Goal: Book appointment/travel/reservation

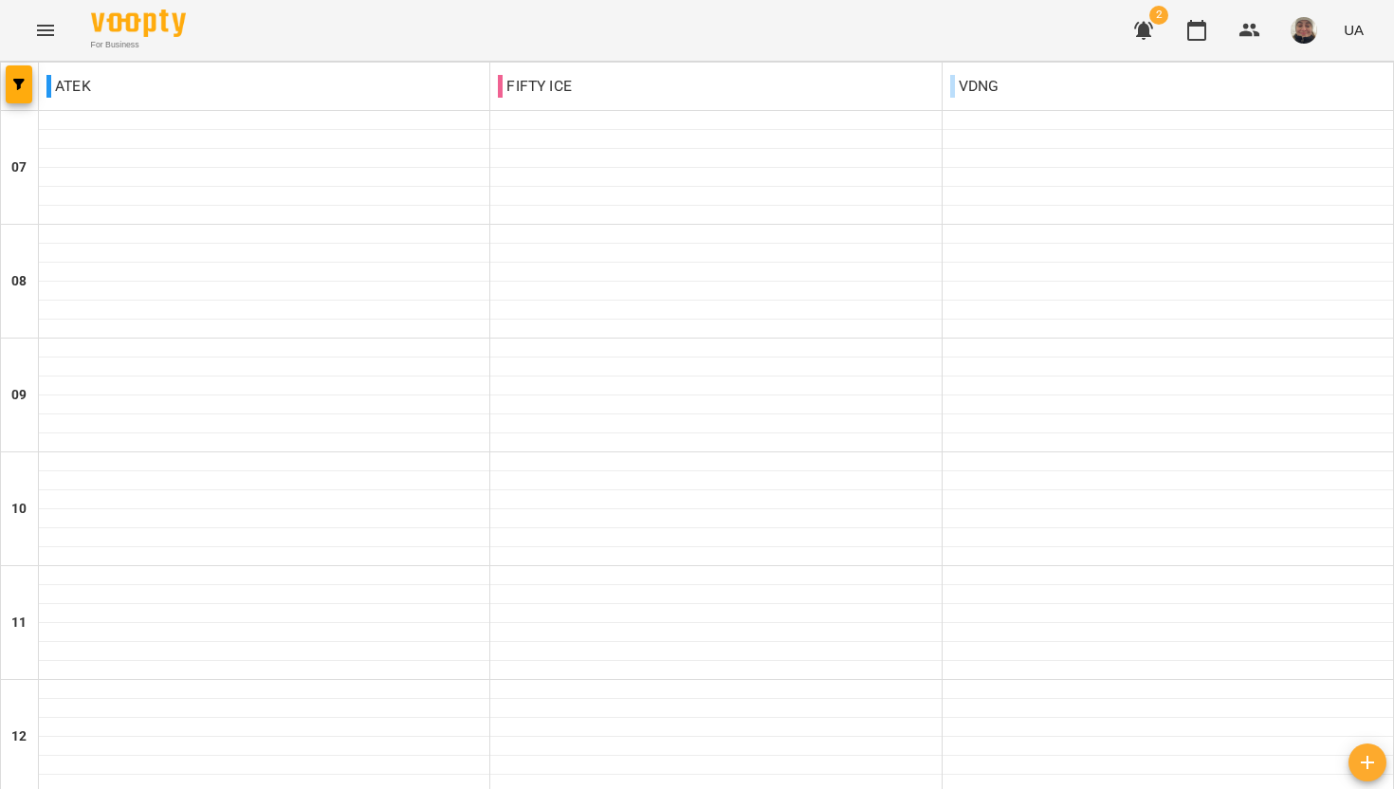
scroll to position [589, 0]
type input "**********"
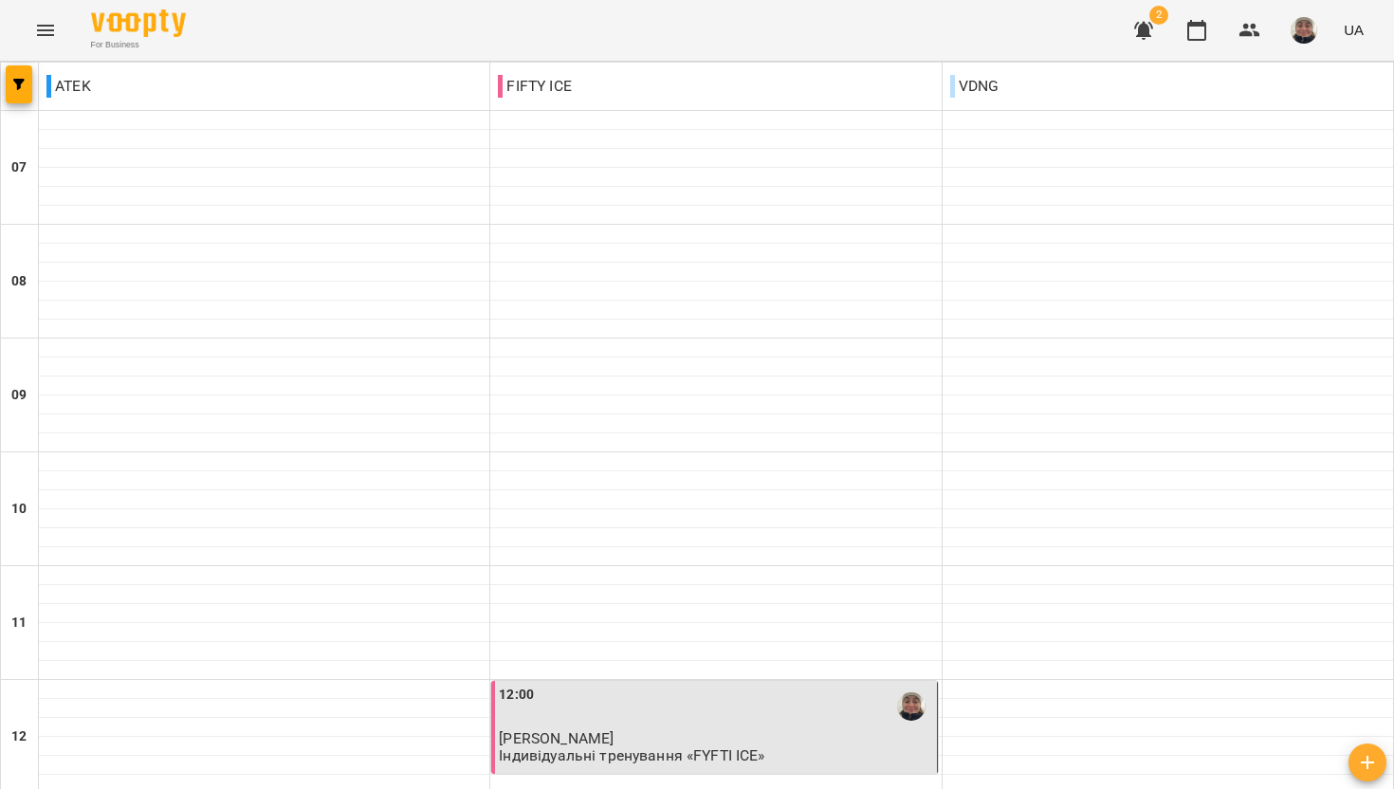
drag, startPoint x: 409, startPoint y: 714, endPoint x: 408, endPoint y: 696, distance: 18.0
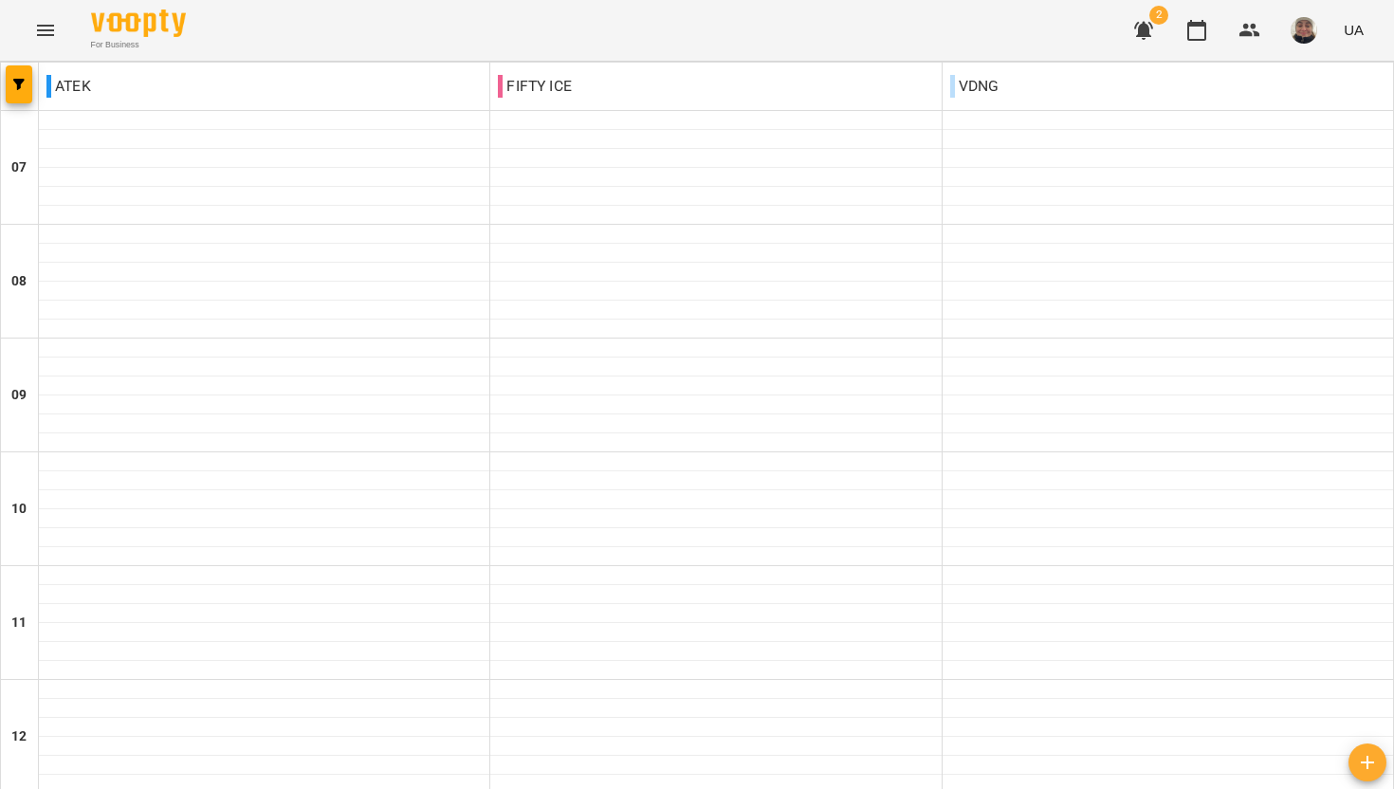
scroll to position [510, 0]
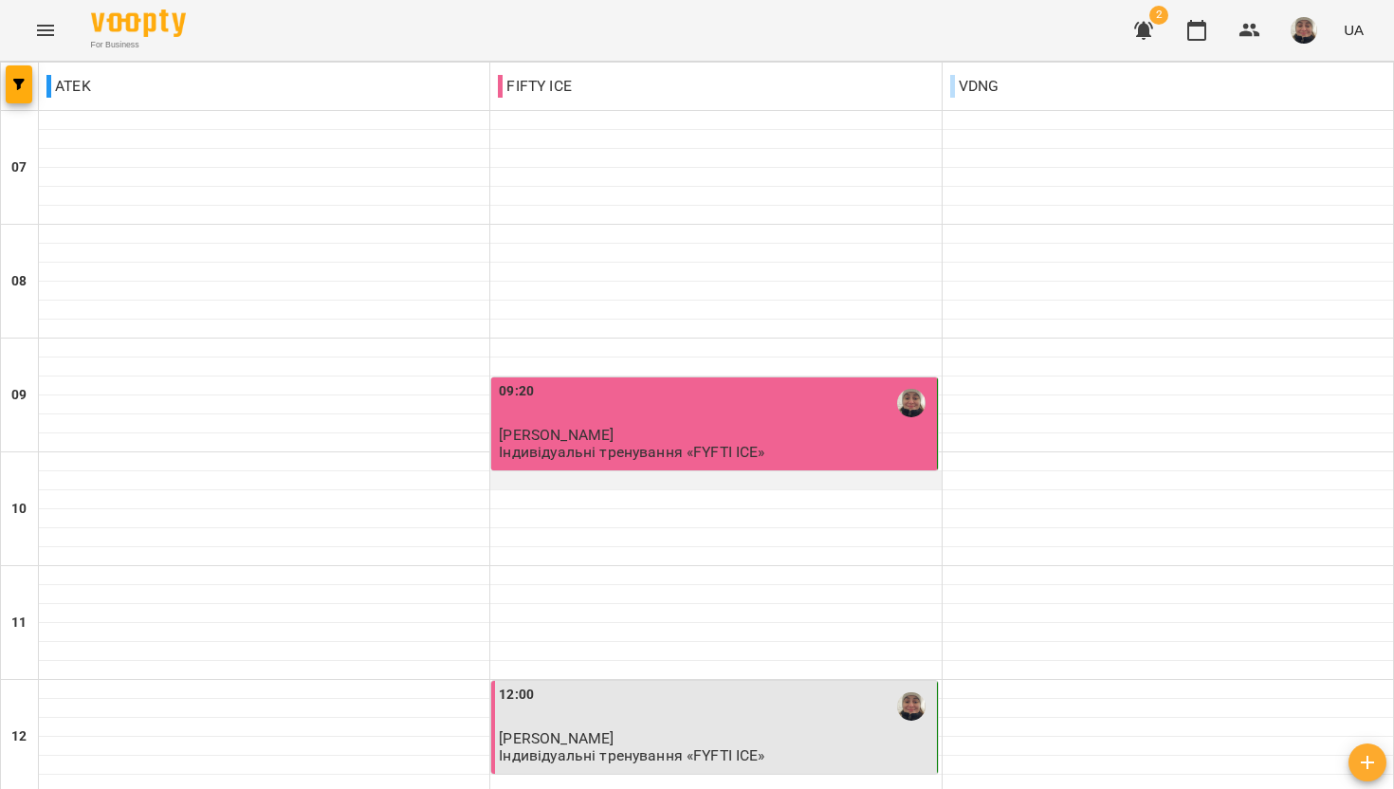
scroll to position [563, 0]
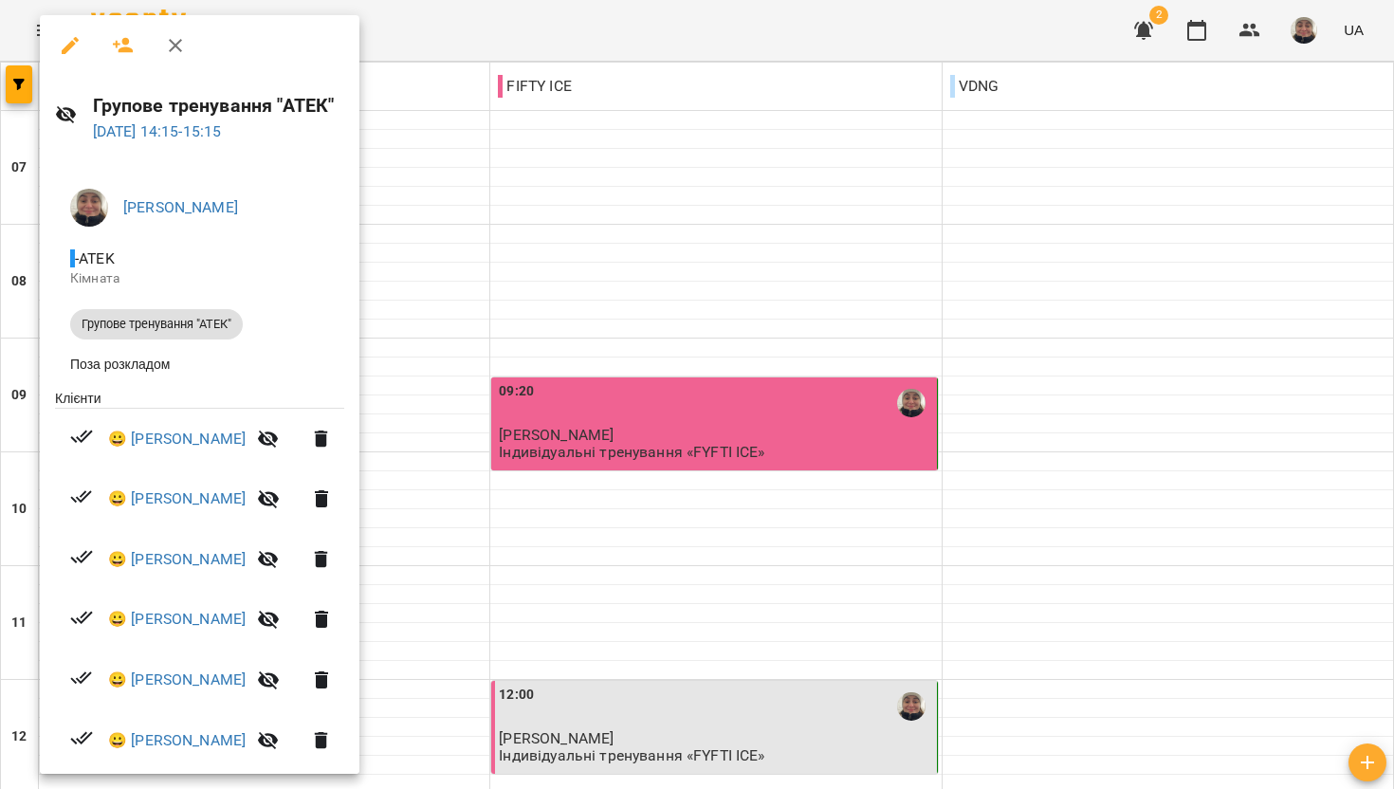
click at [576, 752] on div at bounding box center [697, 394] width 1394 height 789
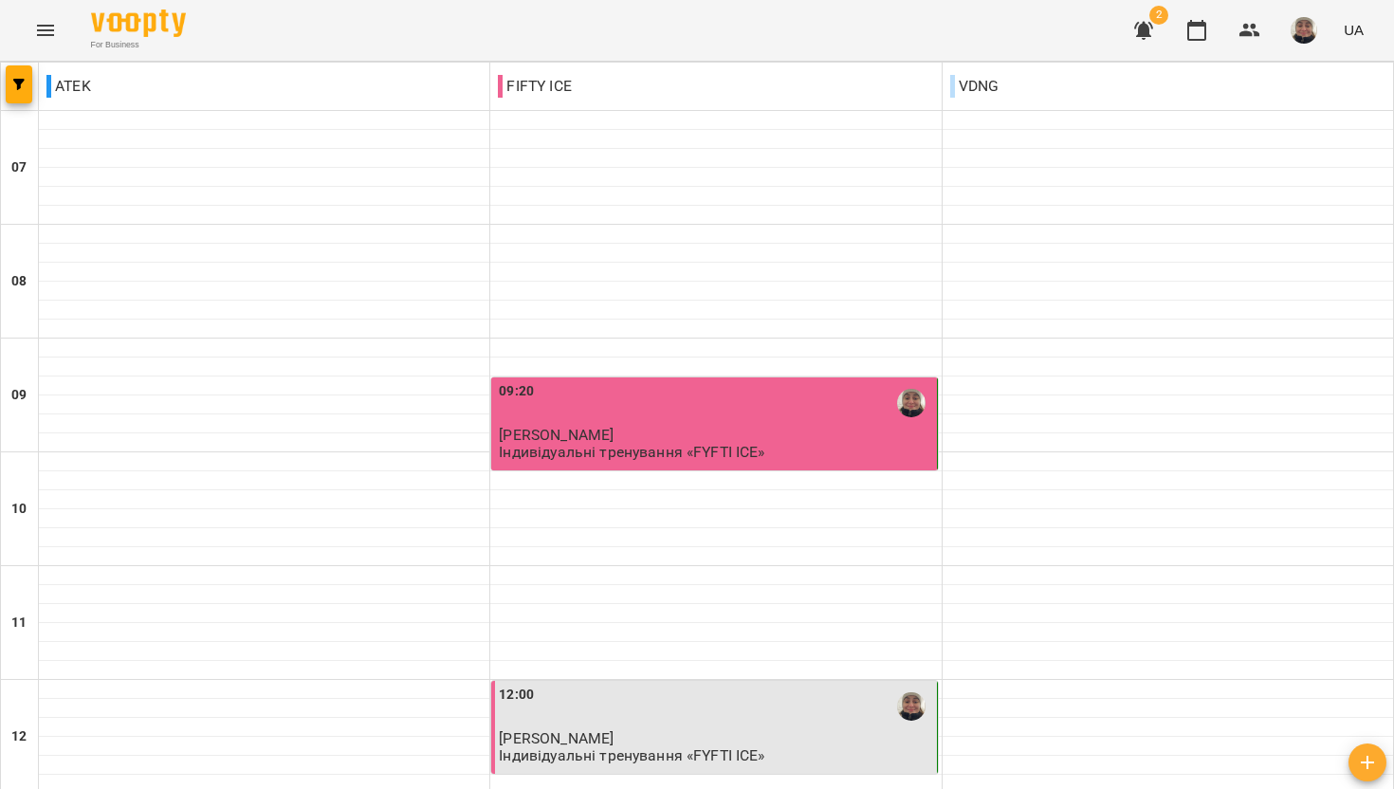
type input "**********"
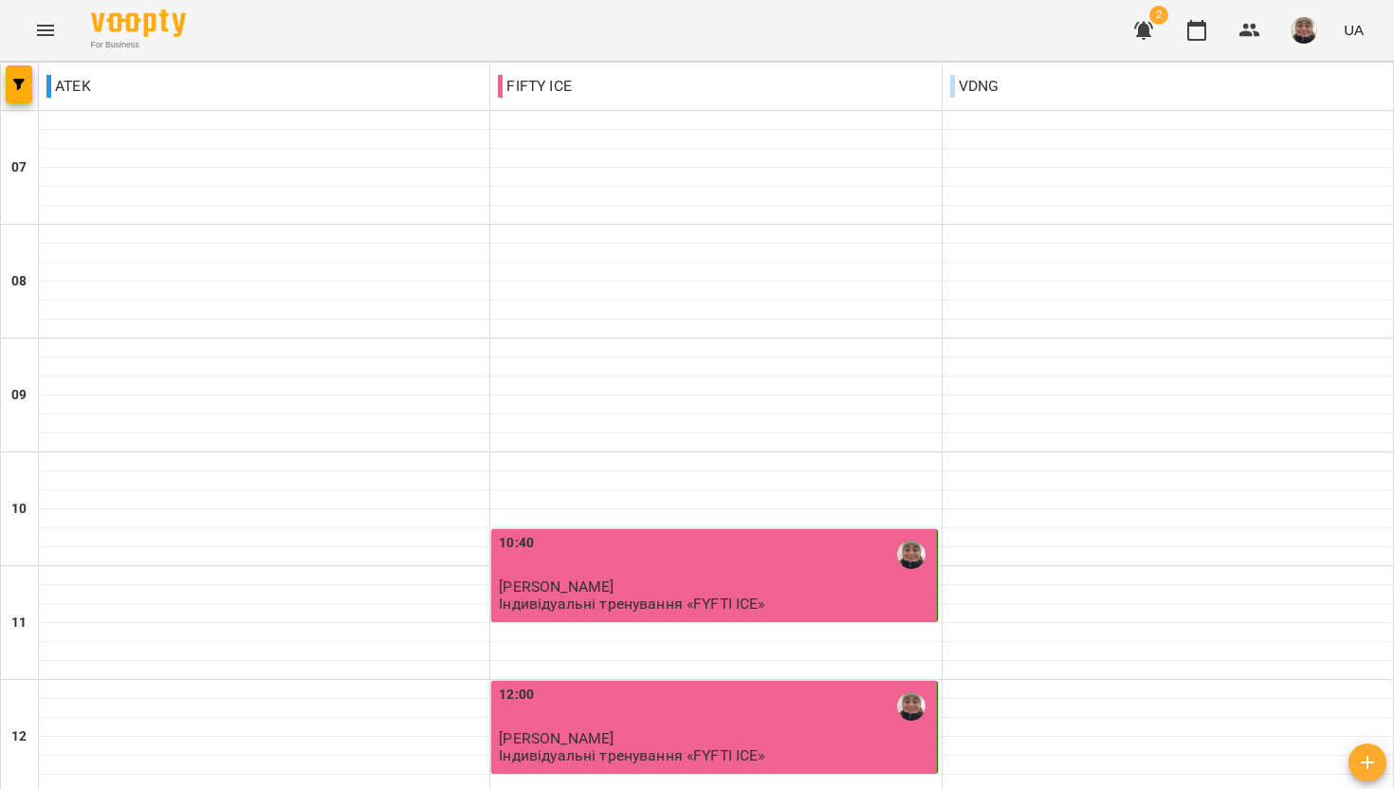
type input "**********"
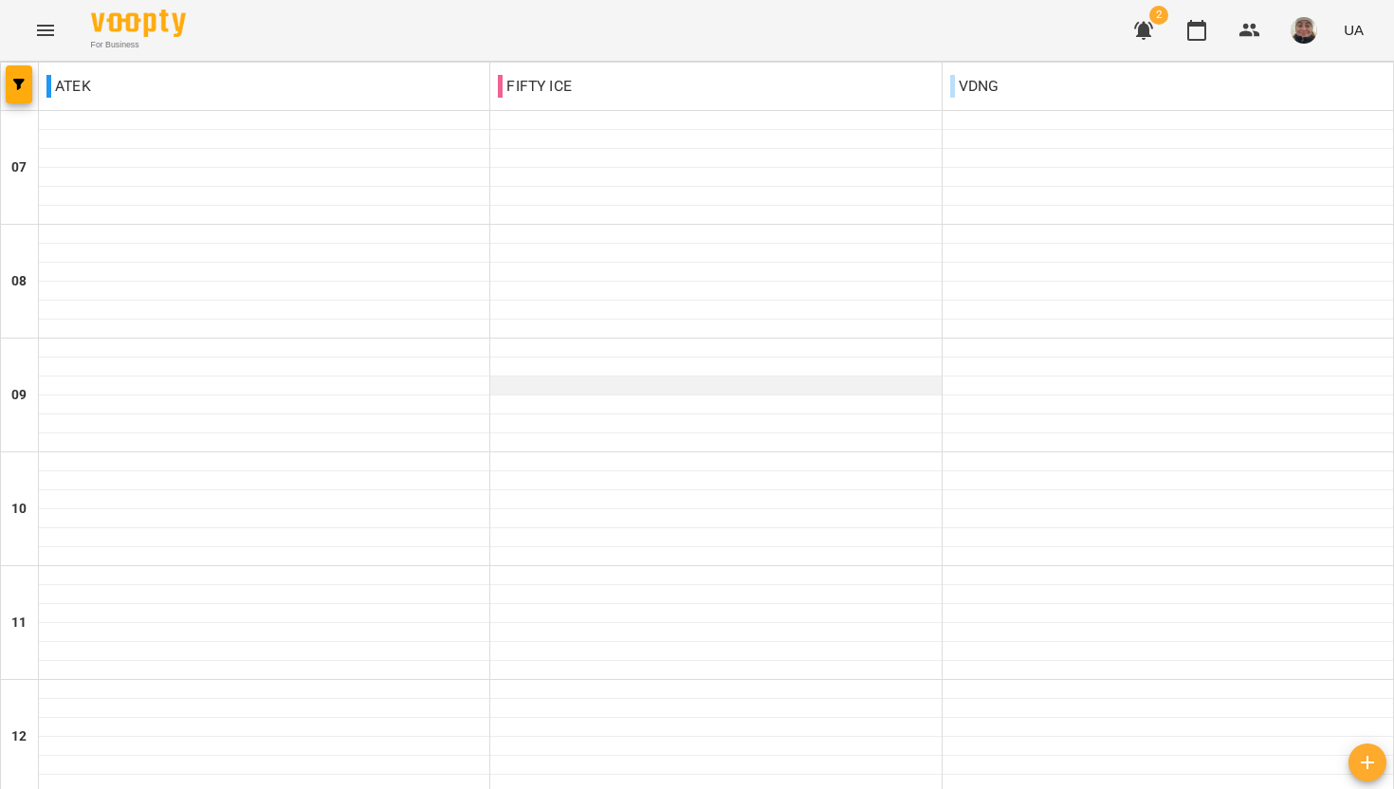
scroll to position [784, 0]
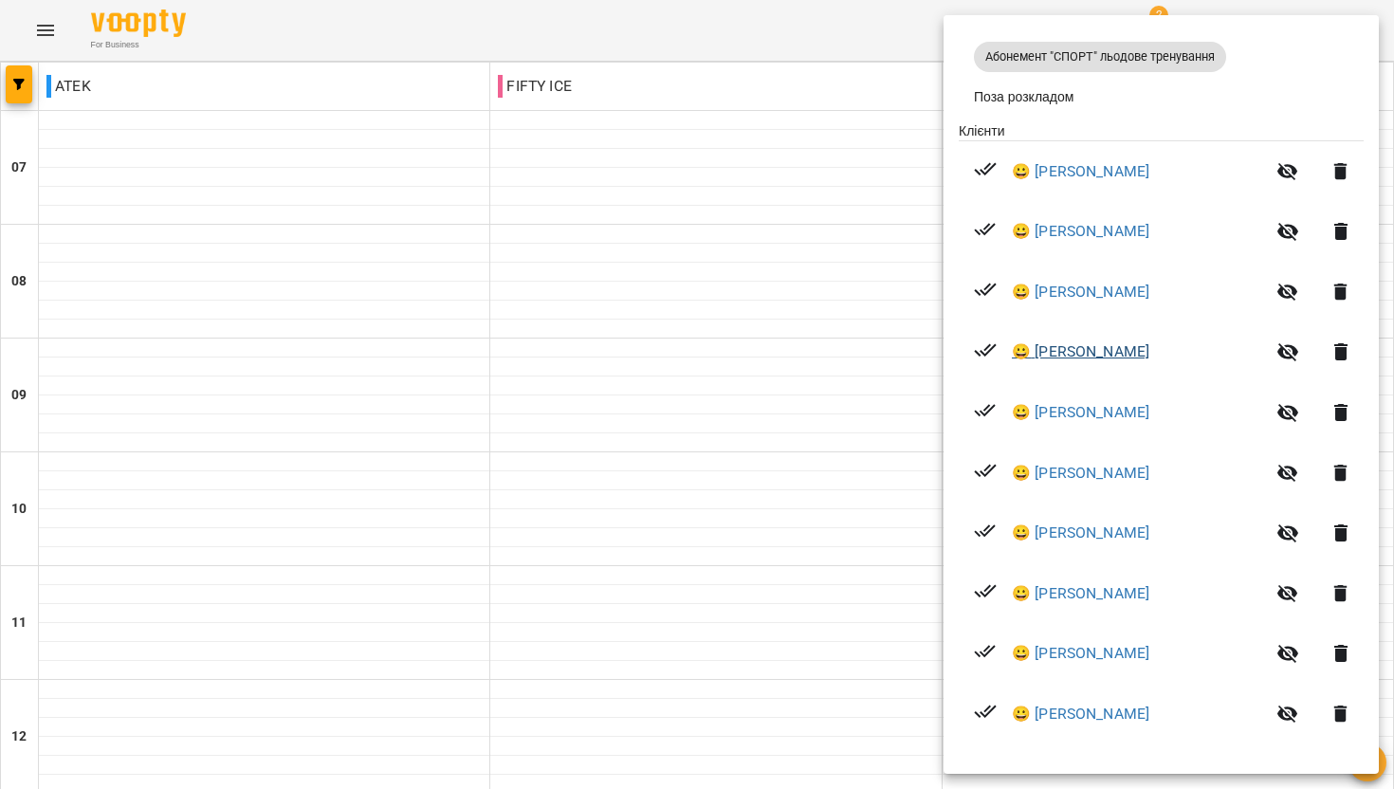
scroll to position [326, 0]
click at [748, 384] on div at bounding box center [697, 394] width 1394 height 789
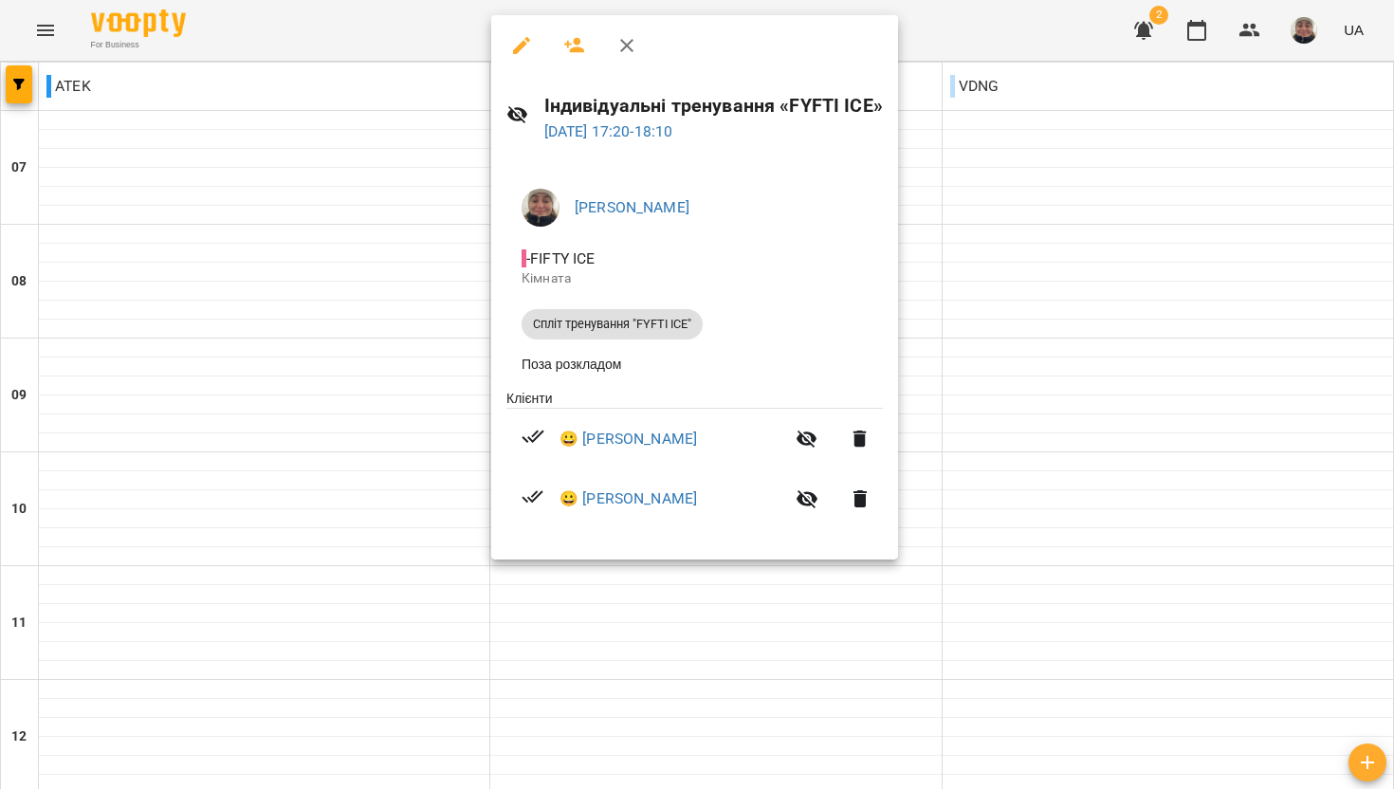
click at [346, 509] on div at bounding box center [697, 394] width 1394 height 789
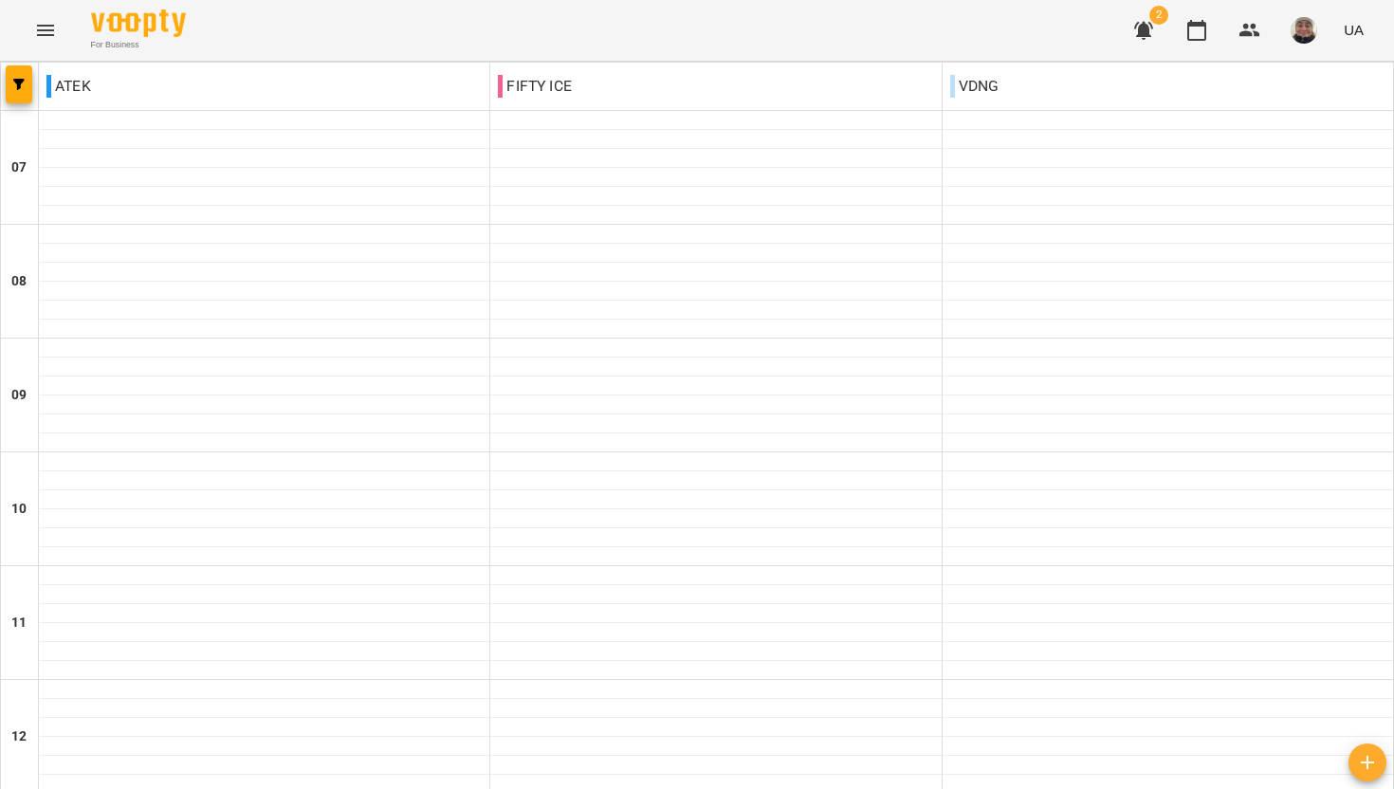
scroll to position [1140, 0]
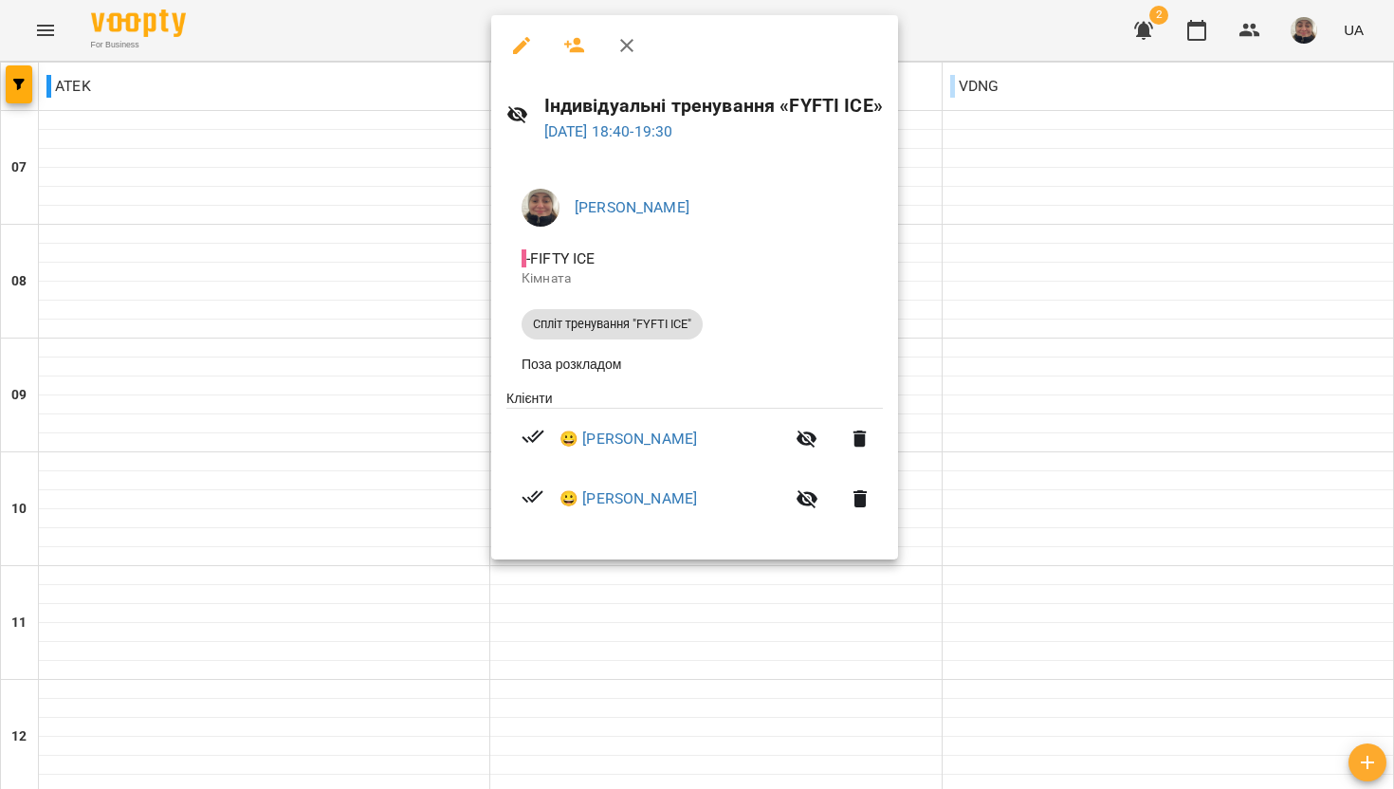
click at [434, 541] on div at bounding box center [697, 394] width 1394 height 789
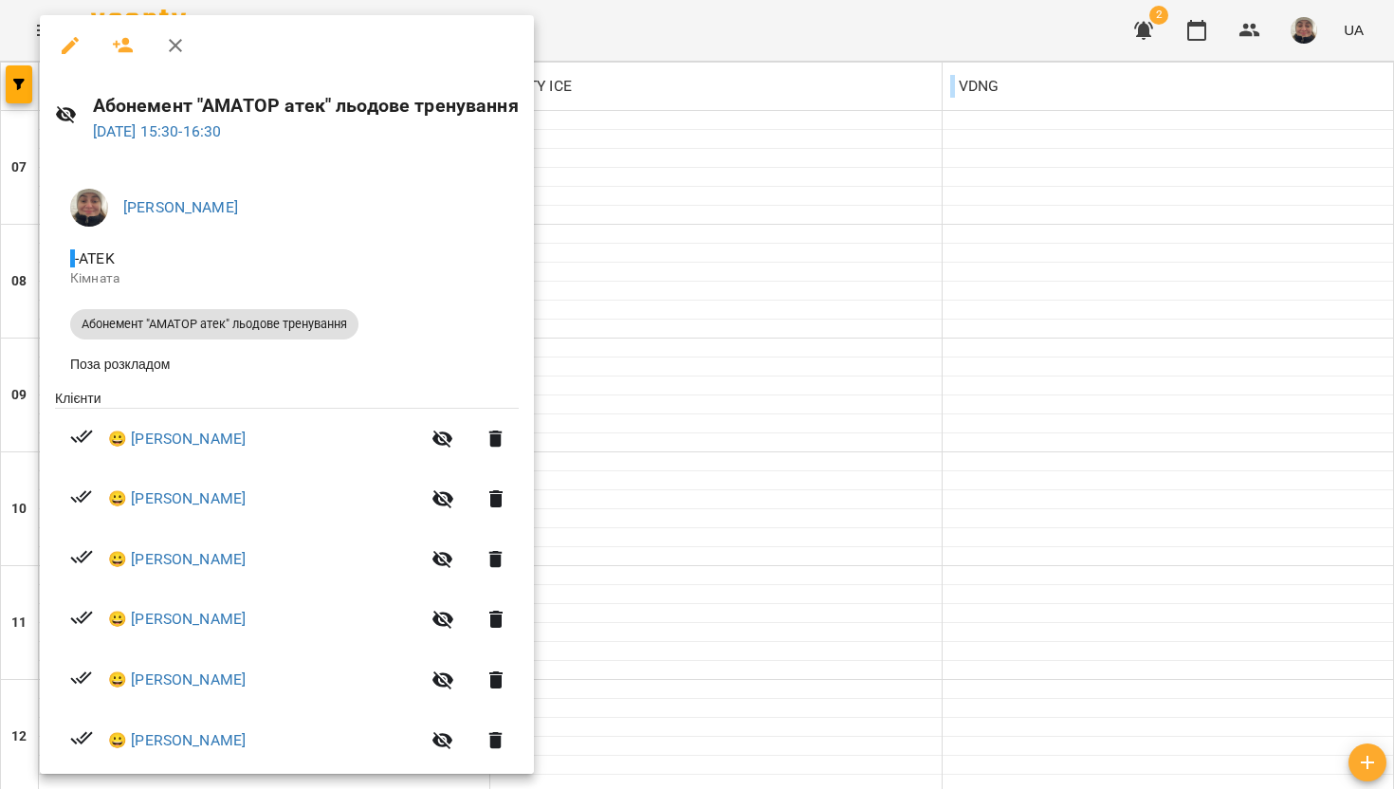
scroll to position [92, 0]
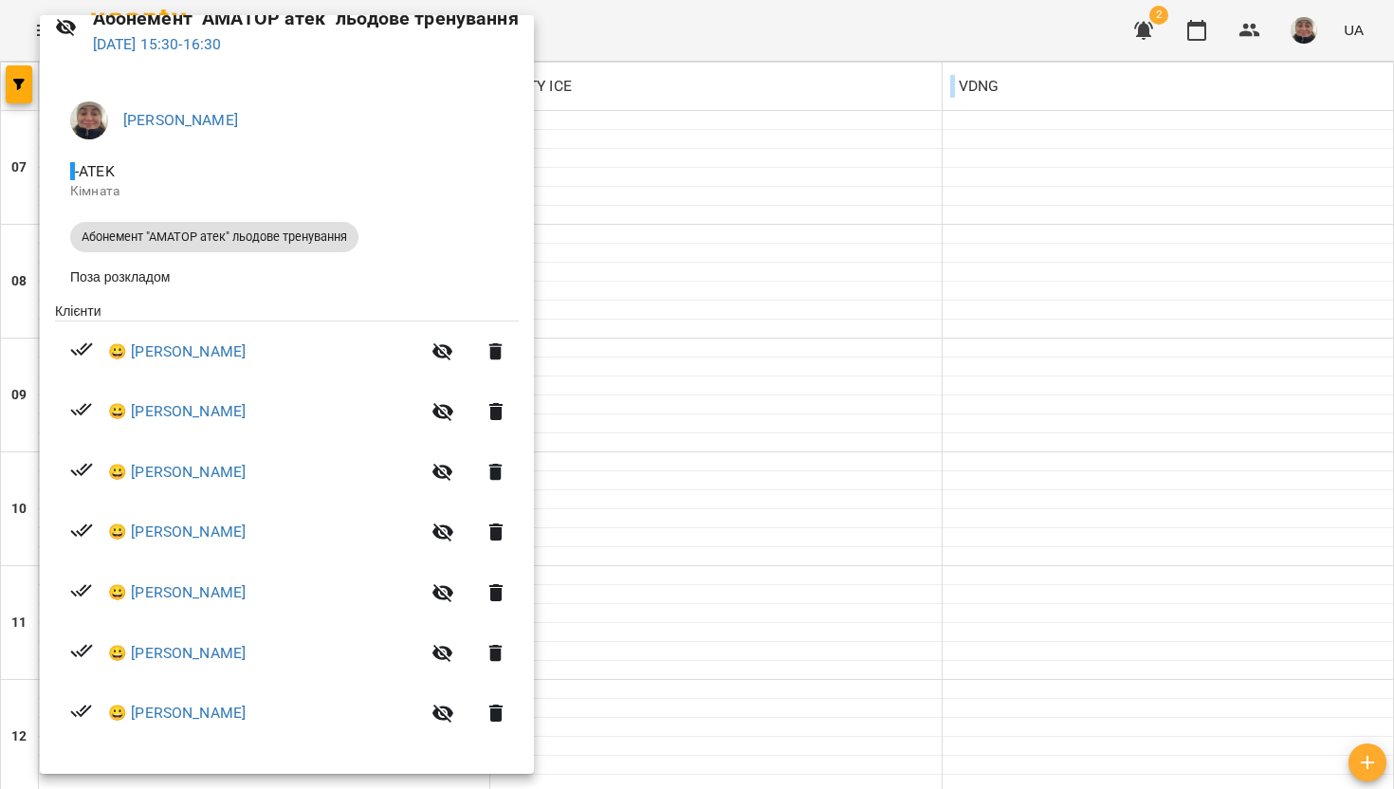
click at [736, 401] on div at bounding box center [697, 394] width 1394 height 789
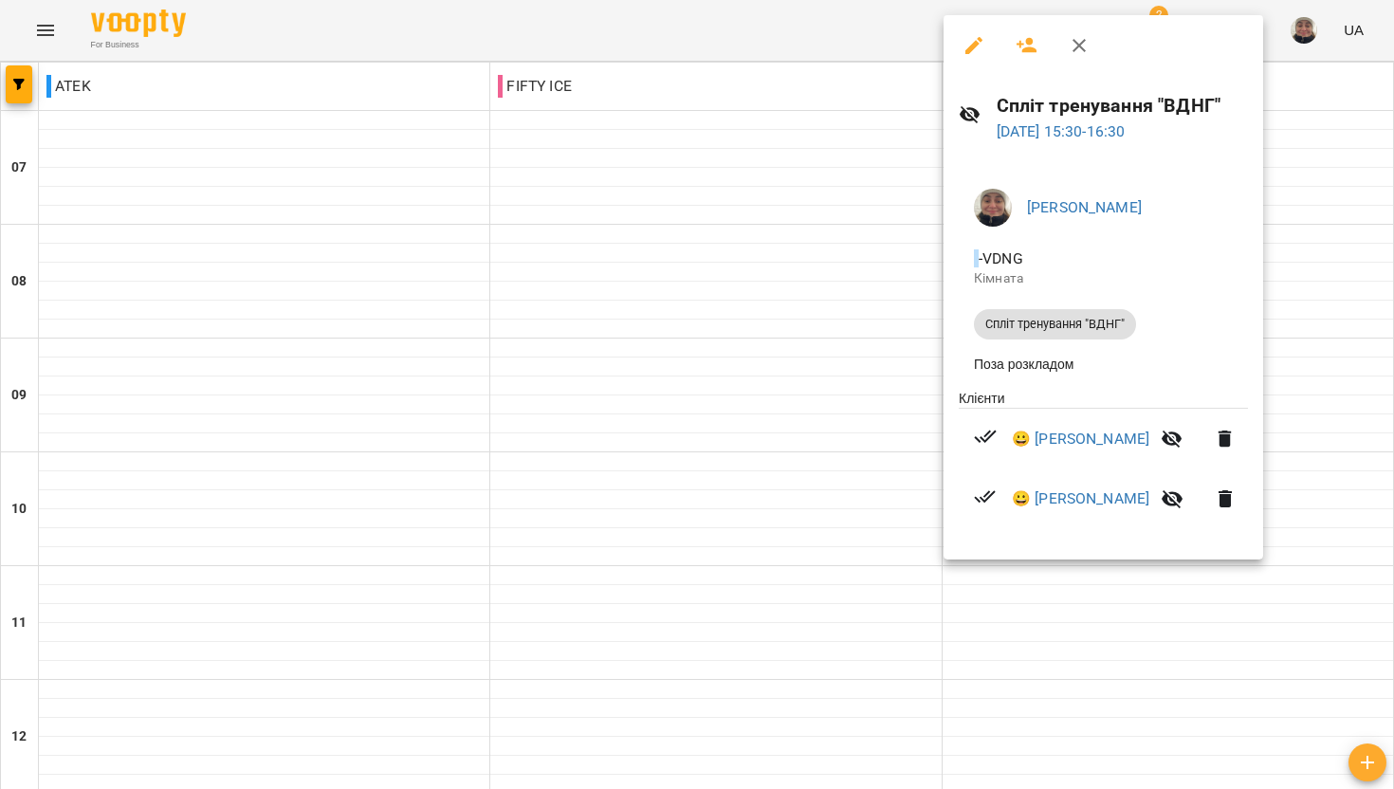
click at [778, 502] on div at bounding box center [697, 394] width 1394 height 789
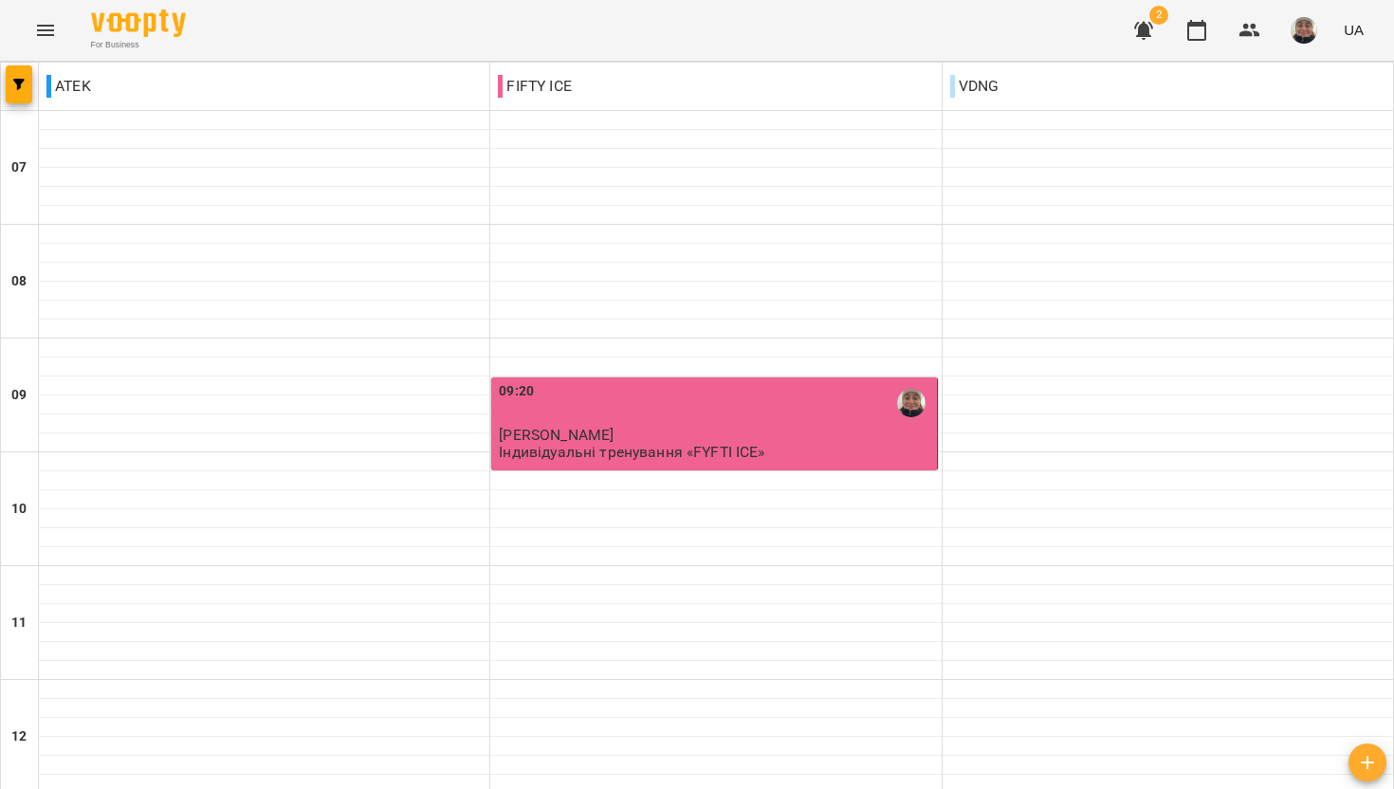
scroll to position [665, 0]
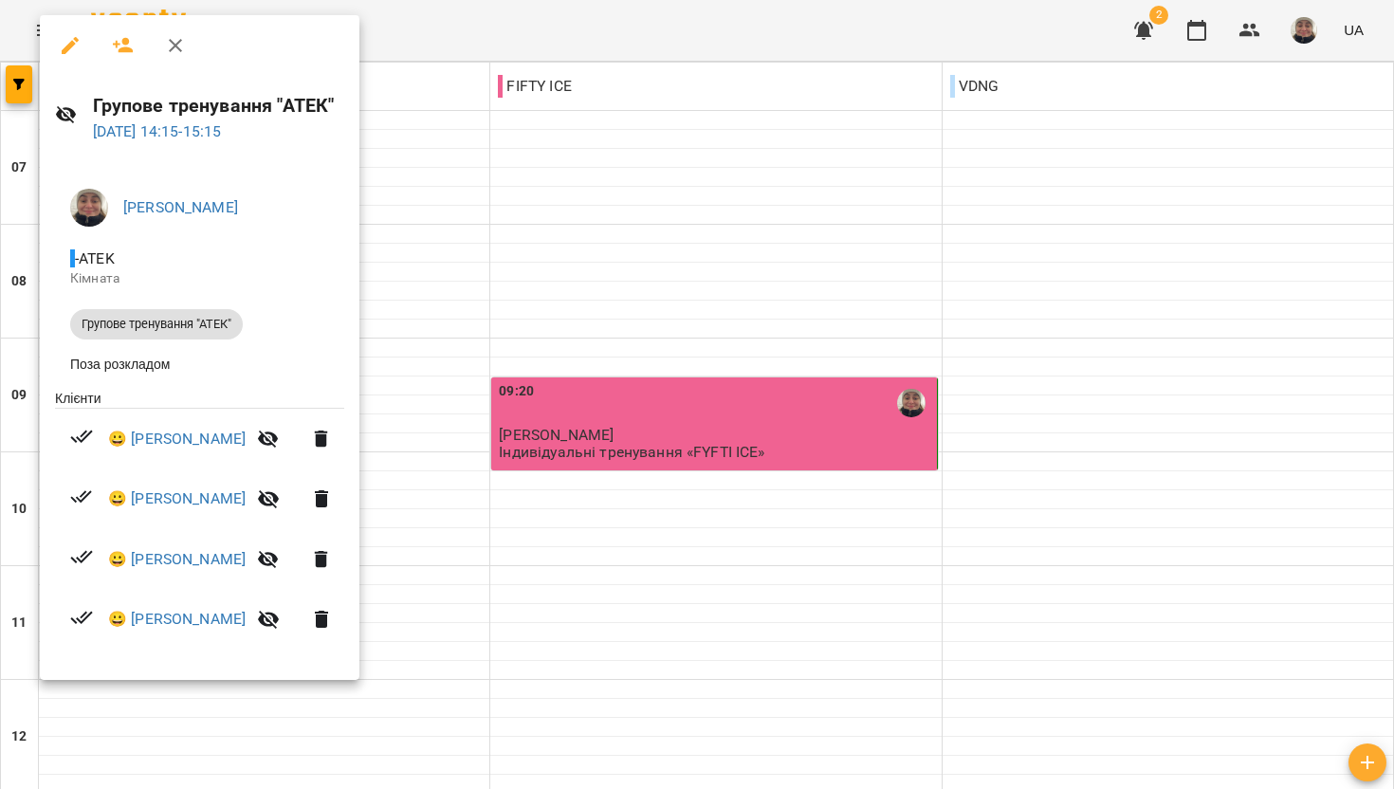
click at [632, 469] on div at bounding box center [697, 394] width 1394 height 789
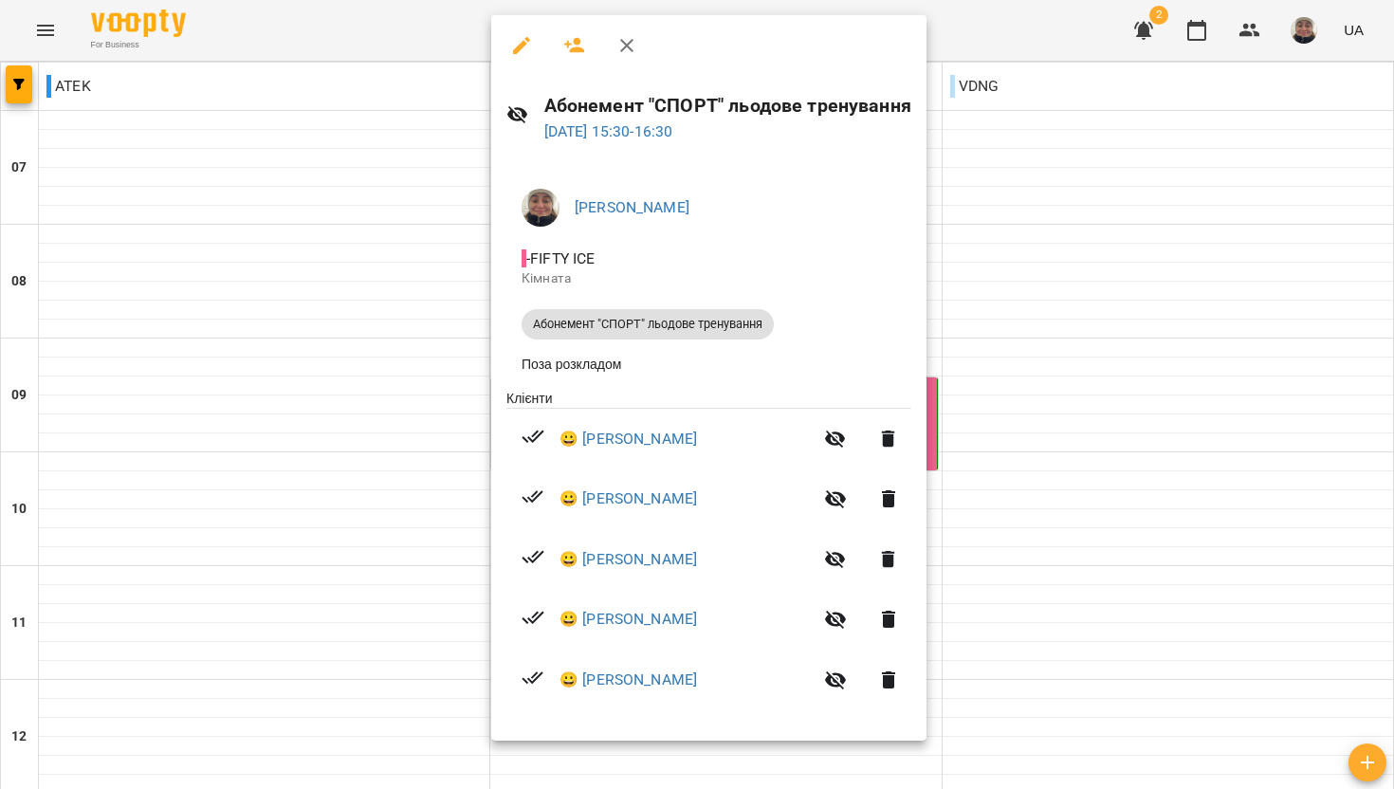
click at [298, 302] on div at bounding box center [697, 394] width 1394 height 789
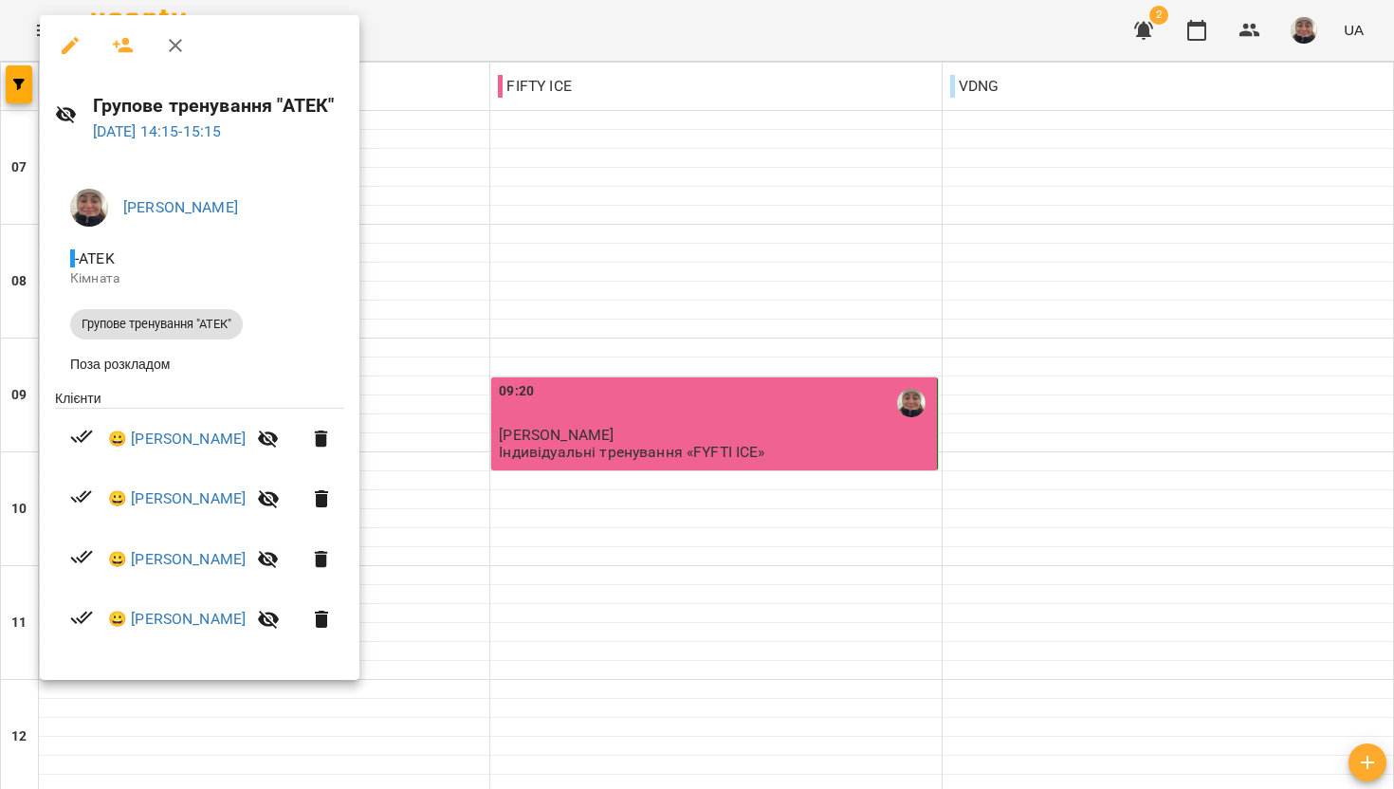
click at [746, 563] on div at bounding box center [697, 394] width 1394 height 789
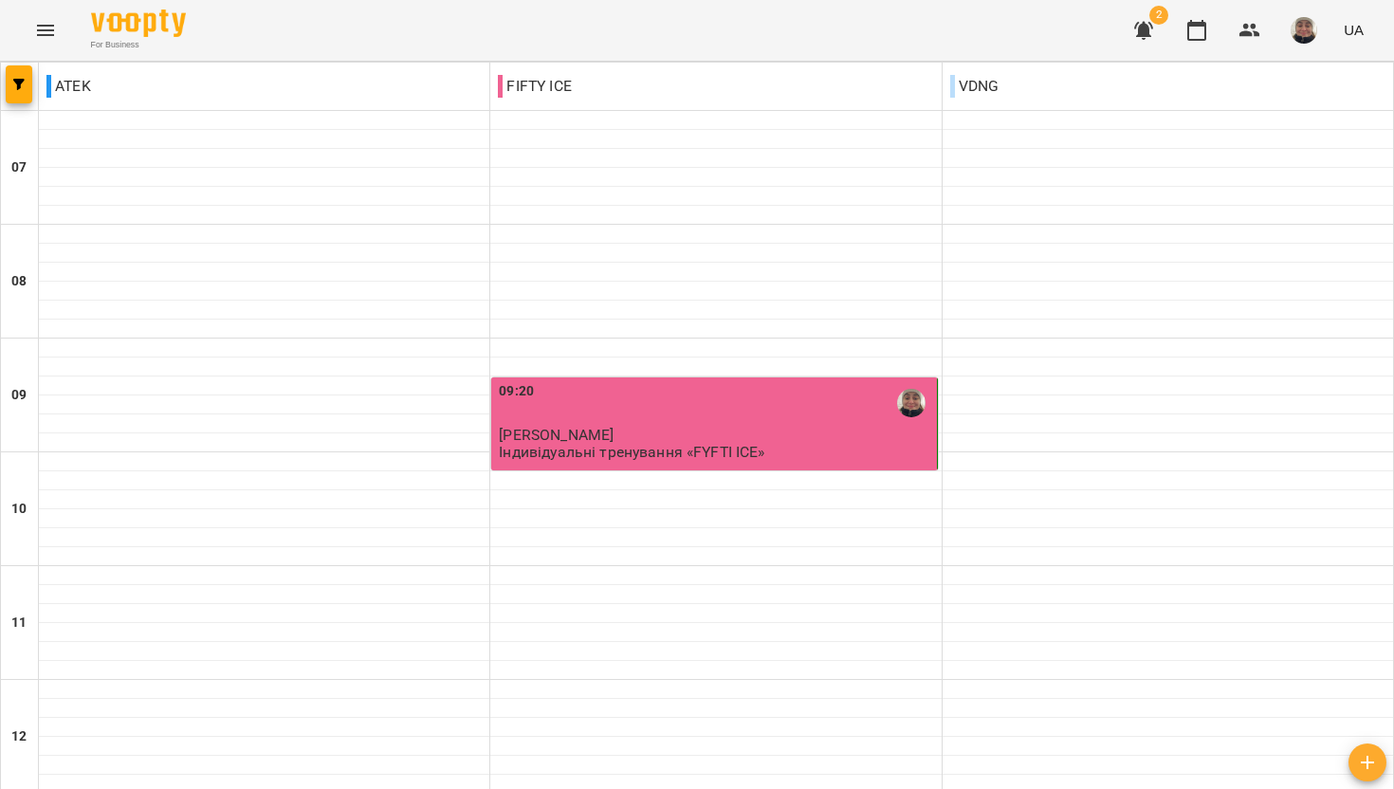
scroll to position [879, 0]
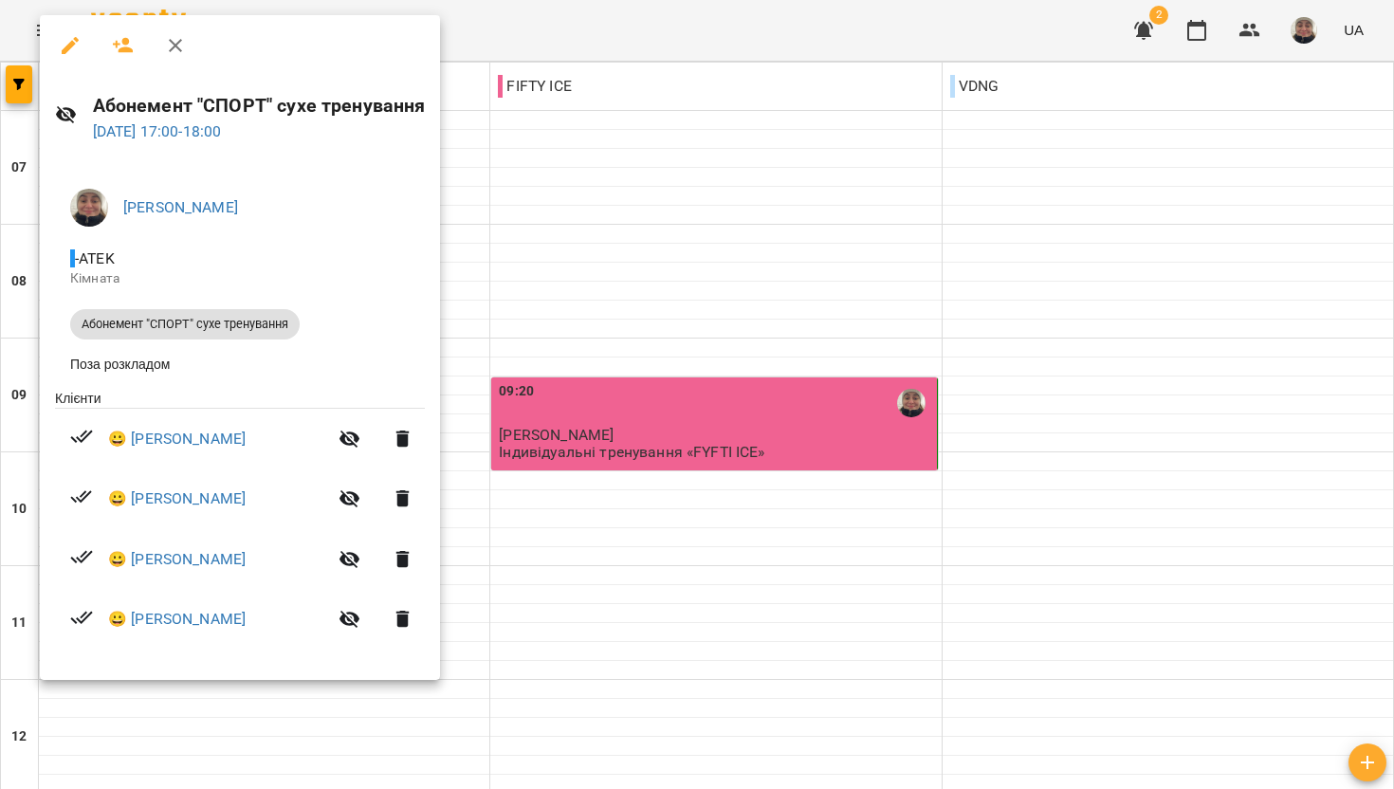
click at [686, 433] on div at bounding box center [697, 394] width 1394 height 789
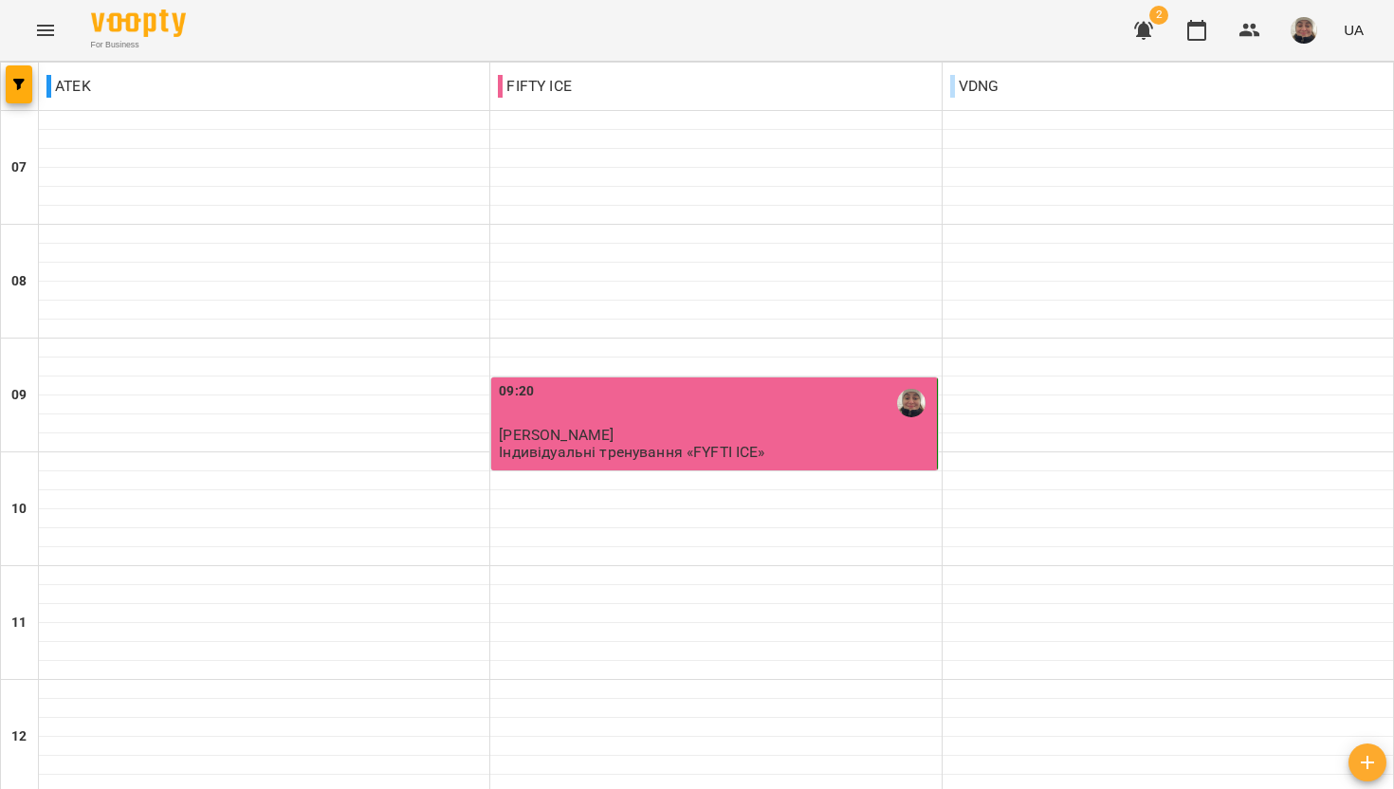
scroll to position [757, 0]
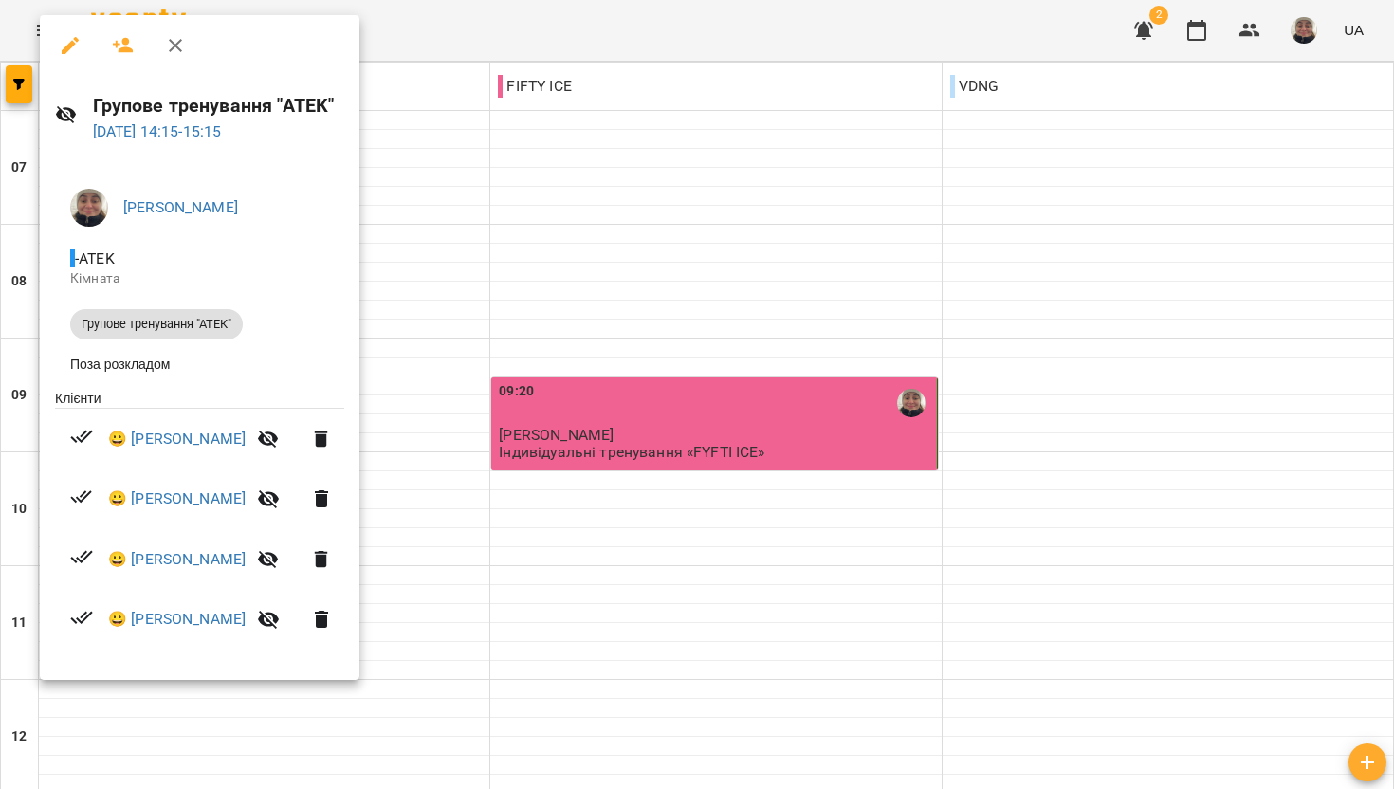
click at [609, 380] on div at bounding box center [697, 394] width 1394 height 789
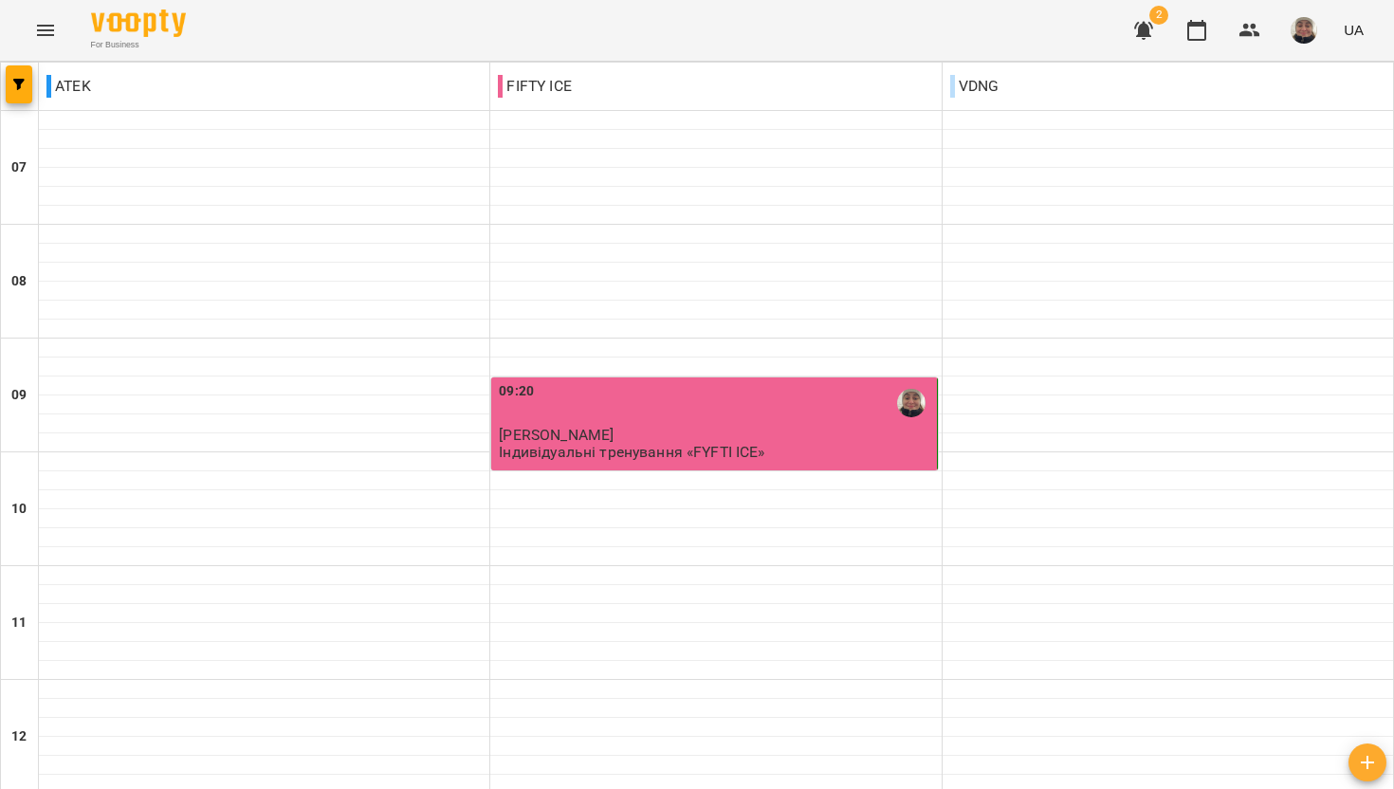
scroll to position [1155, 0]
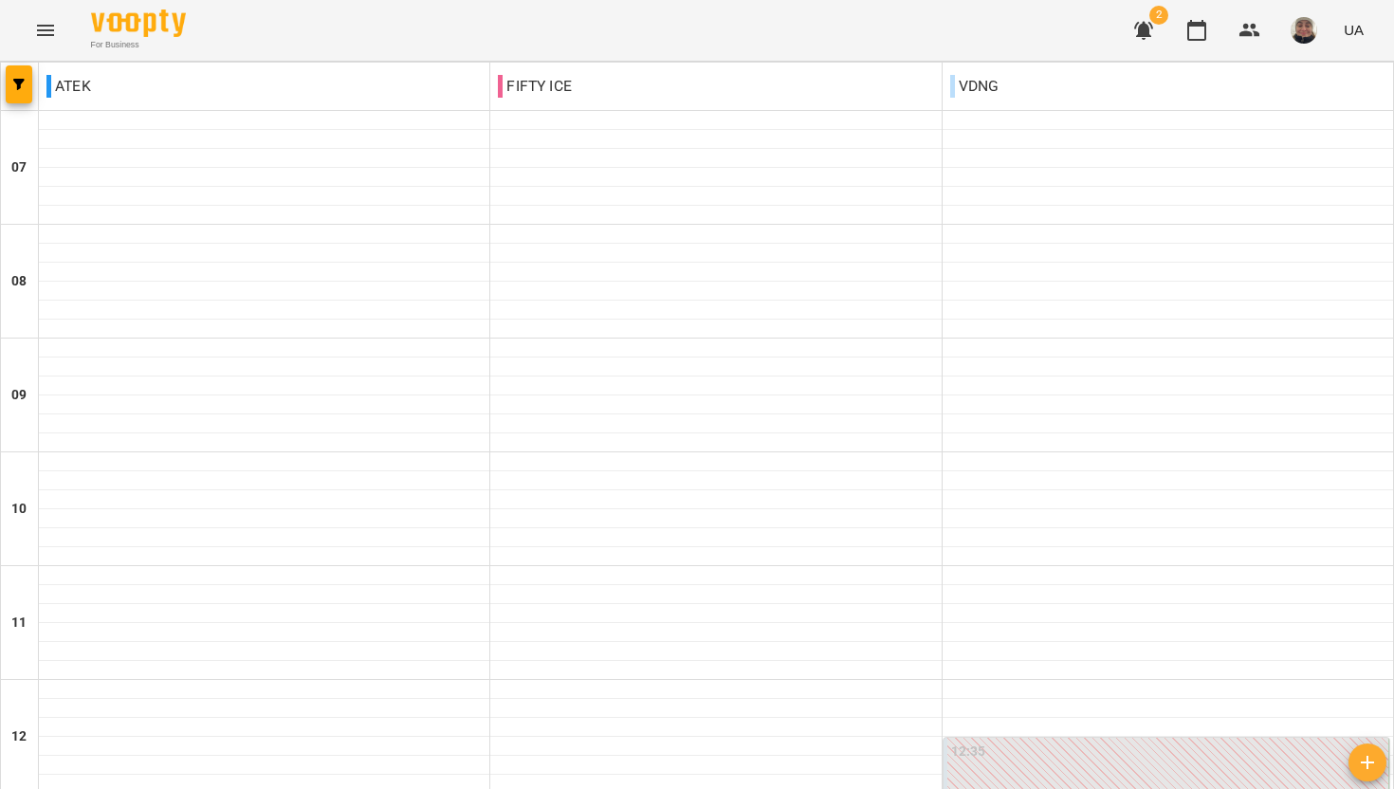
scroll to position [651, 0]
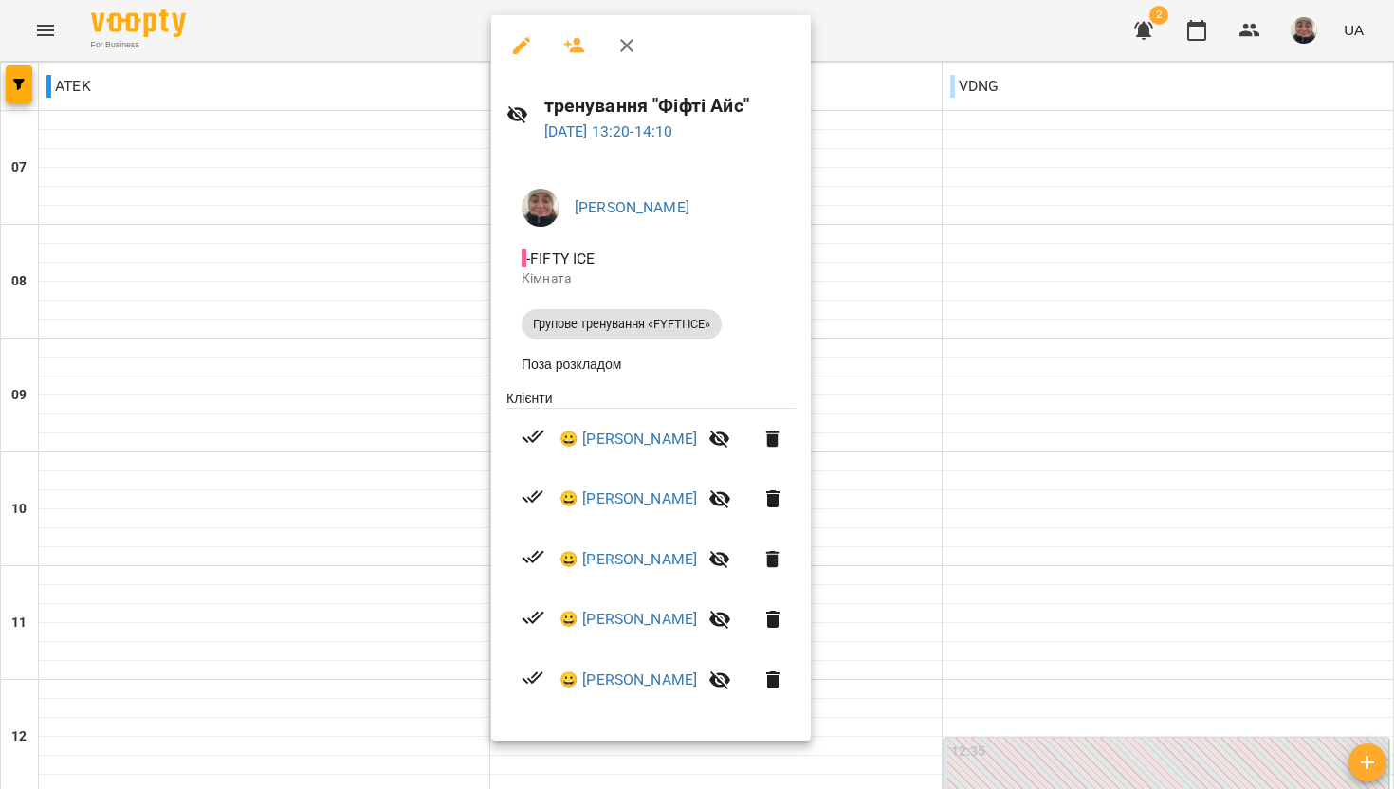
click at [964, 350] on div at bounding box center [697, 394] width 1394 height 789
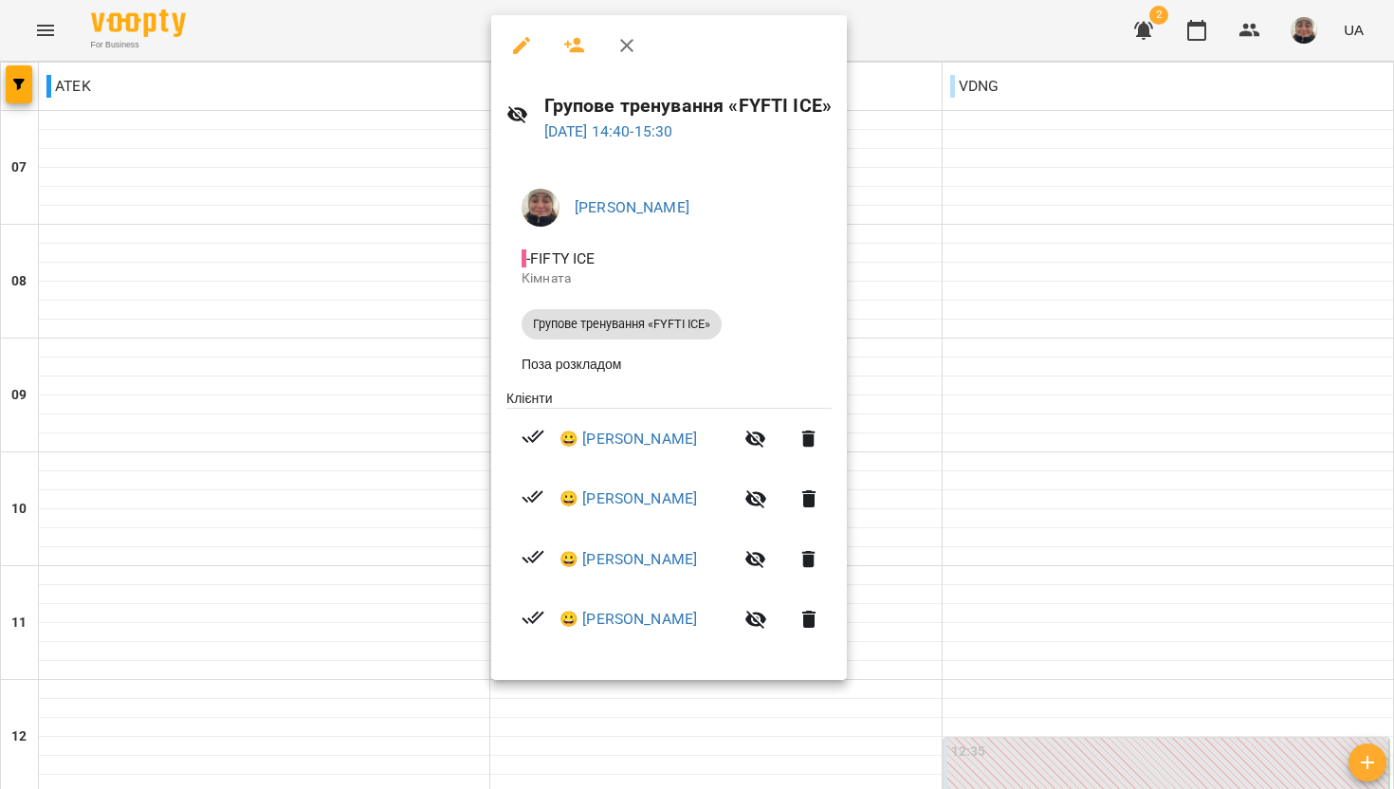
click at [419, 439] on div at bounding box center [697, 394] width 1394 height 789
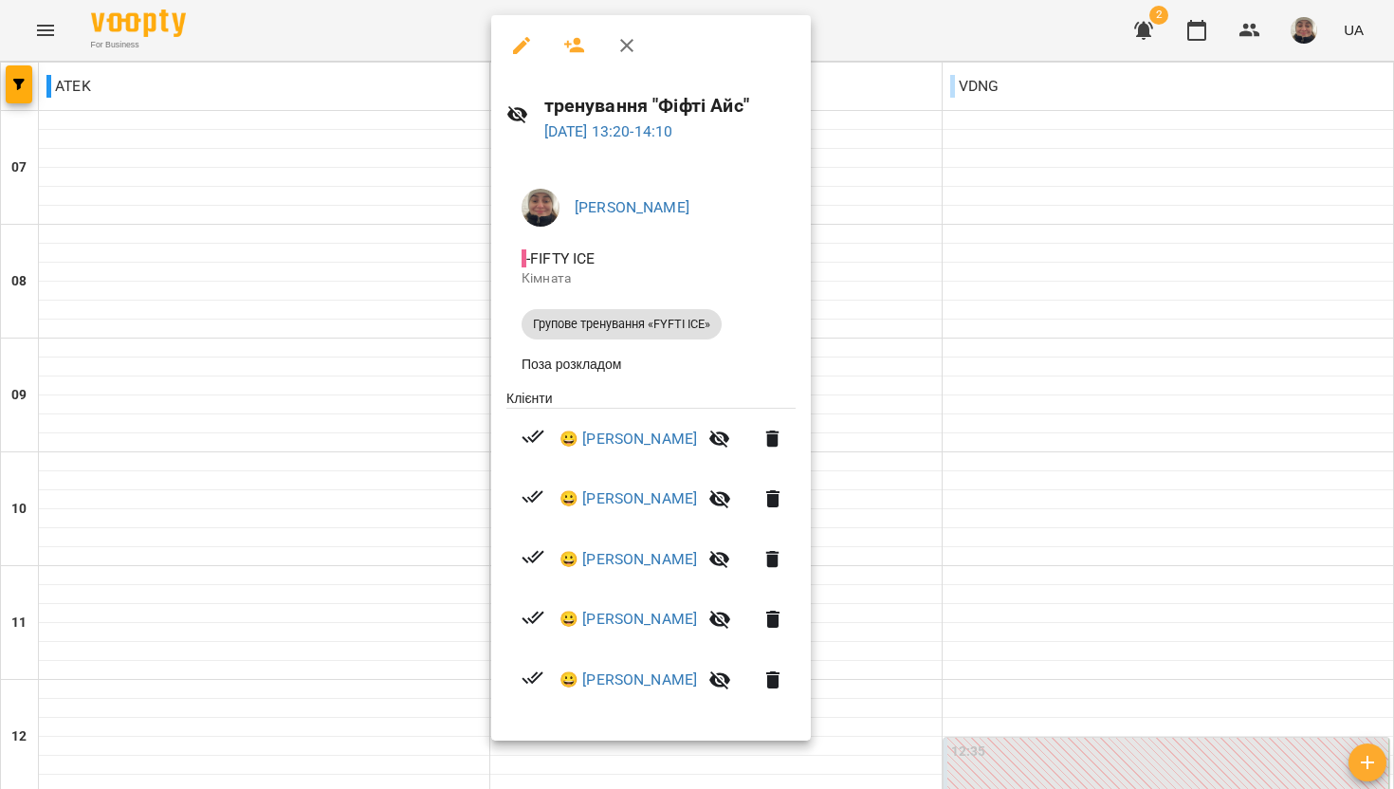
click at [311, 422] on div at bounding box center [697, 394] width 1394 height 789
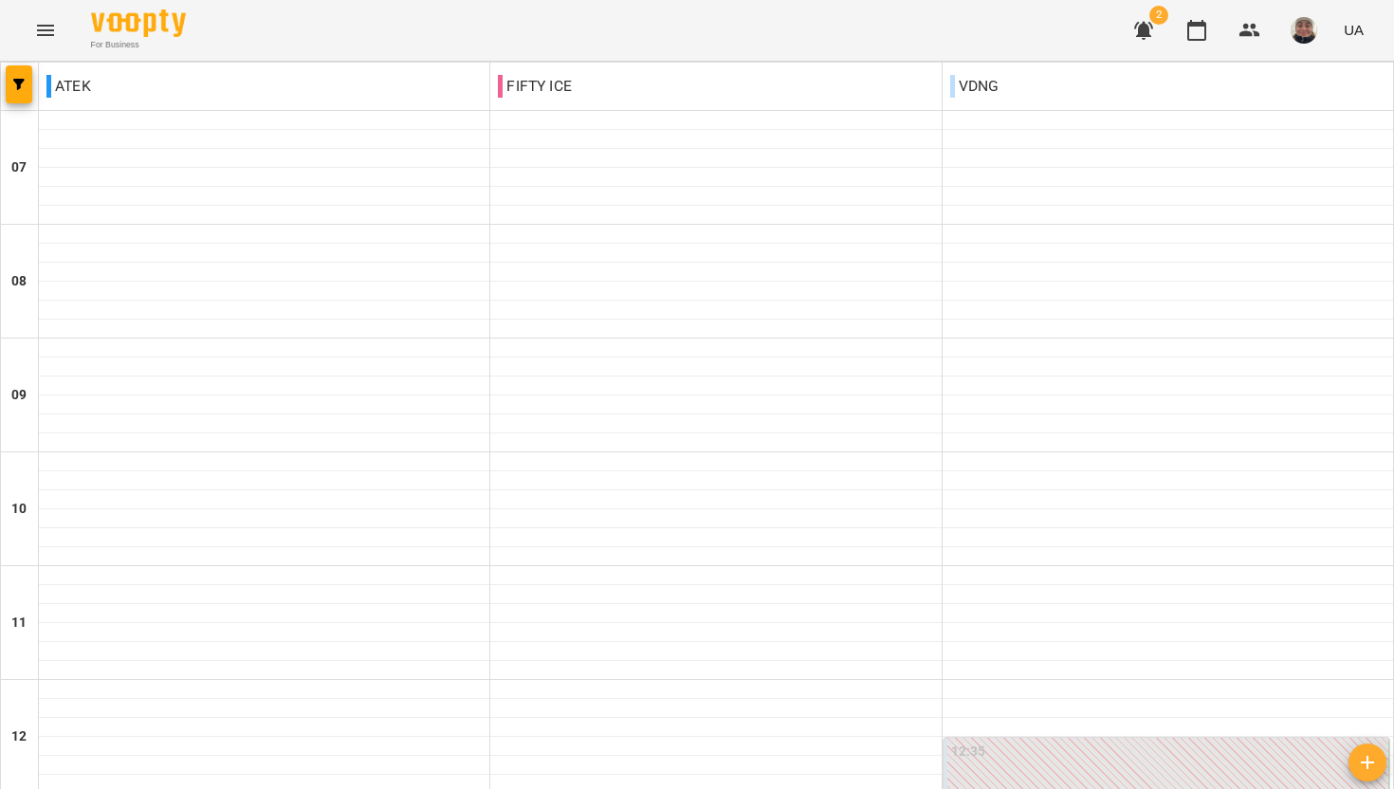
scroll to position [988, 0]
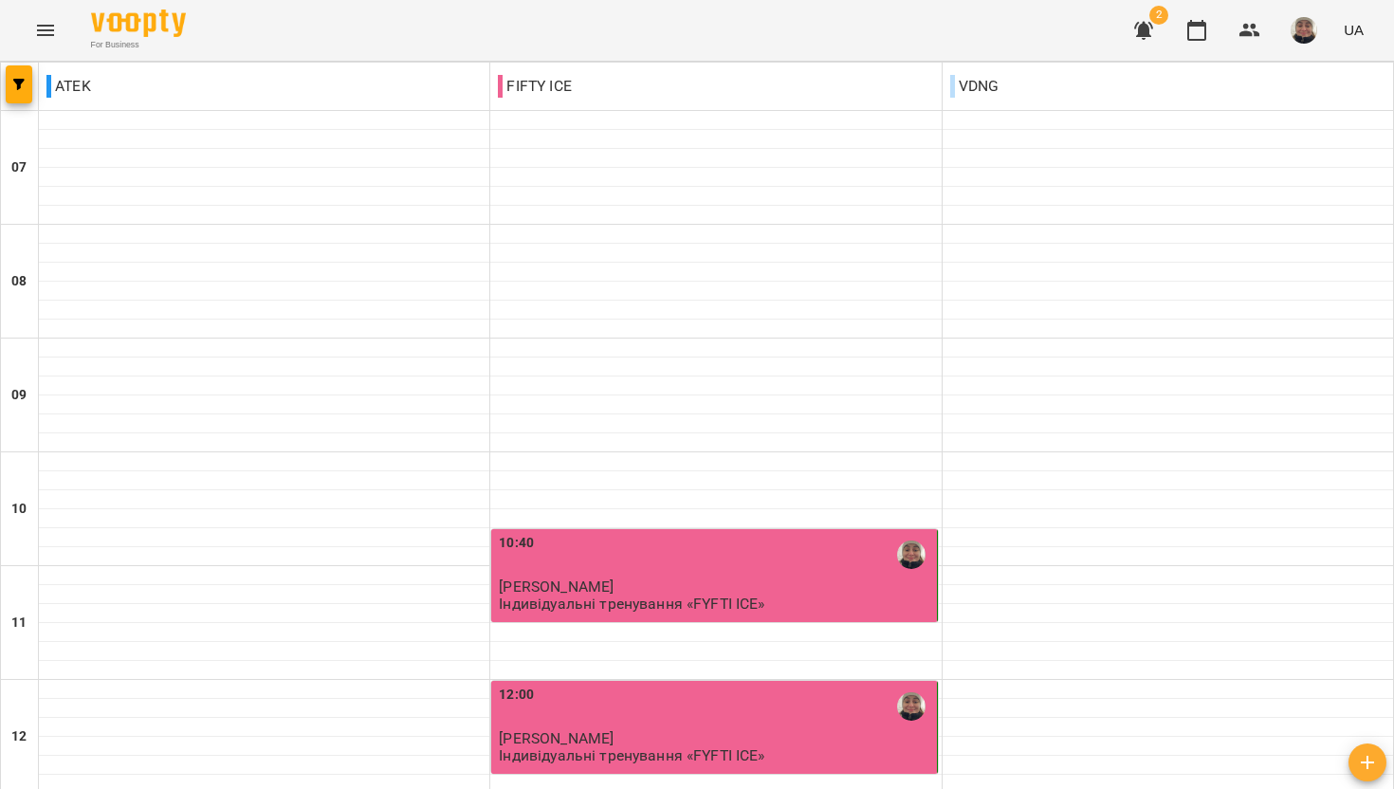
scroll to position [967, 0]
type input "**********"
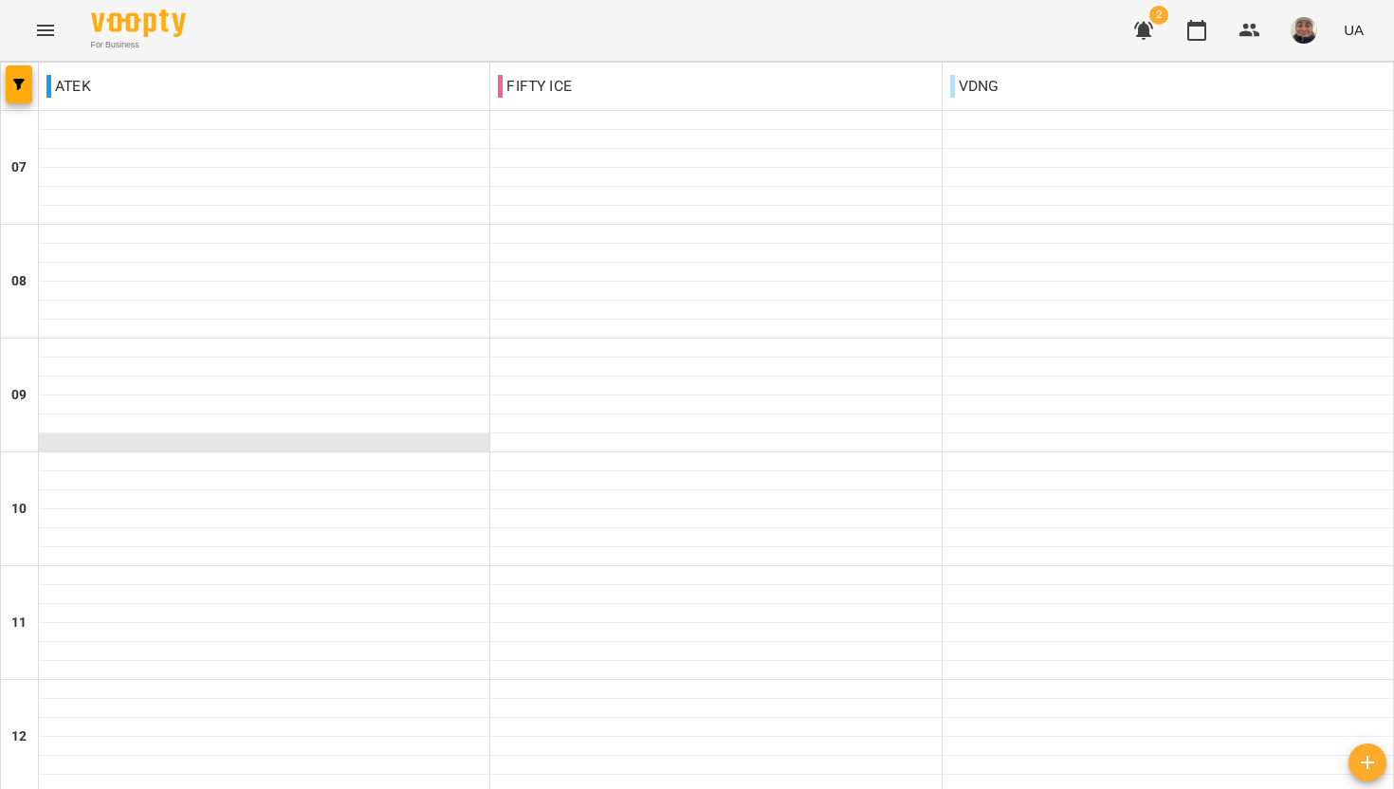
scroll to position [682, 0]
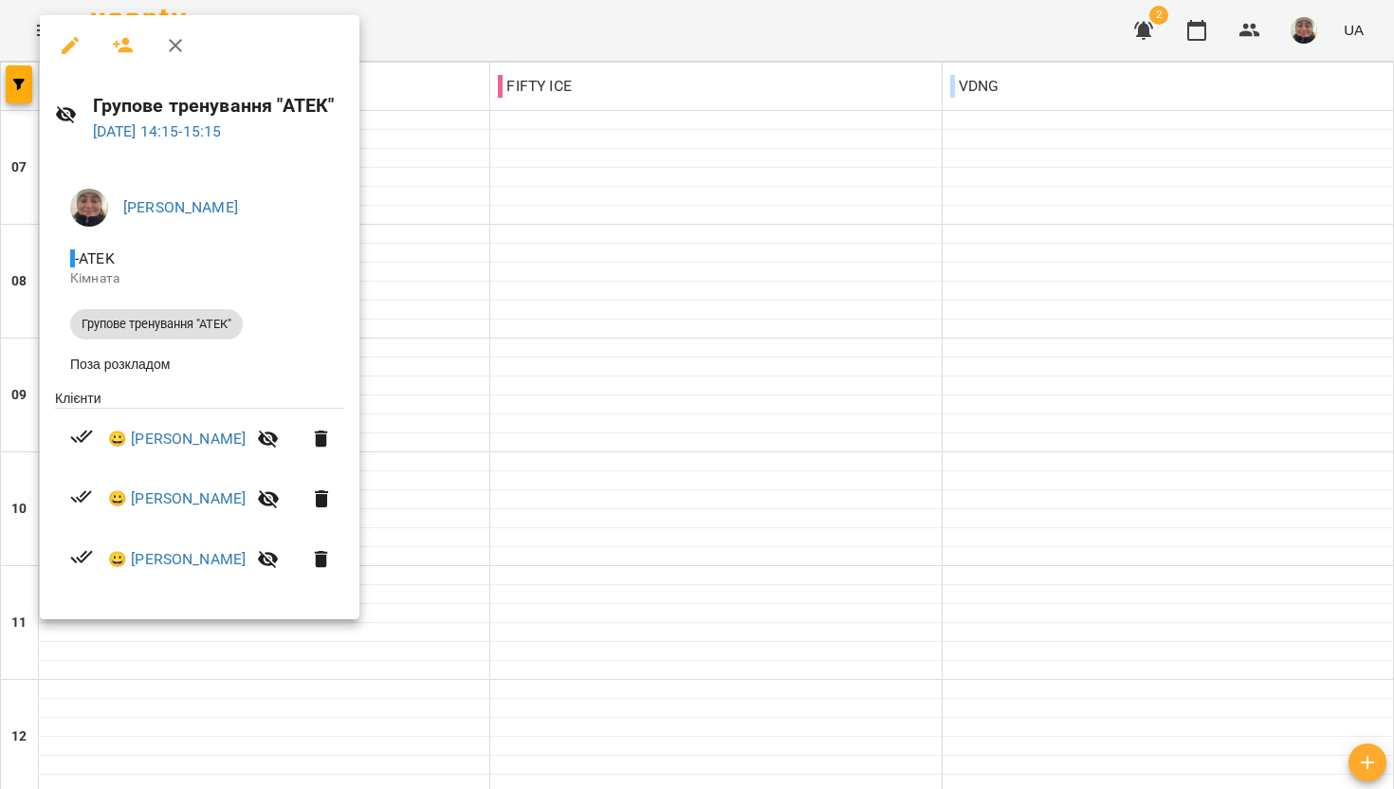
click at [608, 348] on div at bounding box center [697, 394] width 1394 height 789
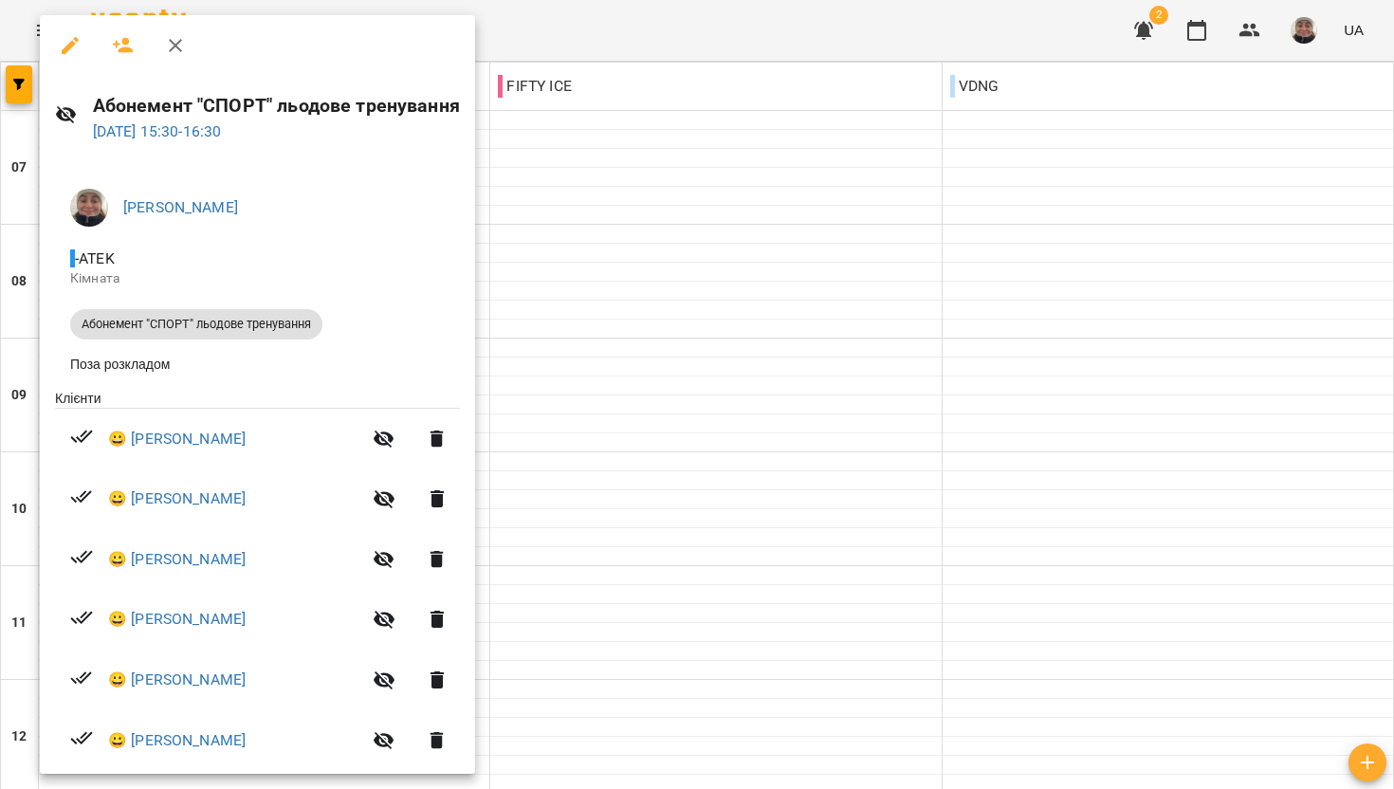
scroll to position [32, 0]
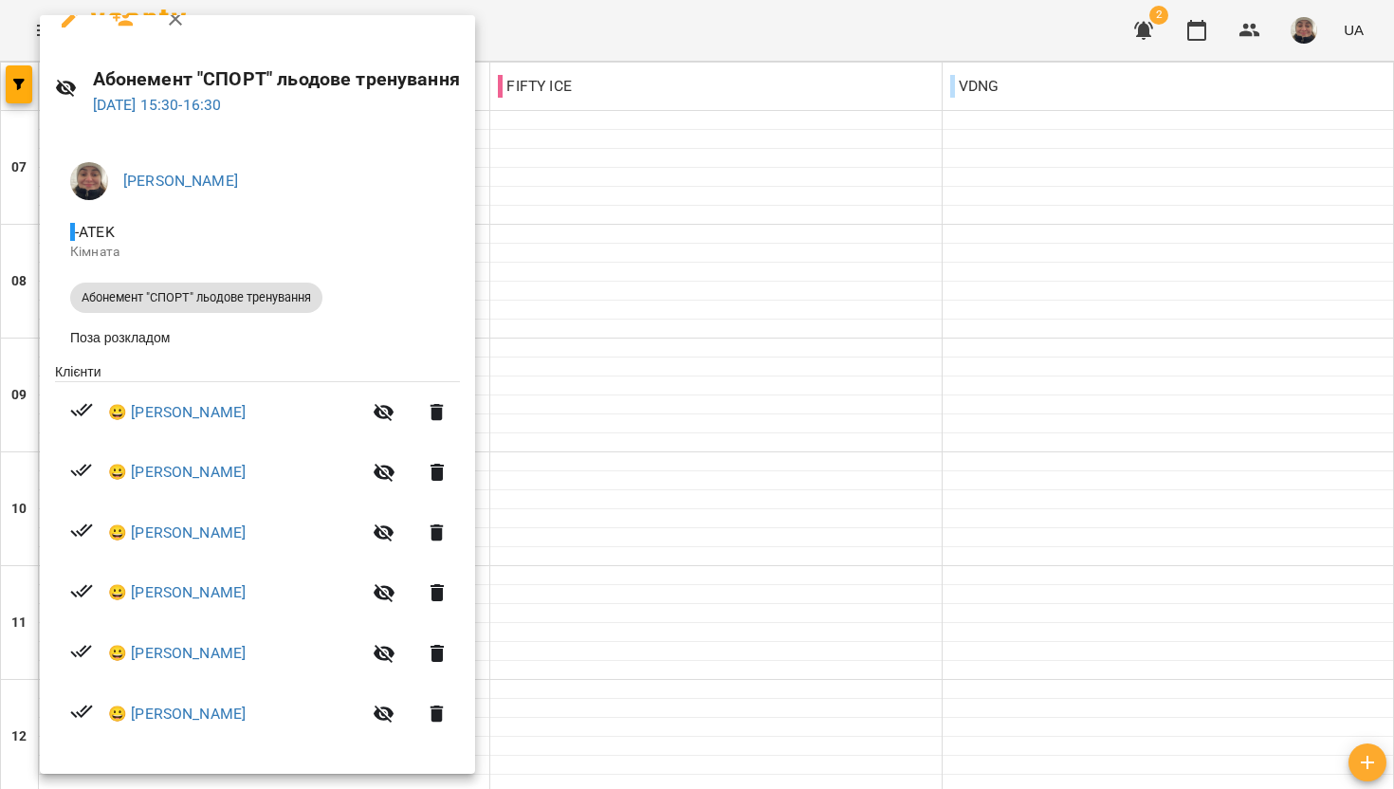
click at [643, 419] on div at bounding box center [697, 394] width 1394 height 789
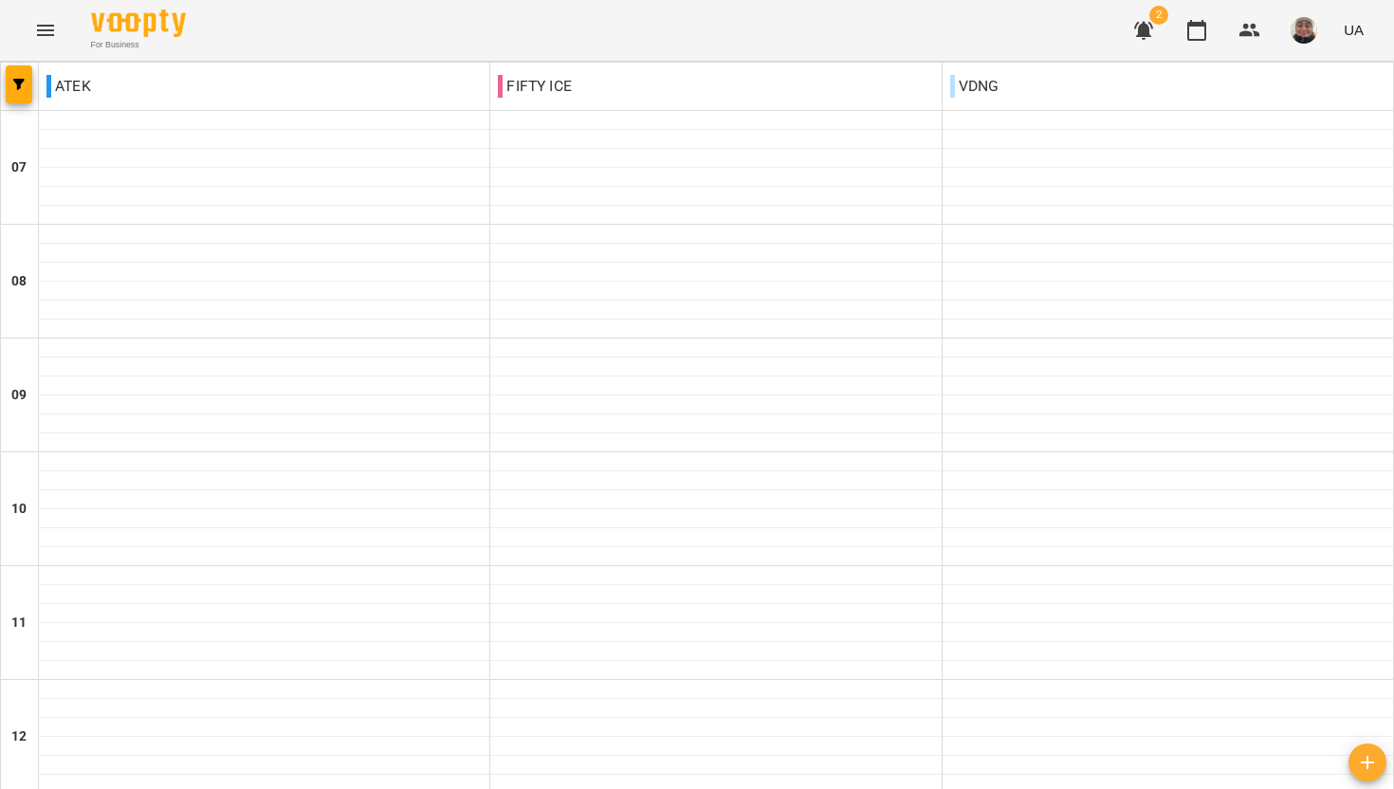
scroll to position [1085, 0]
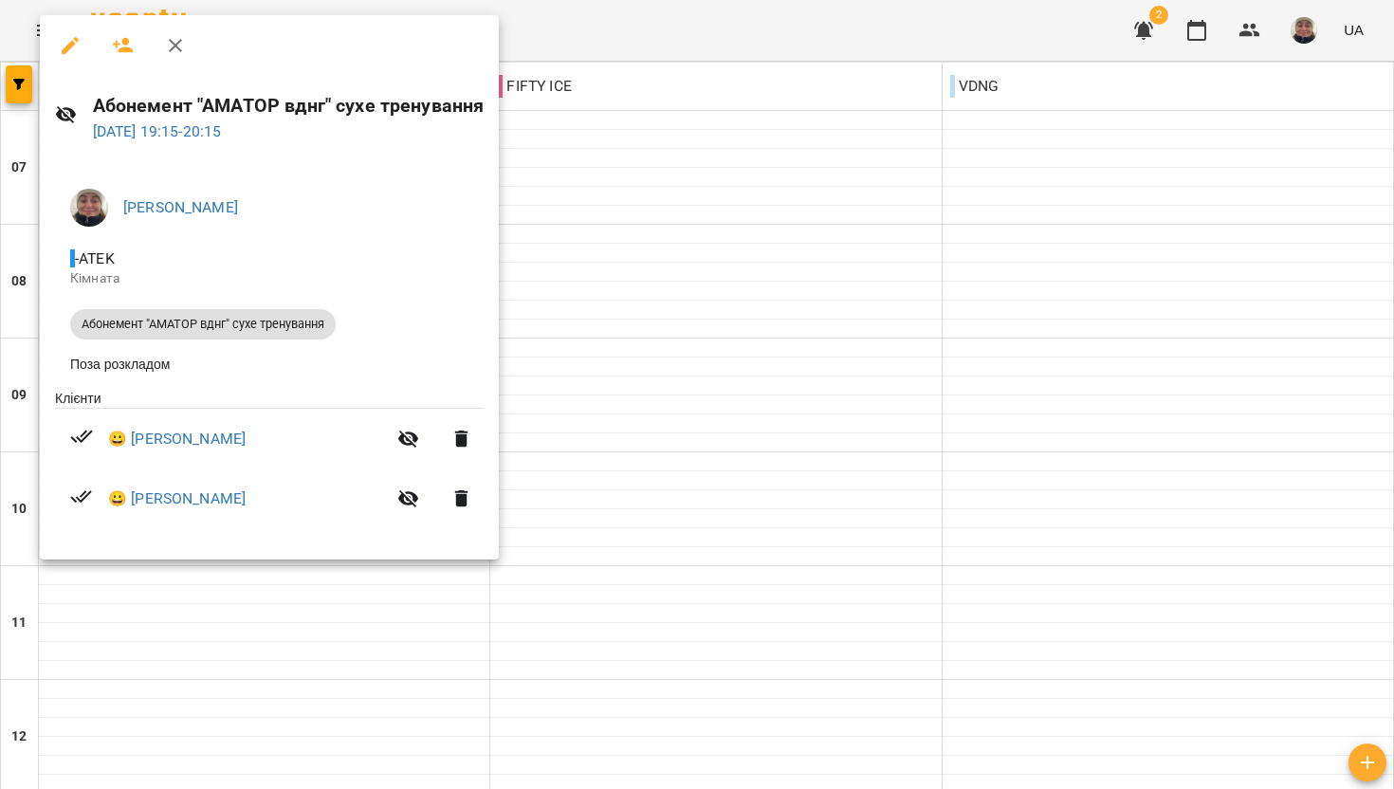
click at [644, 421] on div at bounding box center [697, 394] width 1394 height 789
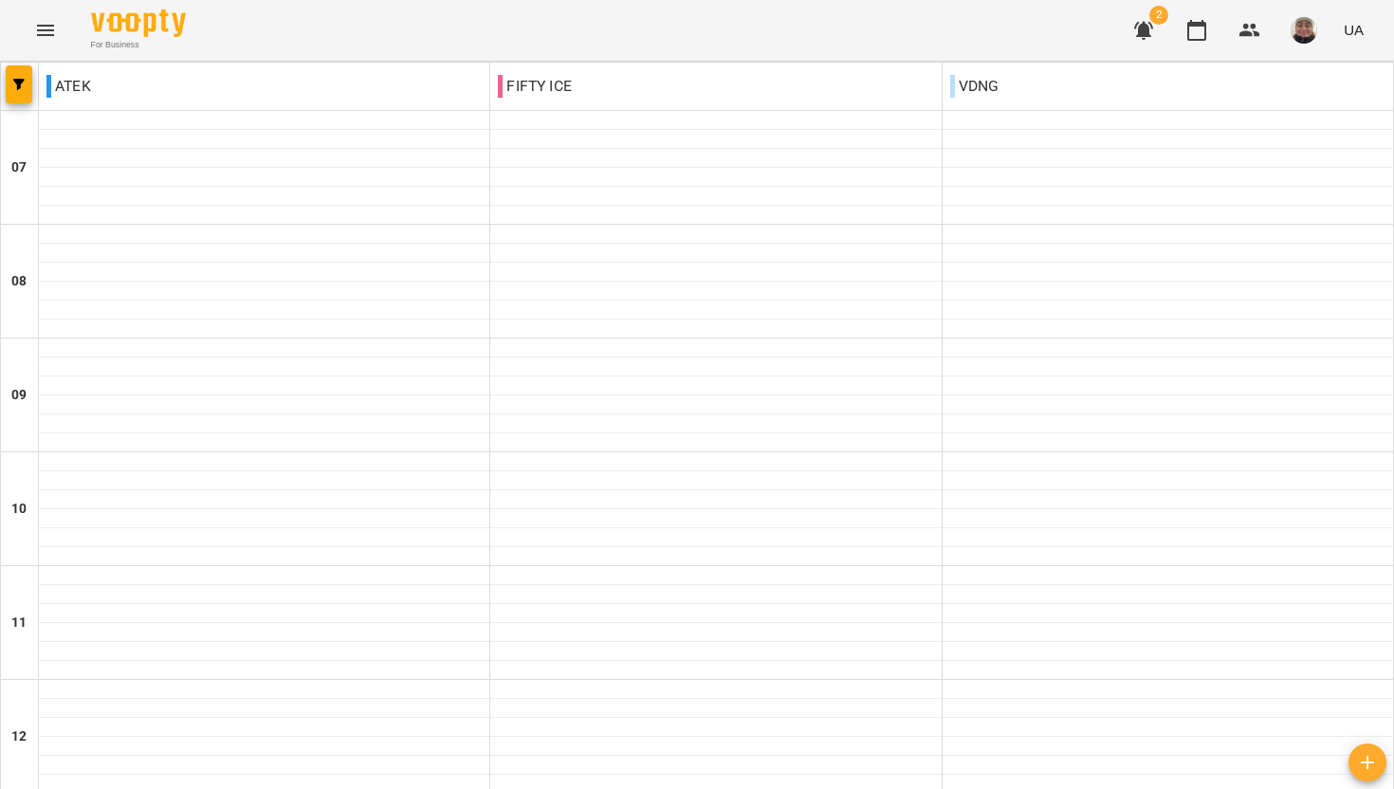
scroll to position [848, 0]
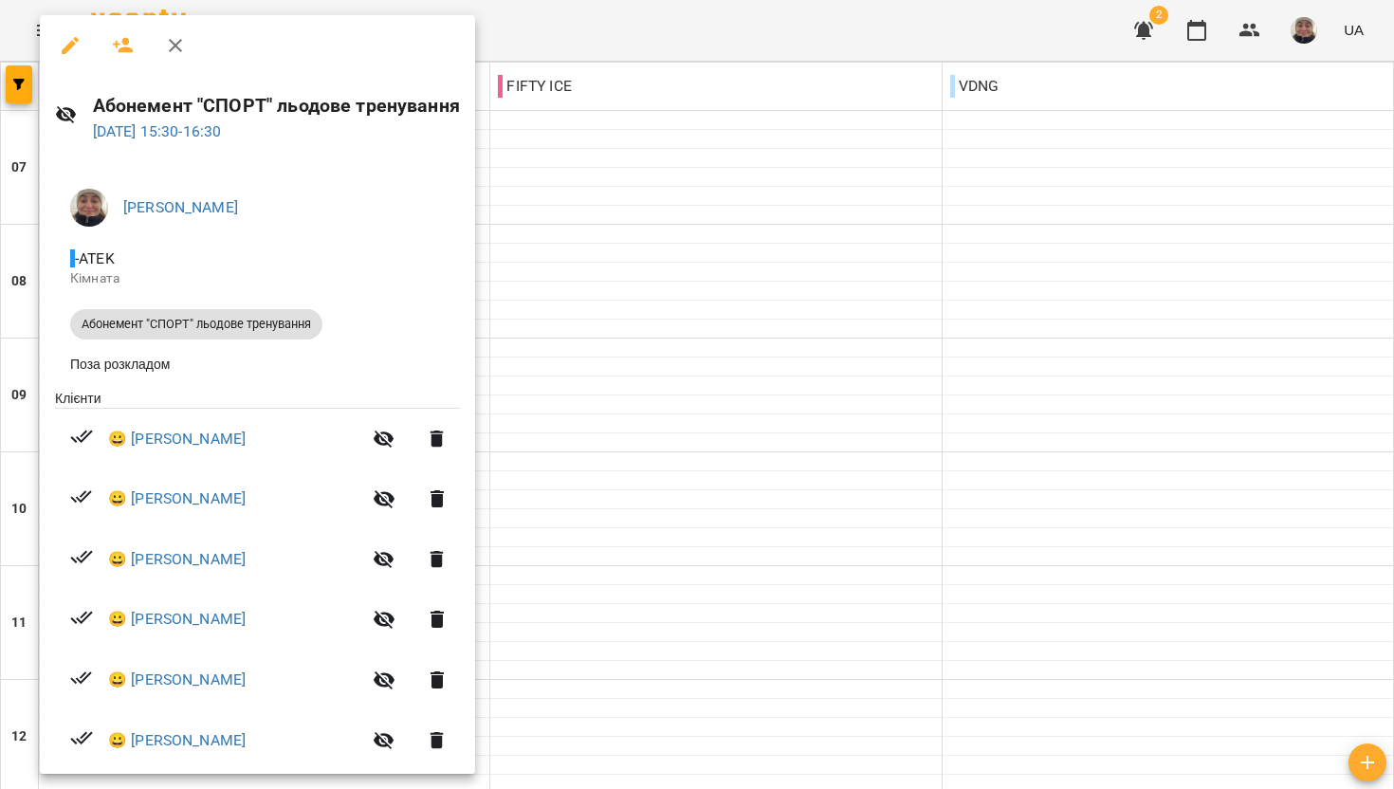
click at [510, 408] on div at bounding box center [697, 394] width 1394 height 789
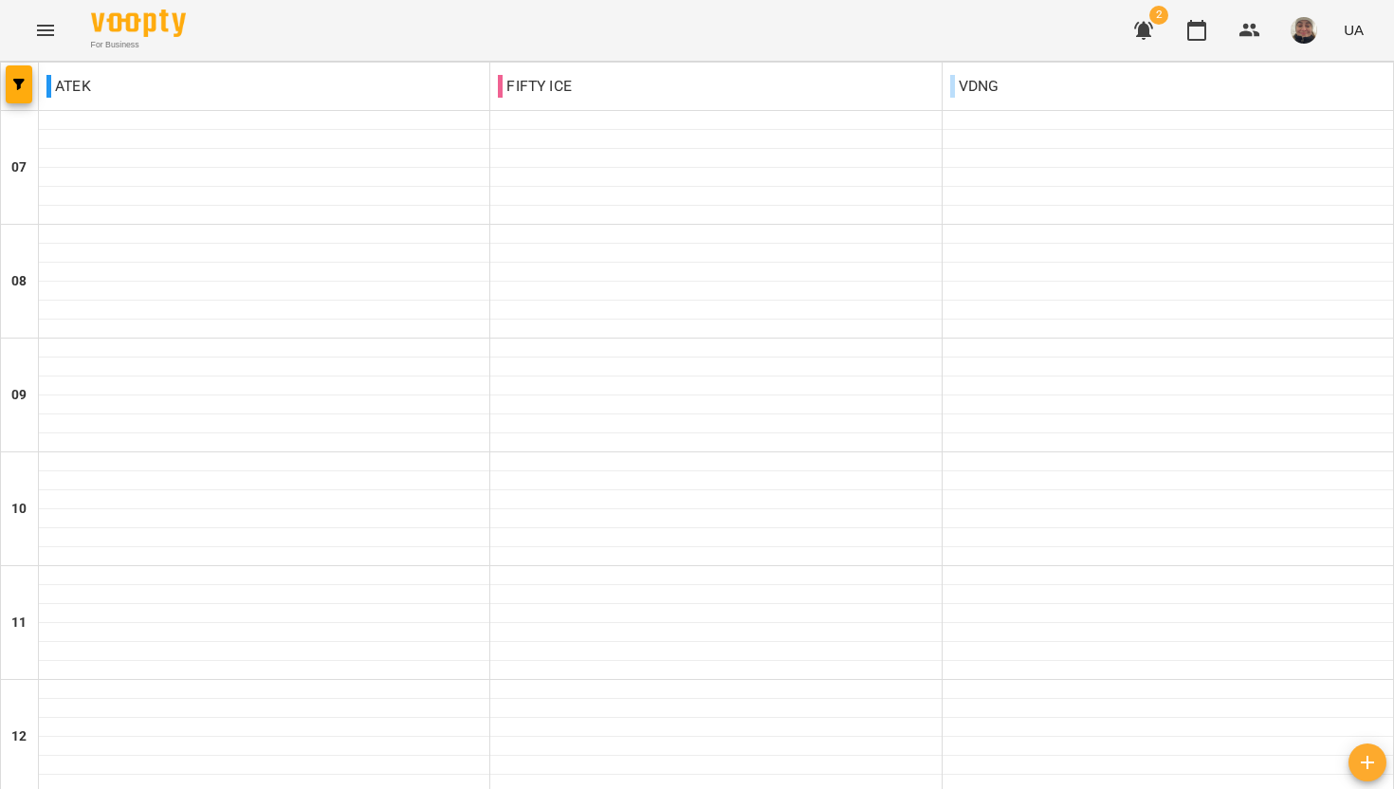
scroll to position [765, 0]
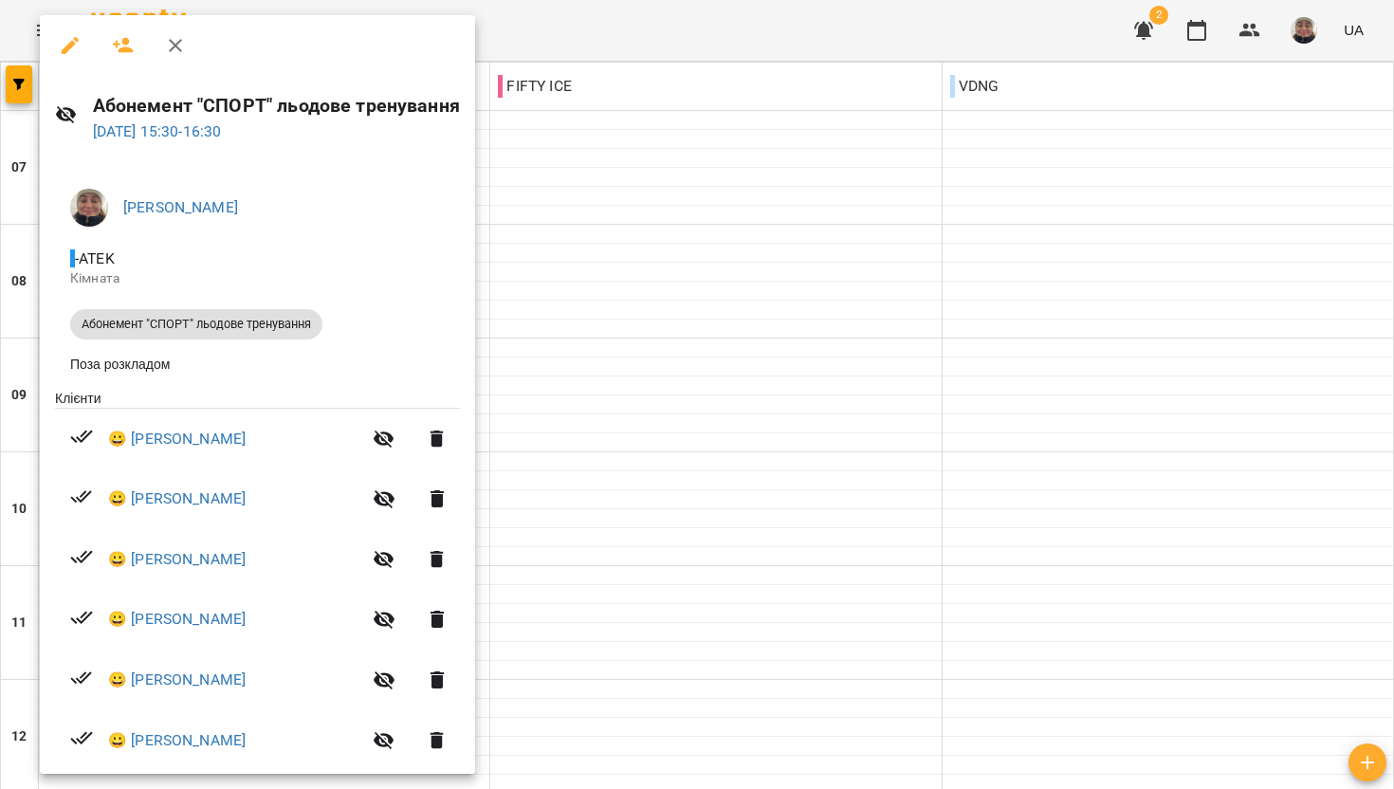
drag, startPoint x: 776, startPoint y: 689, endPoint x: 592, endPoint y: 447, distance: 304.6
click at [592, 447] on div at bounding box center [697, 394] width 1394 height 789
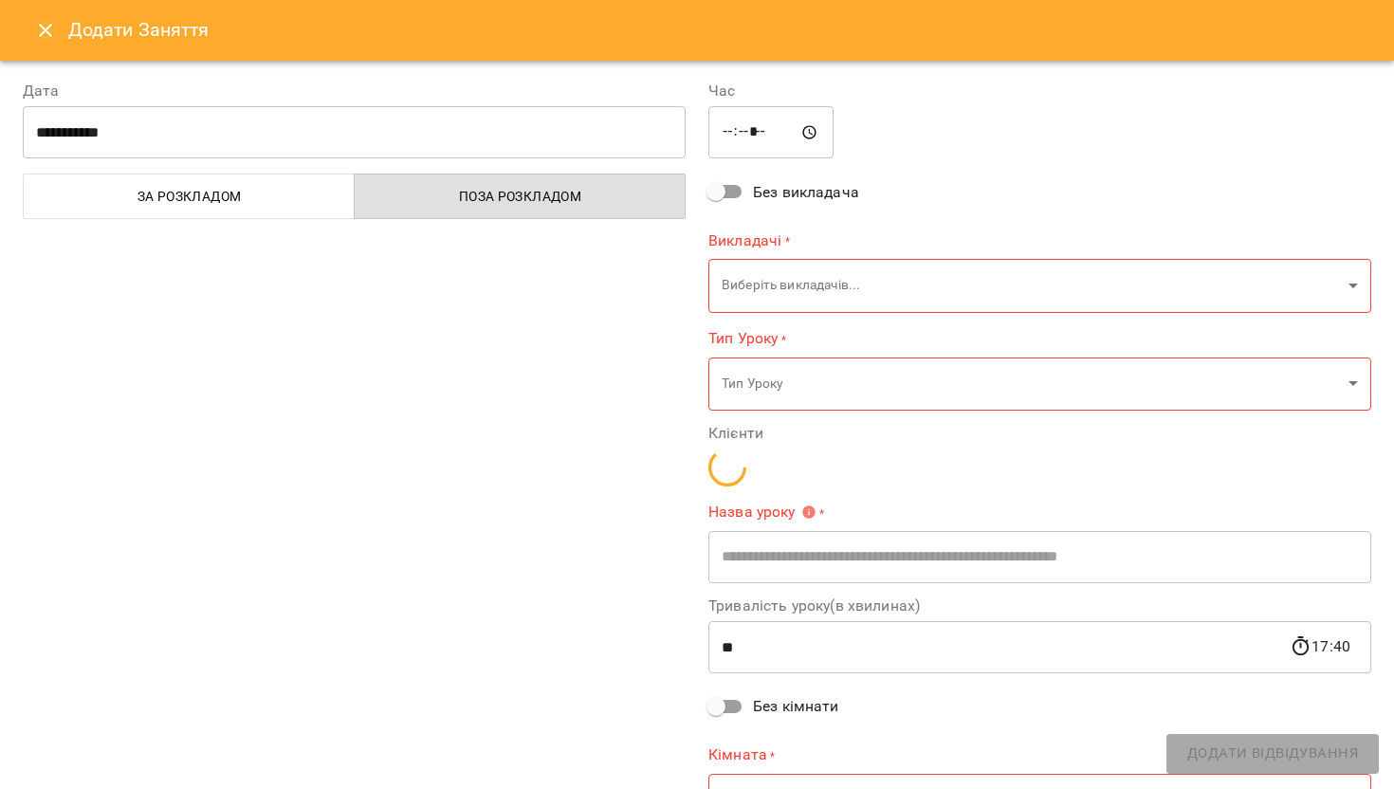
type input "**********"
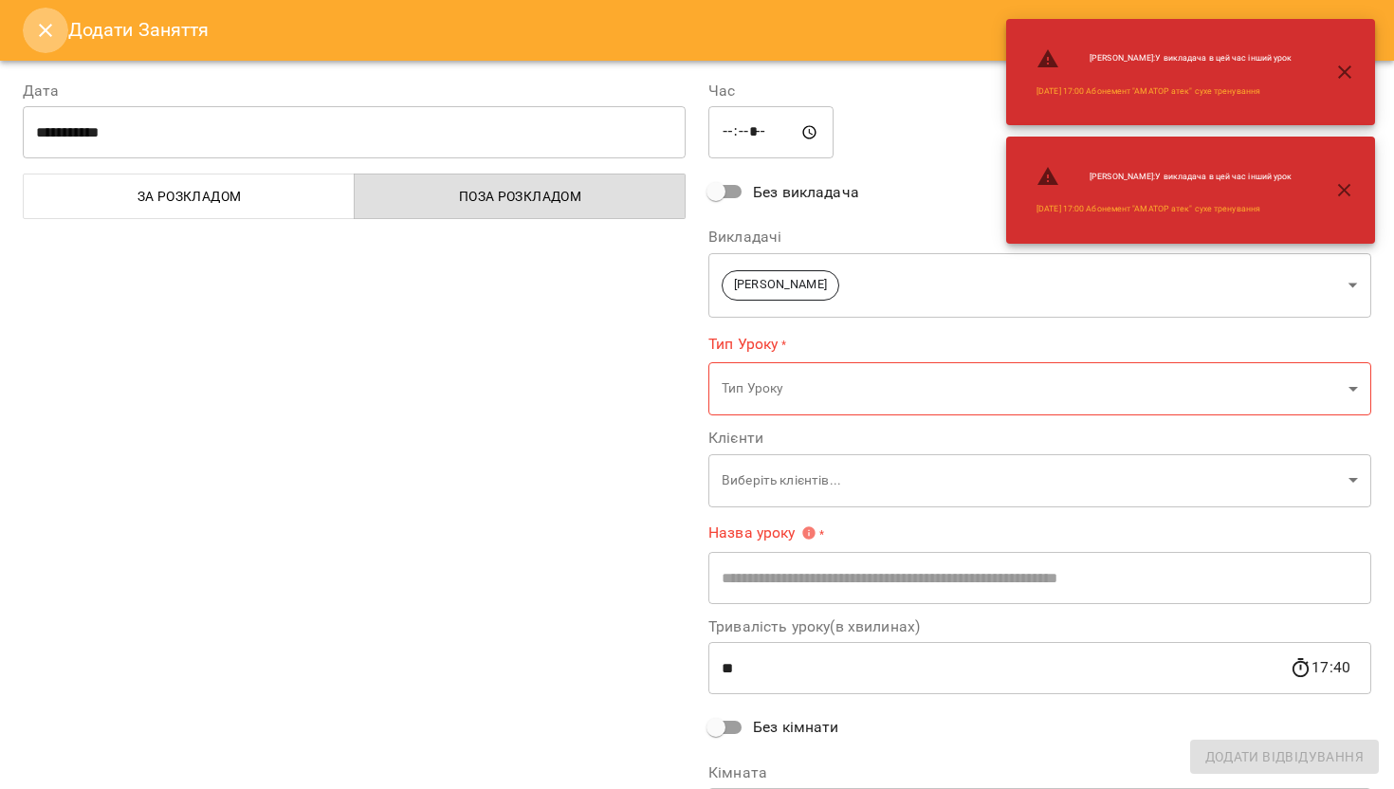
click at [38, 21] on icon "Close" at bounding box center [45, 30] width 23 height 23
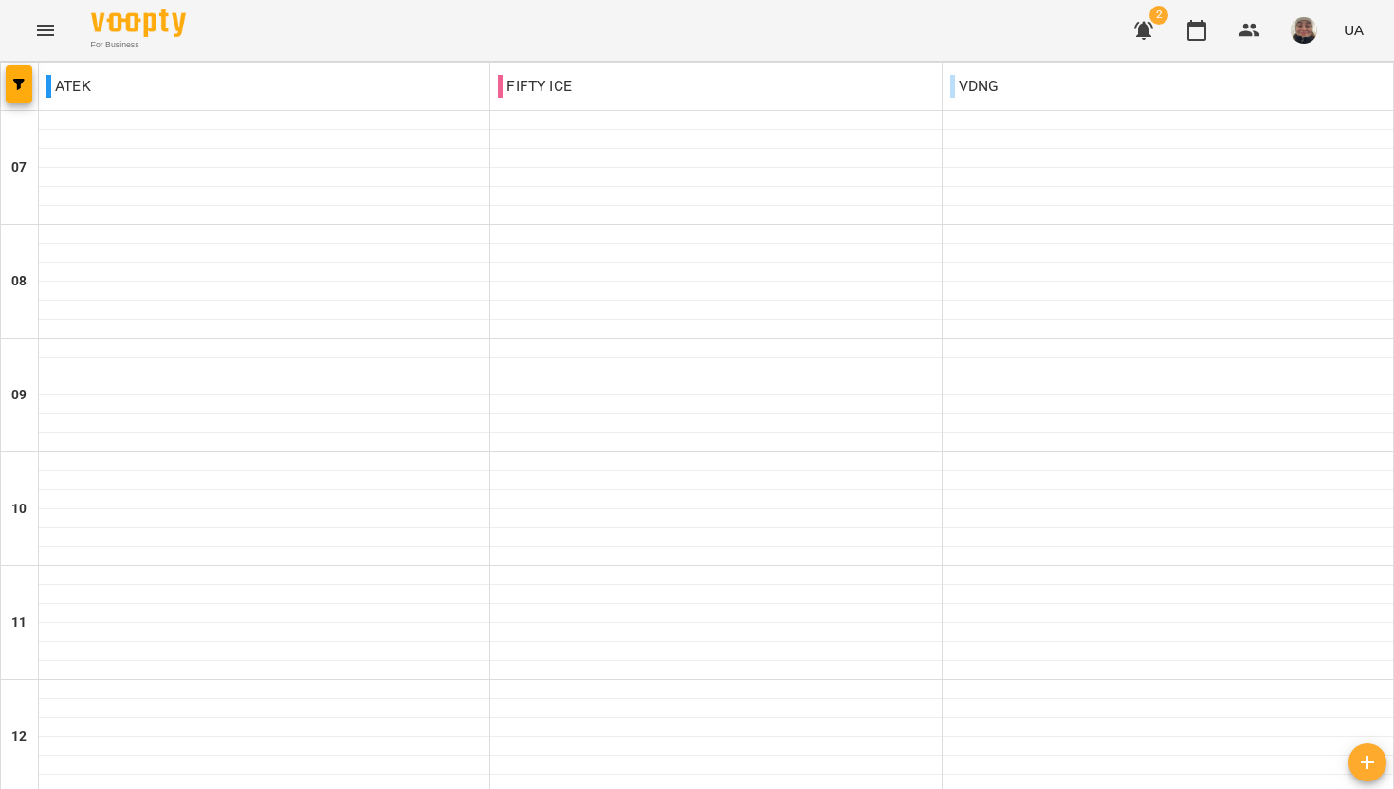
scroll to position [1024, 0]
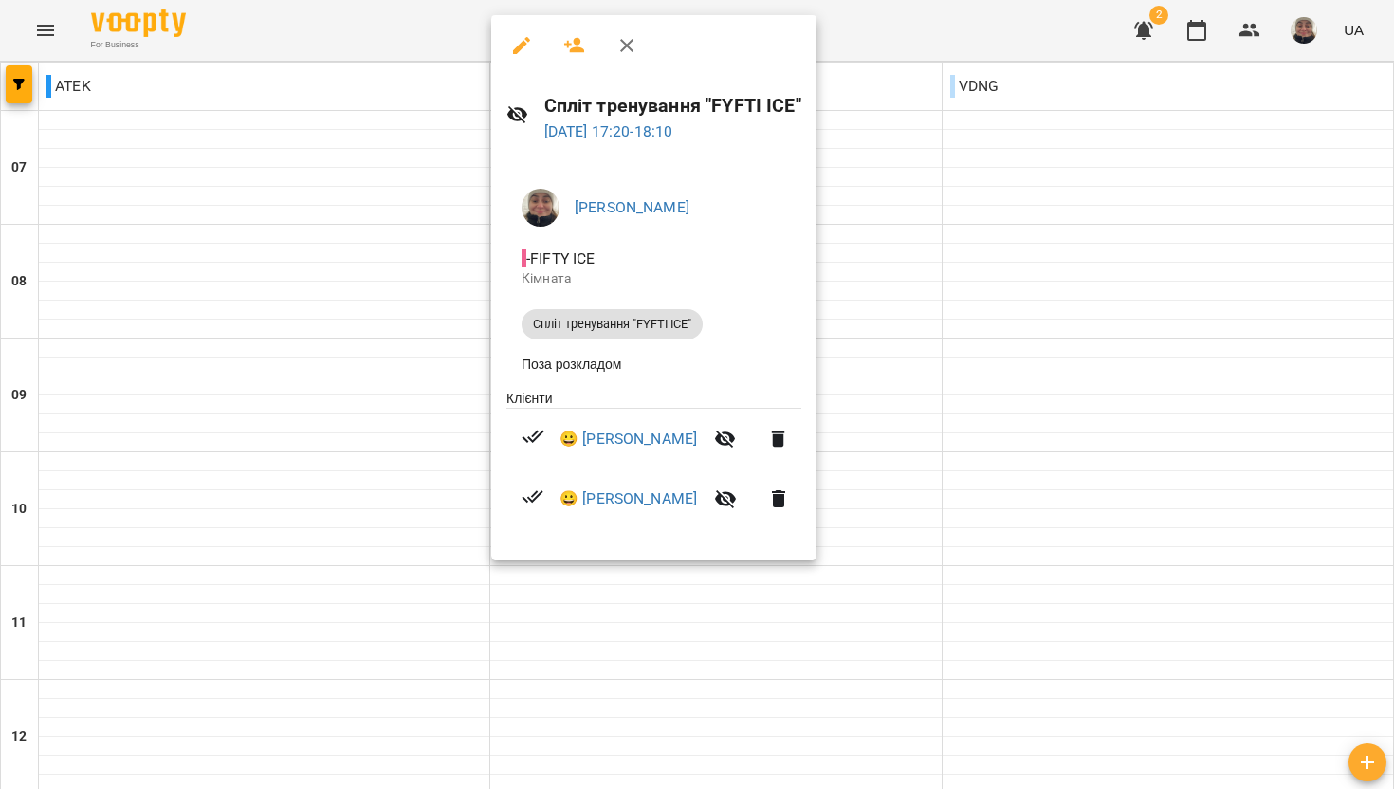
click at [1111, 376] on div at bounding box center [697, 394] width 1394 height 789
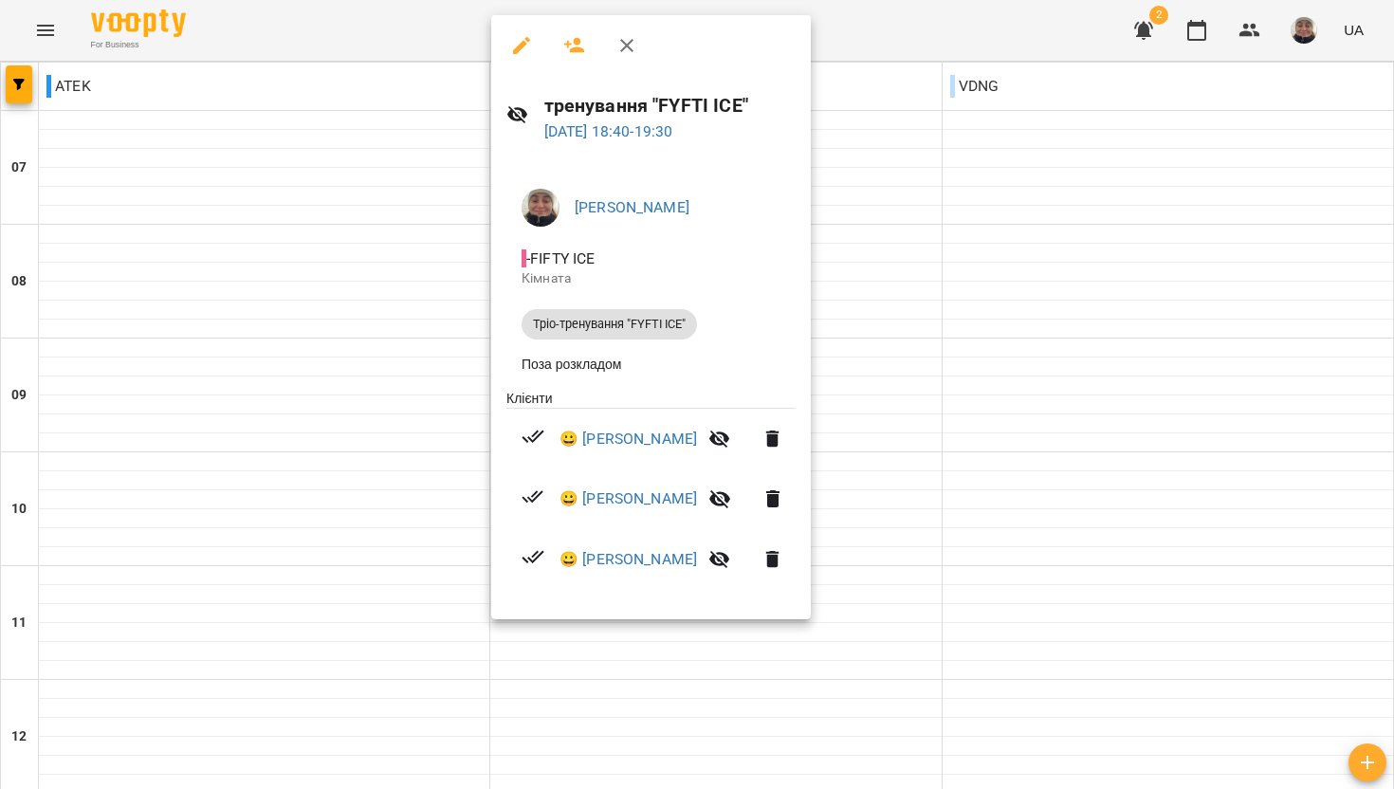
click at [1010, 445] on div at bounding box center [697, 394] width 1394 height 789
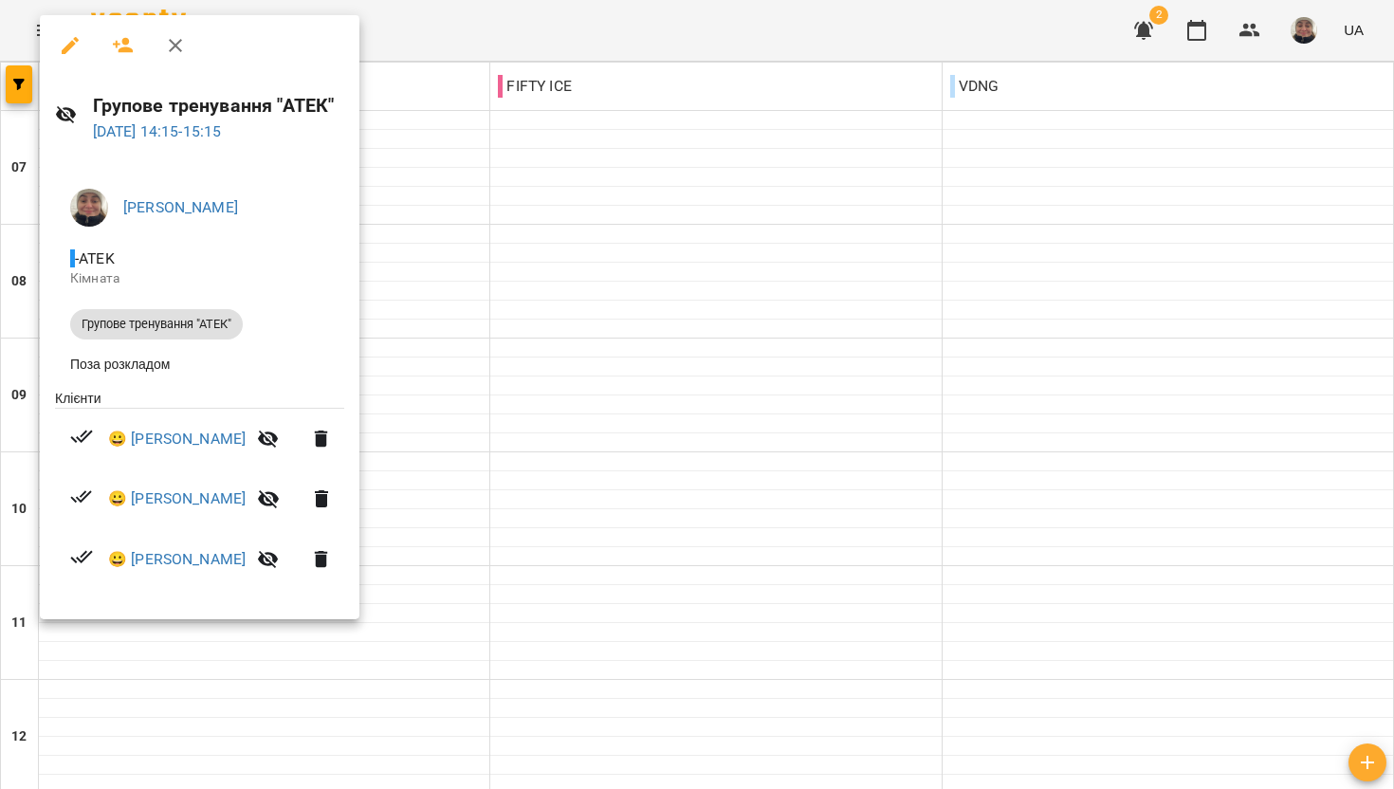
click at [591, 318] on div at bounding box center [697, 394] width 1394 height 789
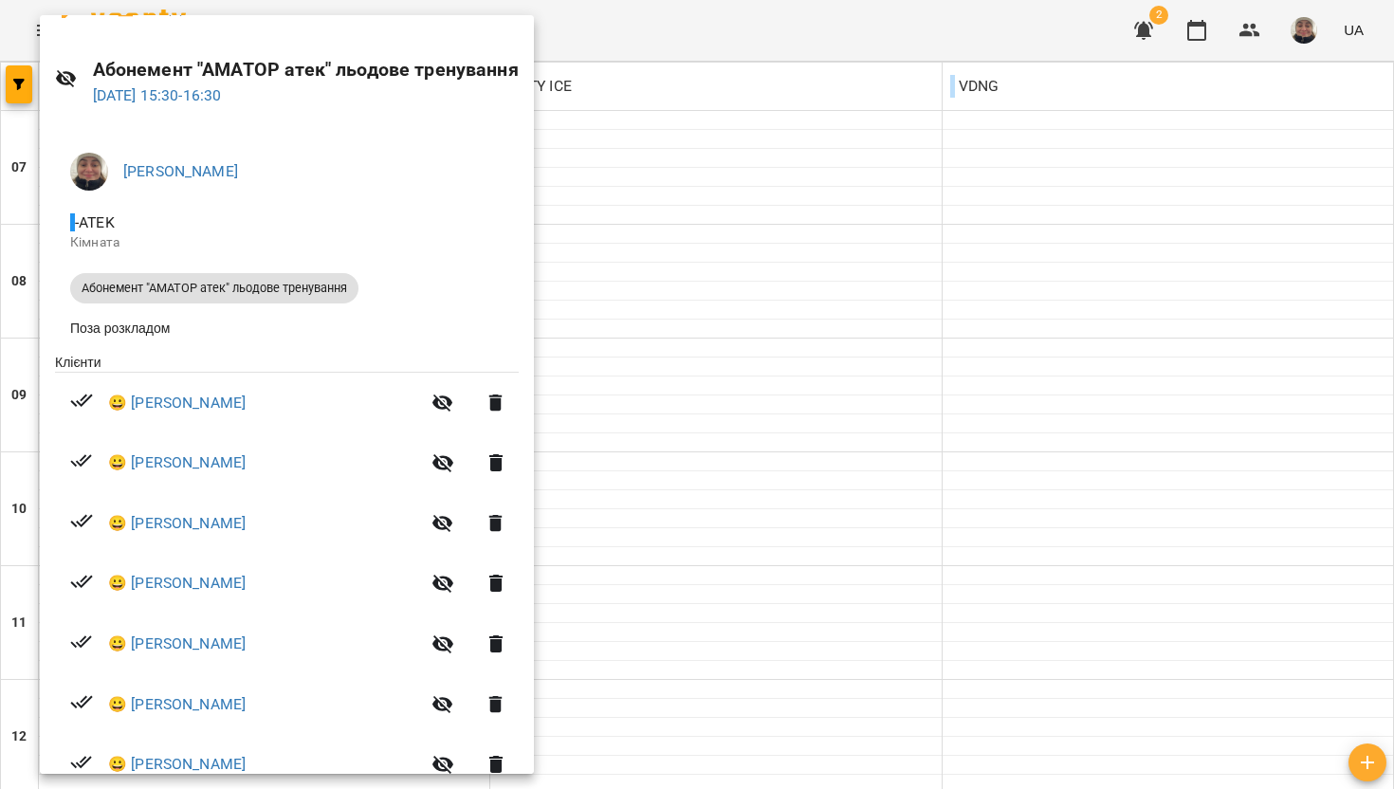
scroll to position [92, 0]
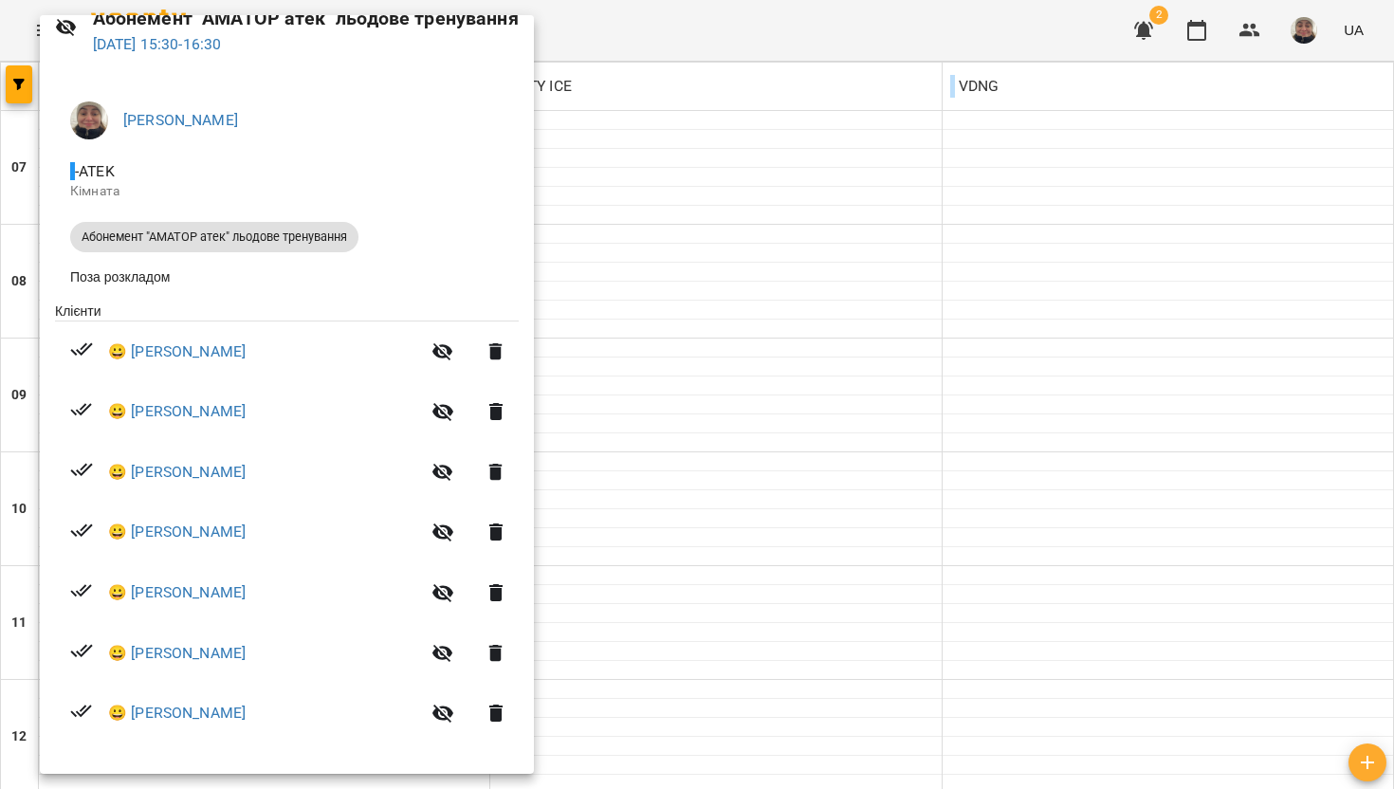
click at [593, 411] on div at bounding box center [697, 394] width 1394 height 789
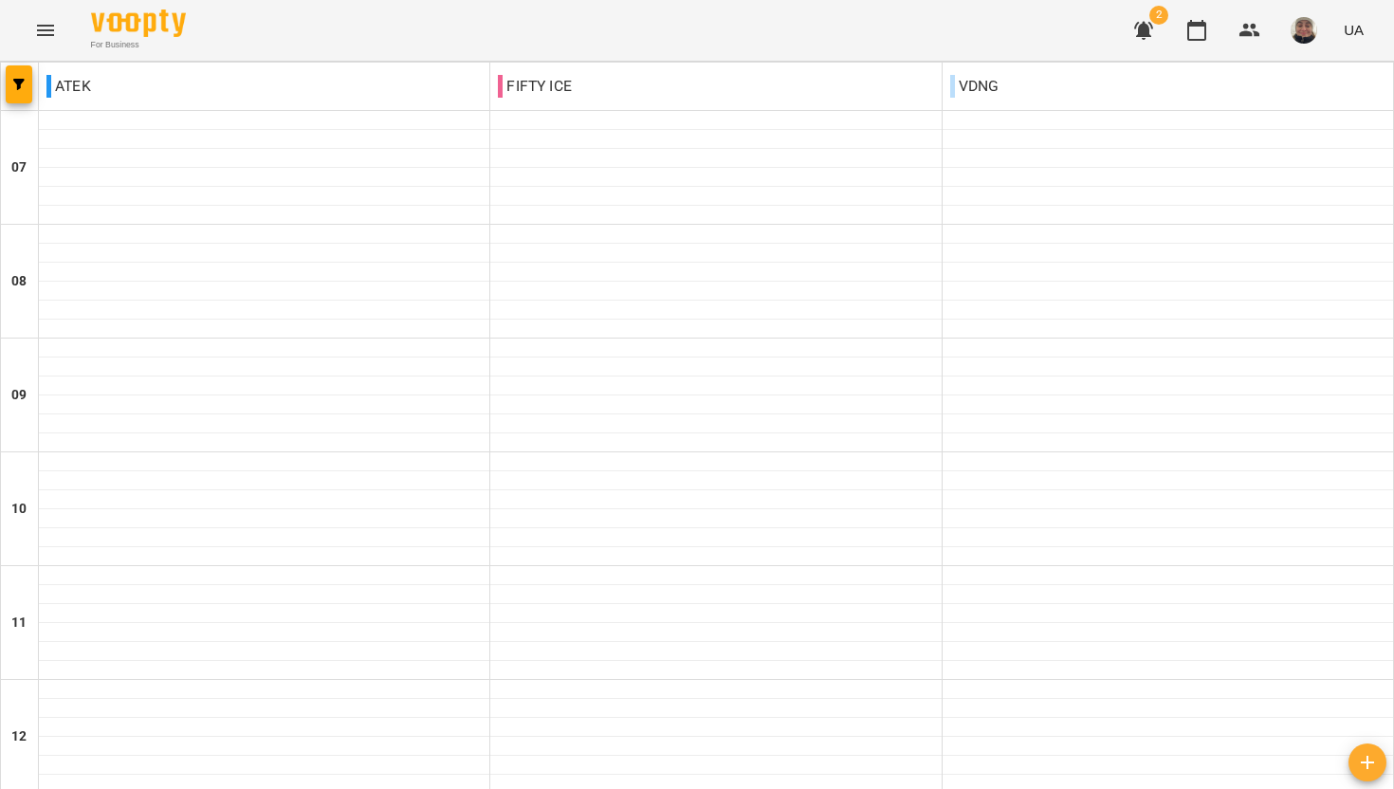
scroll to position [1155, 0]
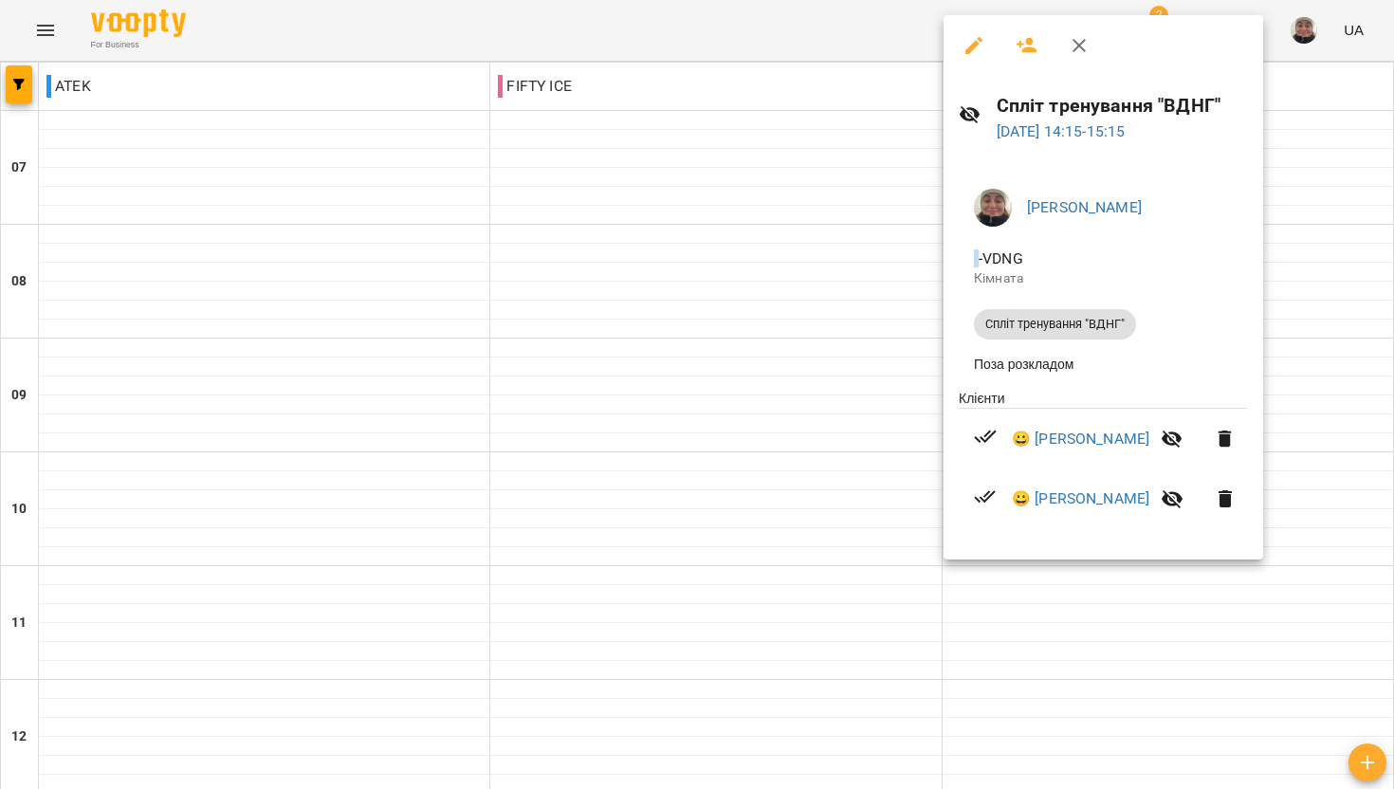
click at [825, 353] on div at bounding box center [697, 394] width 1394 height 789
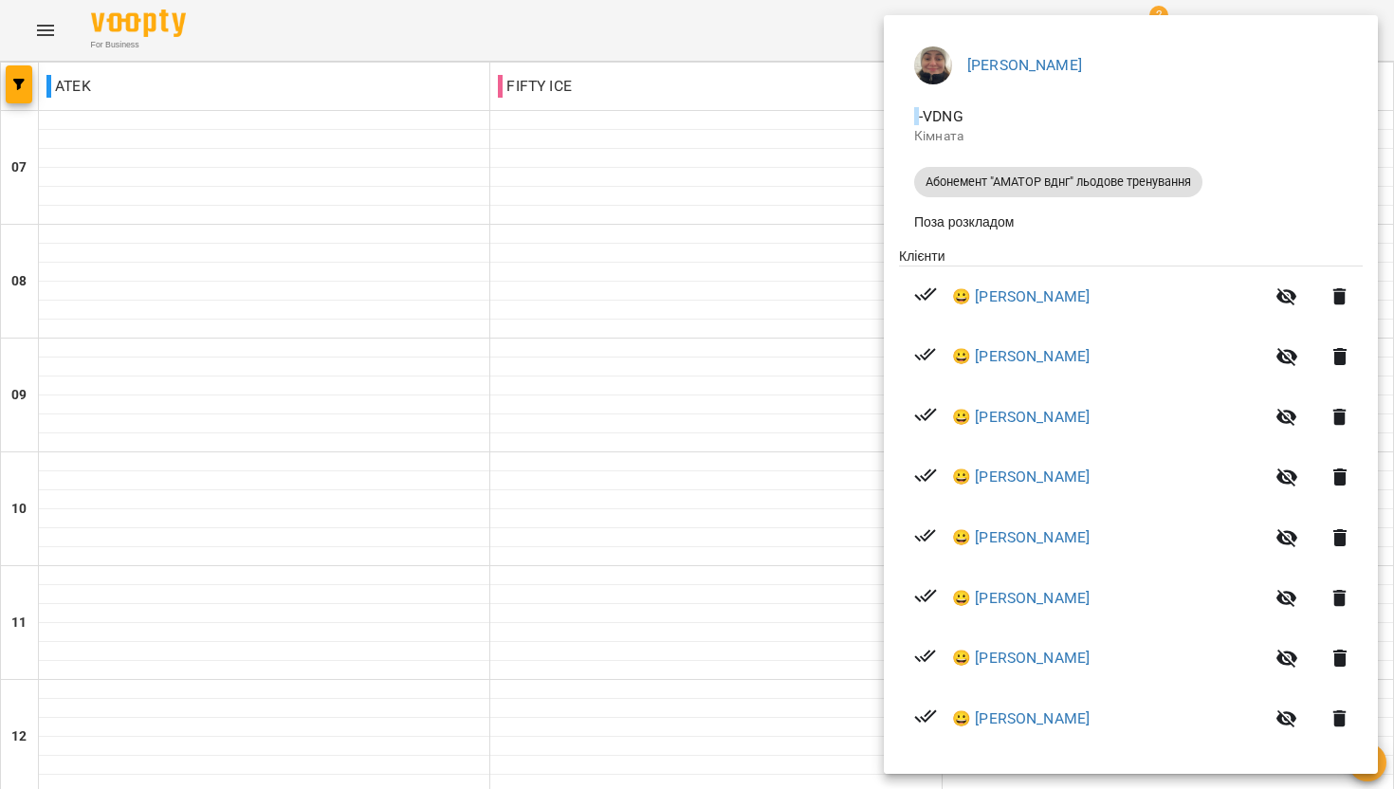
scroll to position [153, 0]
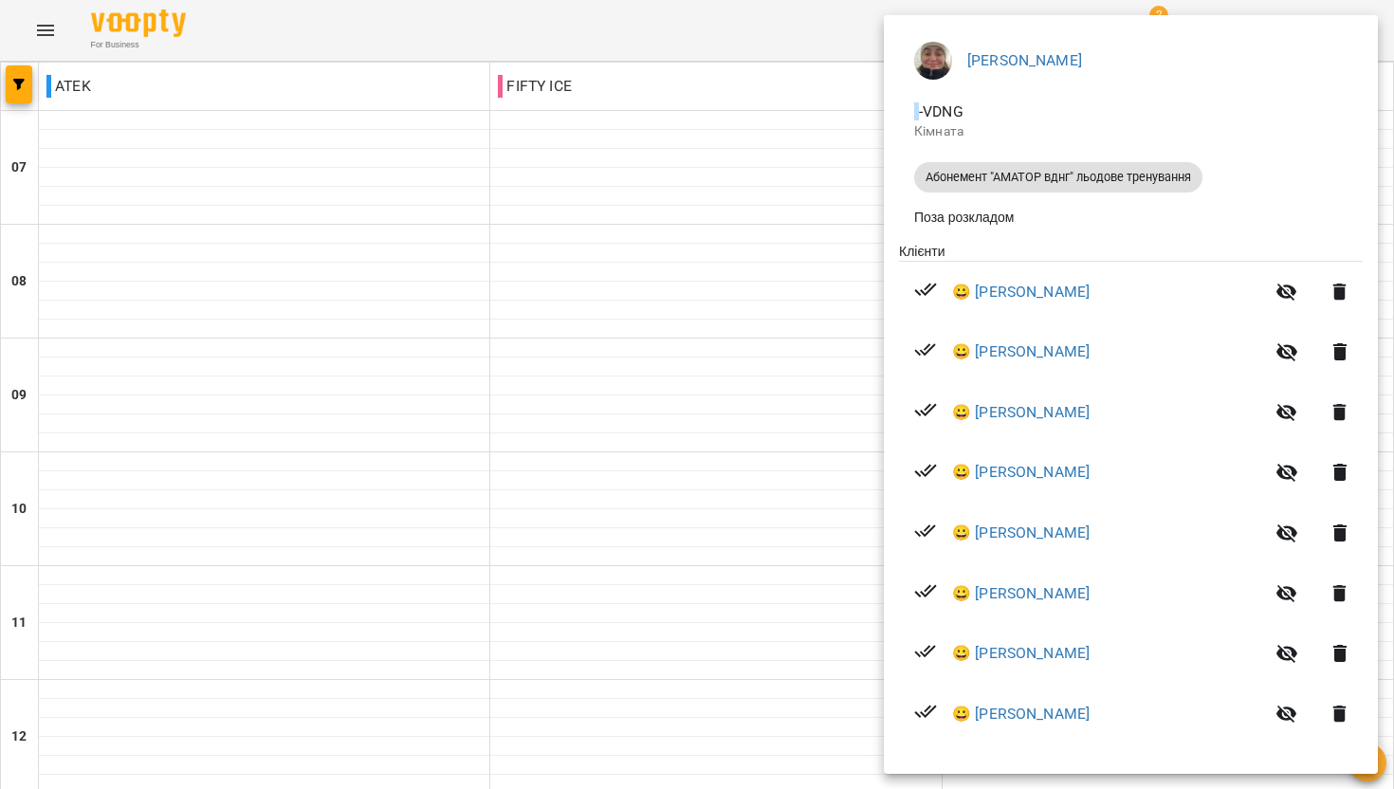
click at [788, 389] on div at bounding box center [697, 394] width 1394 height 789
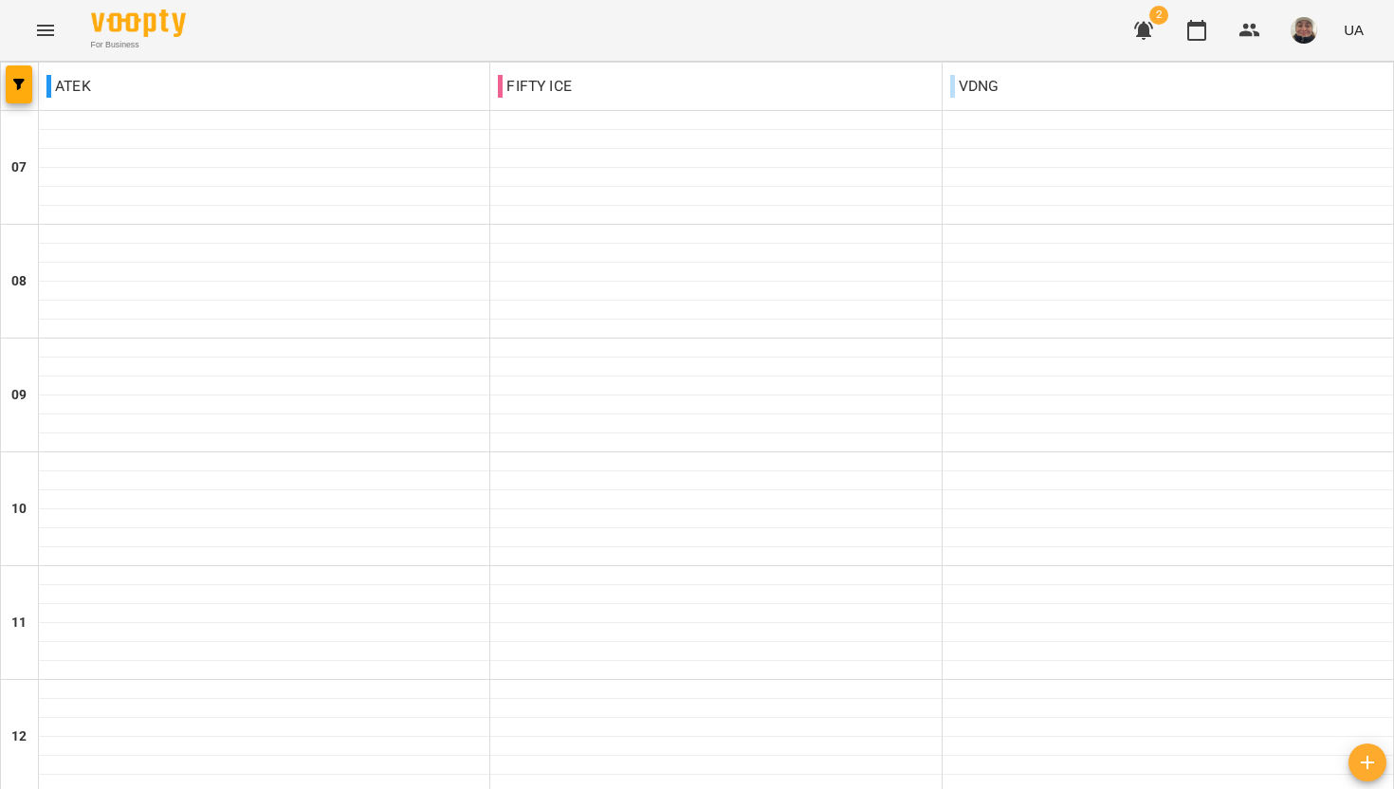
scroll to position [720, 0]
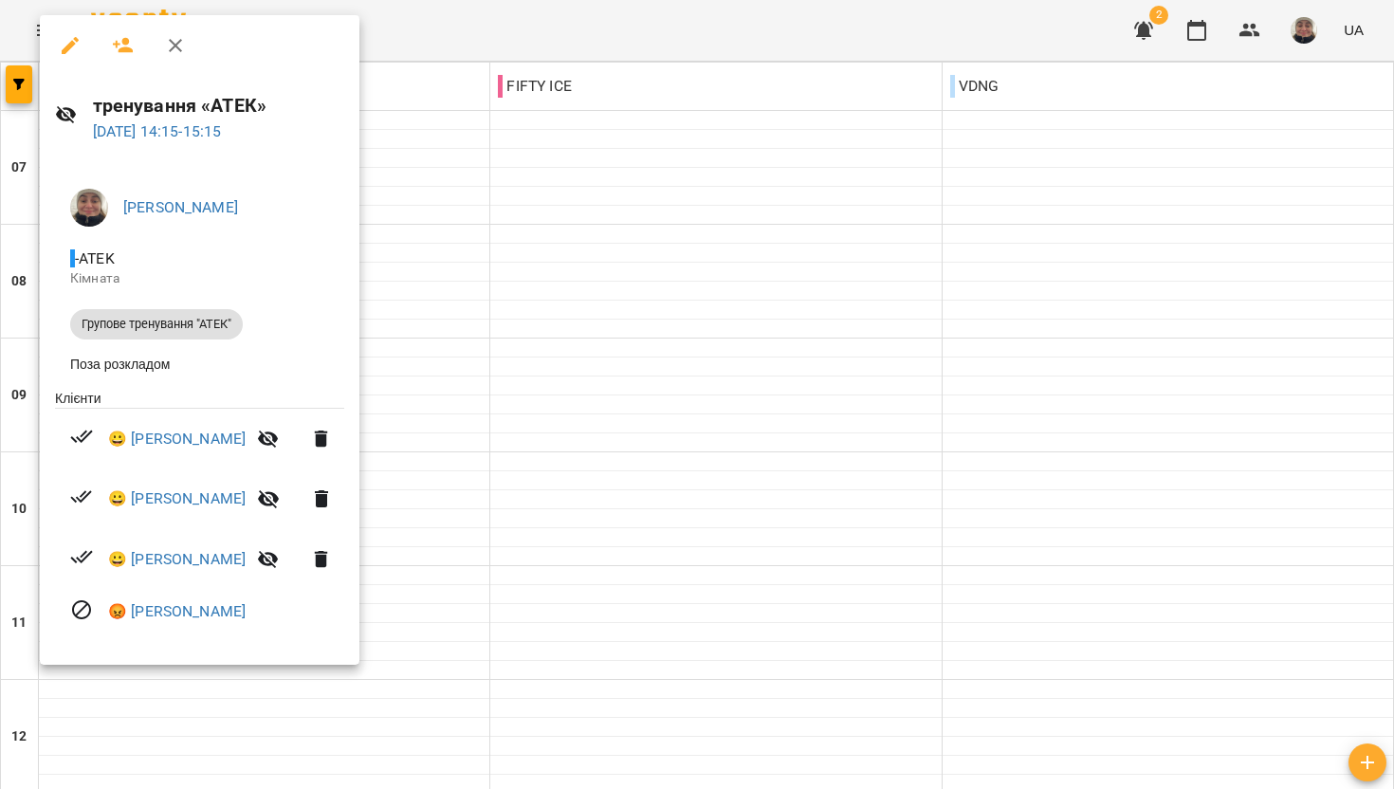
click at [542, 325] on div at bounding box center [697, 394] width 1394 height 789
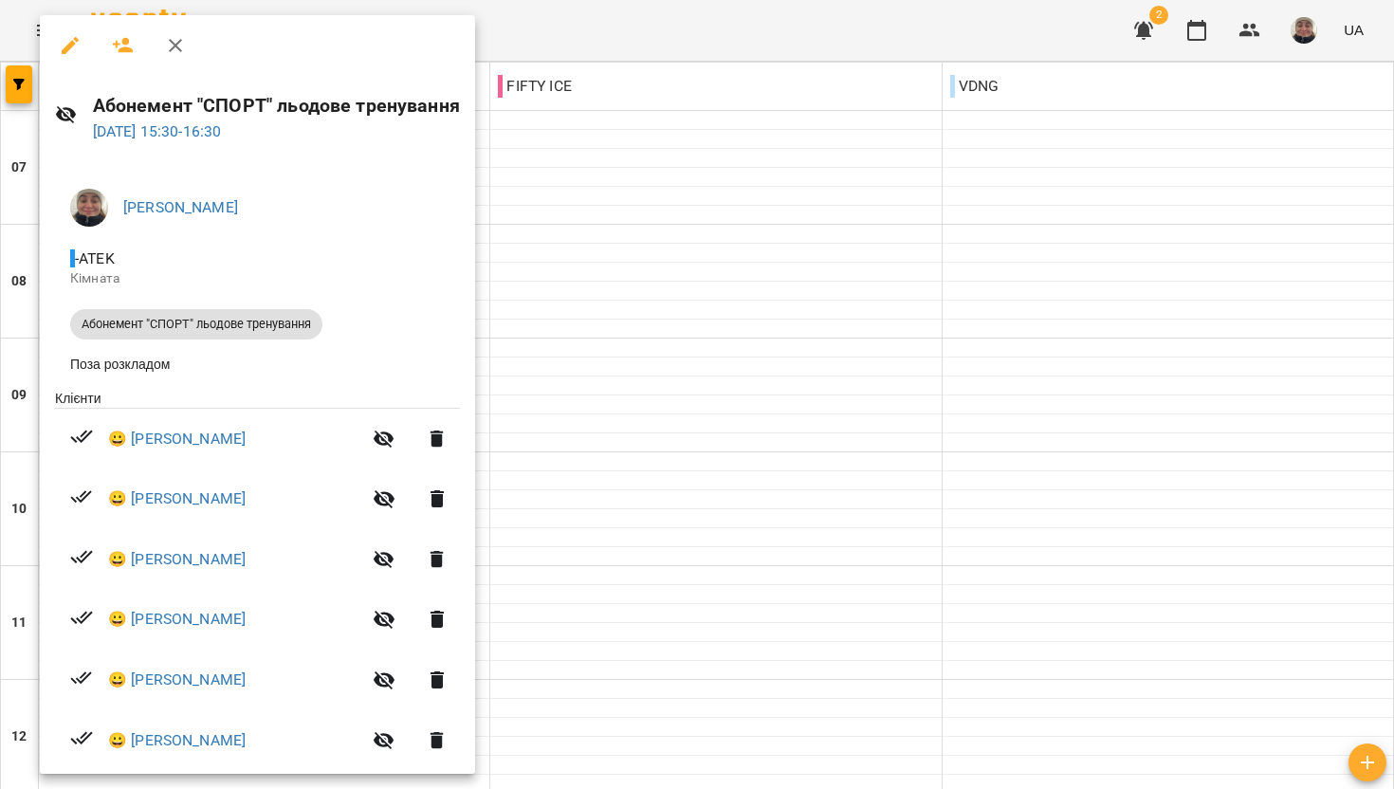
click at [597, 342] on div at bounding box center [697, 394] width 1394 height 789
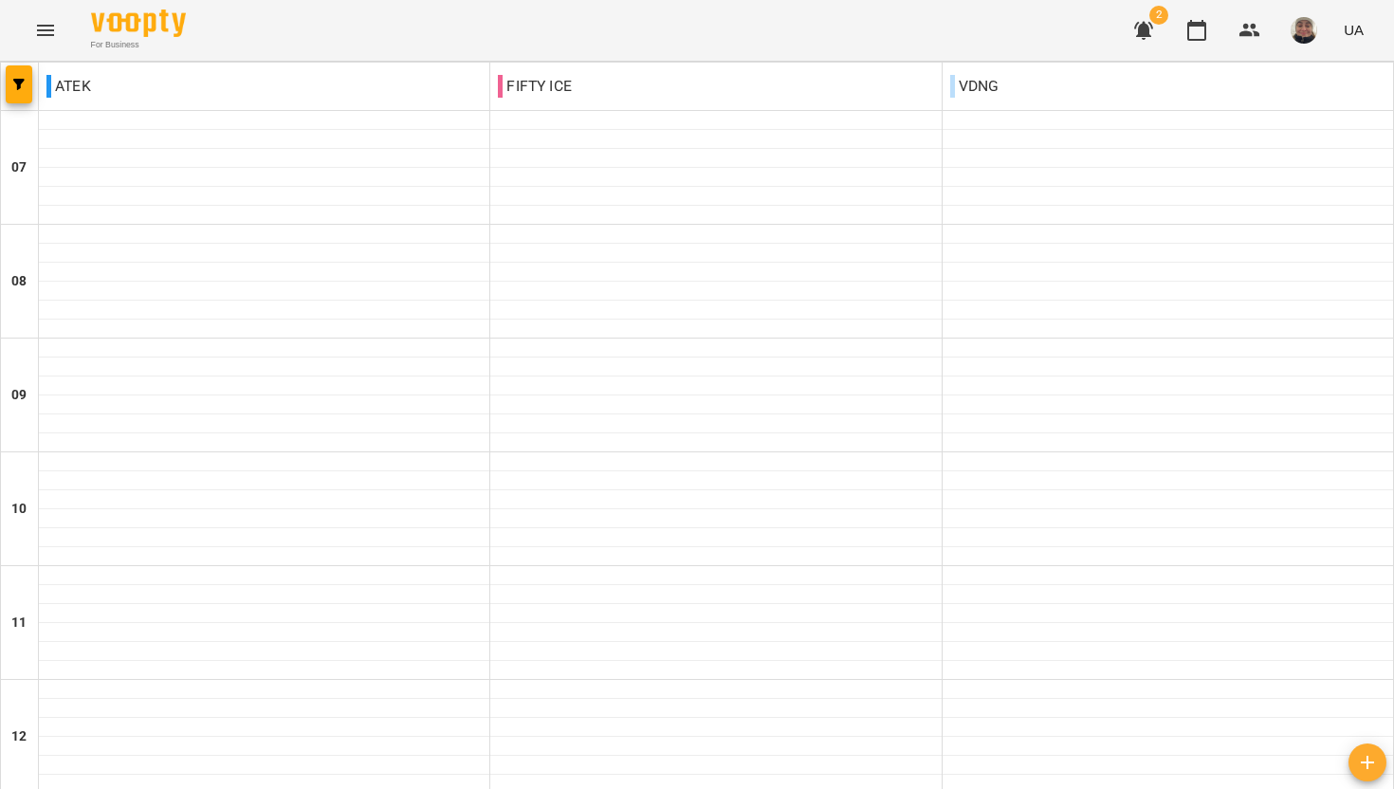
scroll to position [1055, 0]
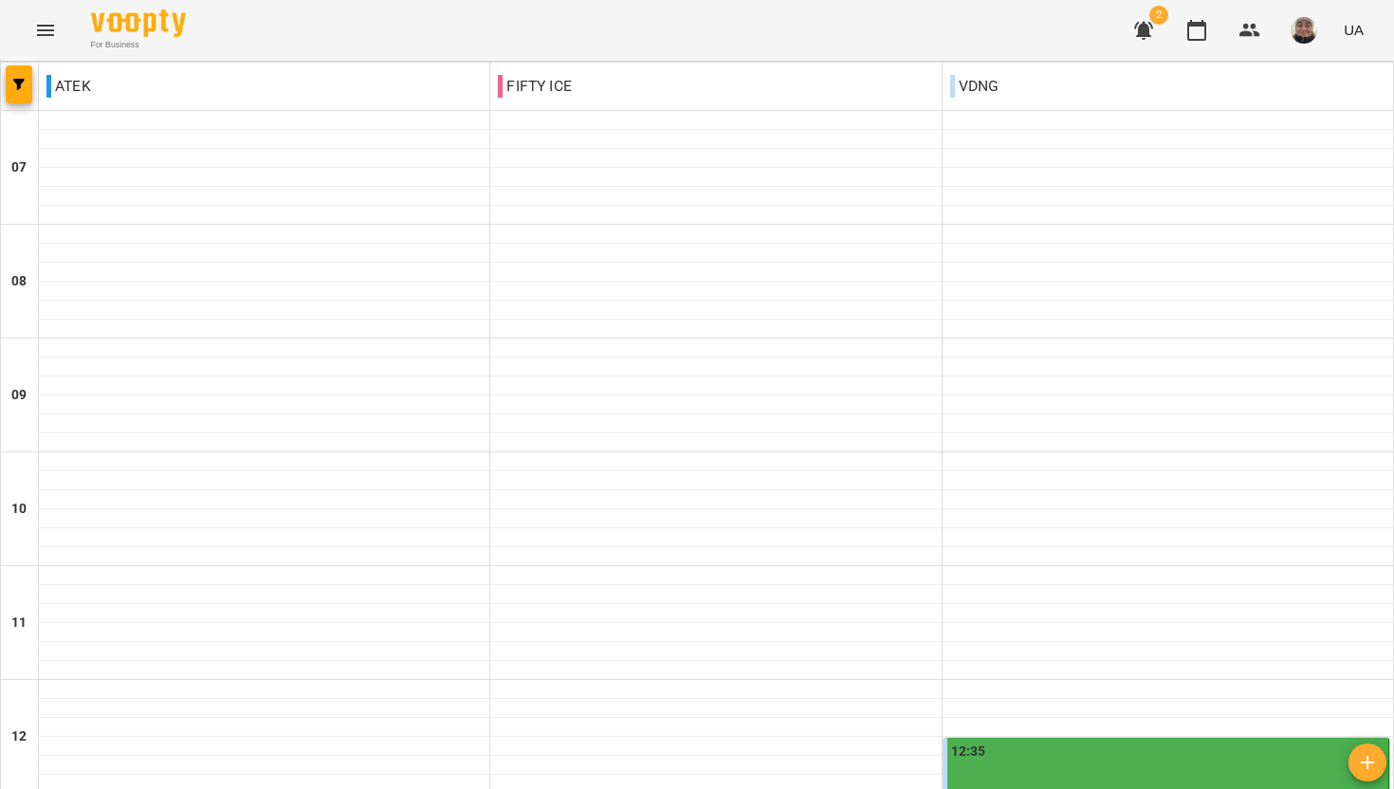
scroll to position [606, 0]
click at [1048, 742] on div "12:35" at bounding box center [1167, 764] width 433 height 44
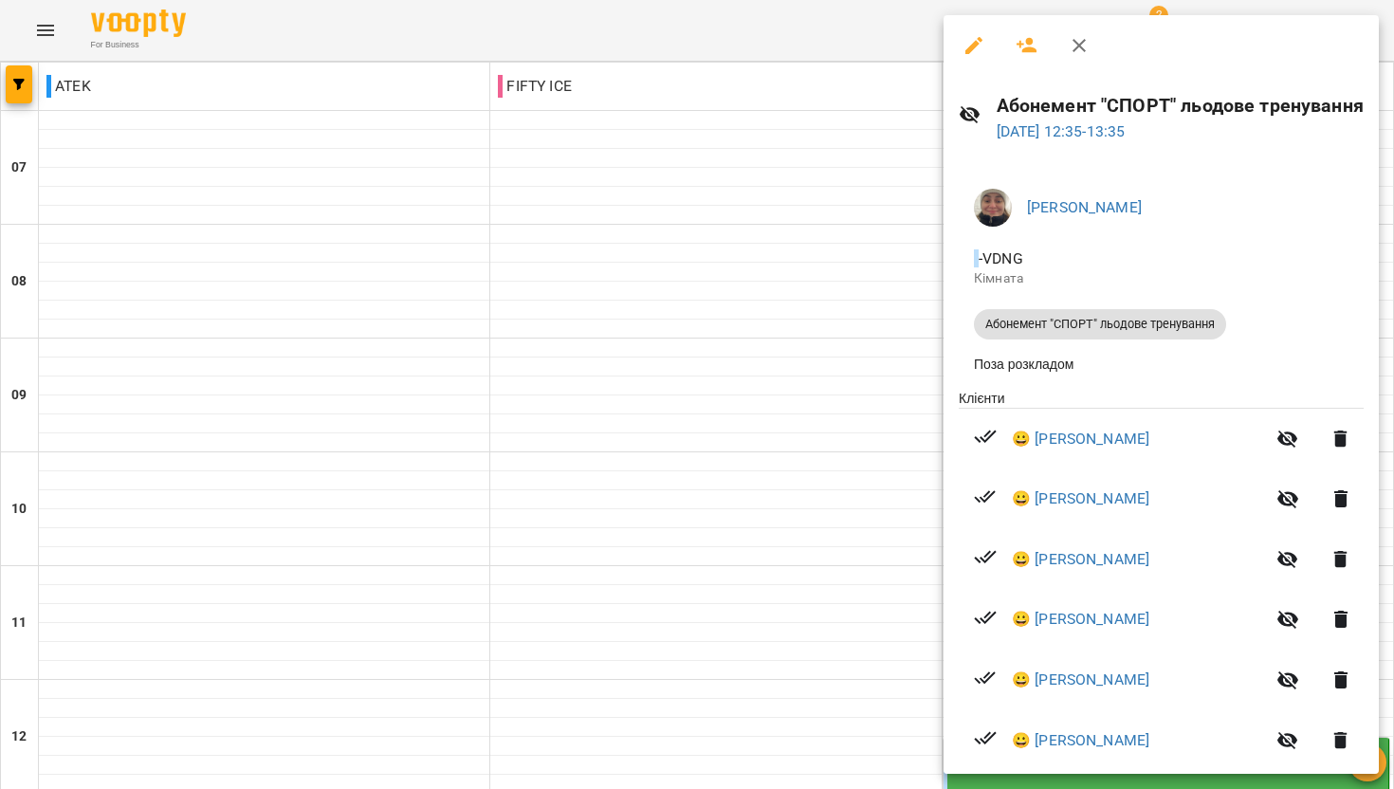
click at [739, 472] on div at bounding box center [697, 394] width 1394 height 789
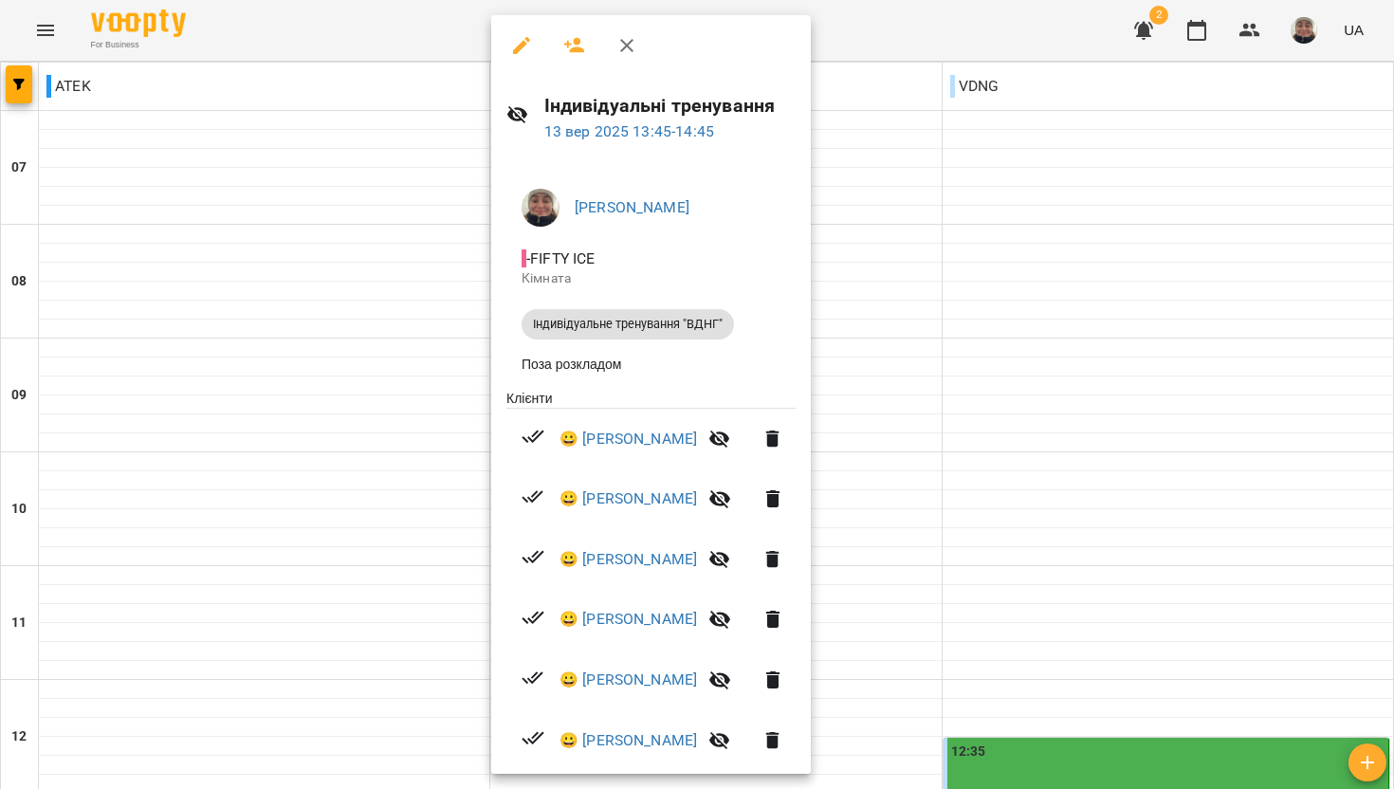
click at [1224, 702] on div at bounding box center [697, 394] width 1394 height 789
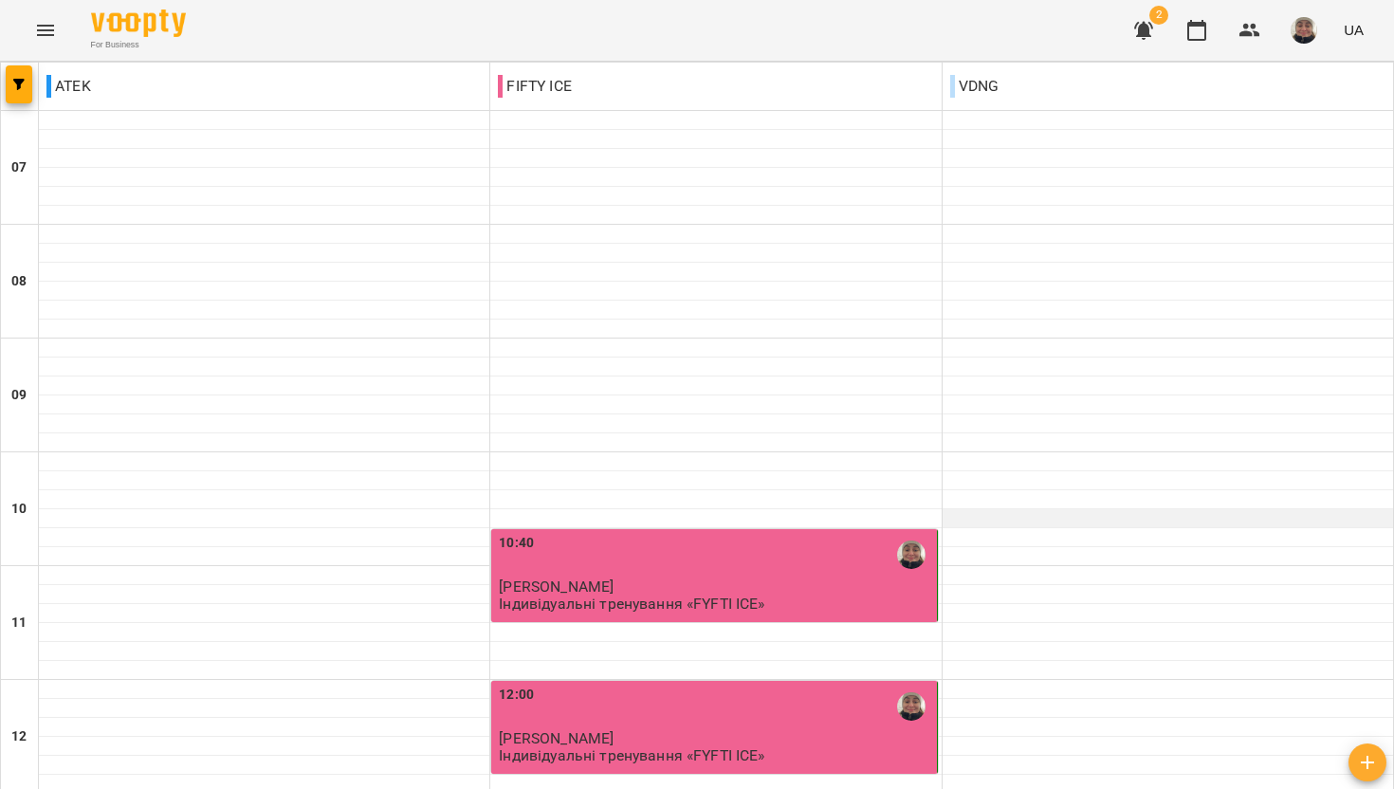
scroll to position [832, 0]
type input "**********"
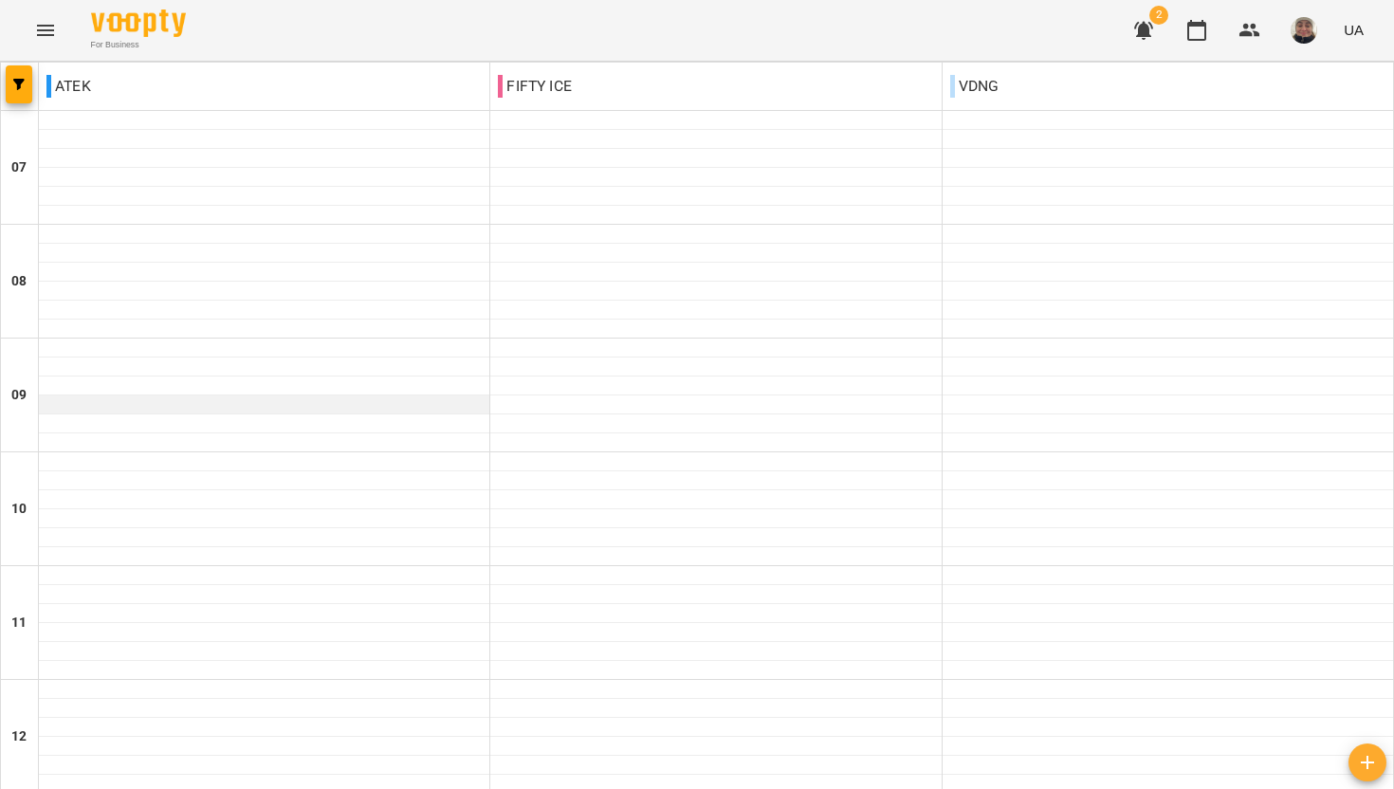
scroll to position [712, 0]
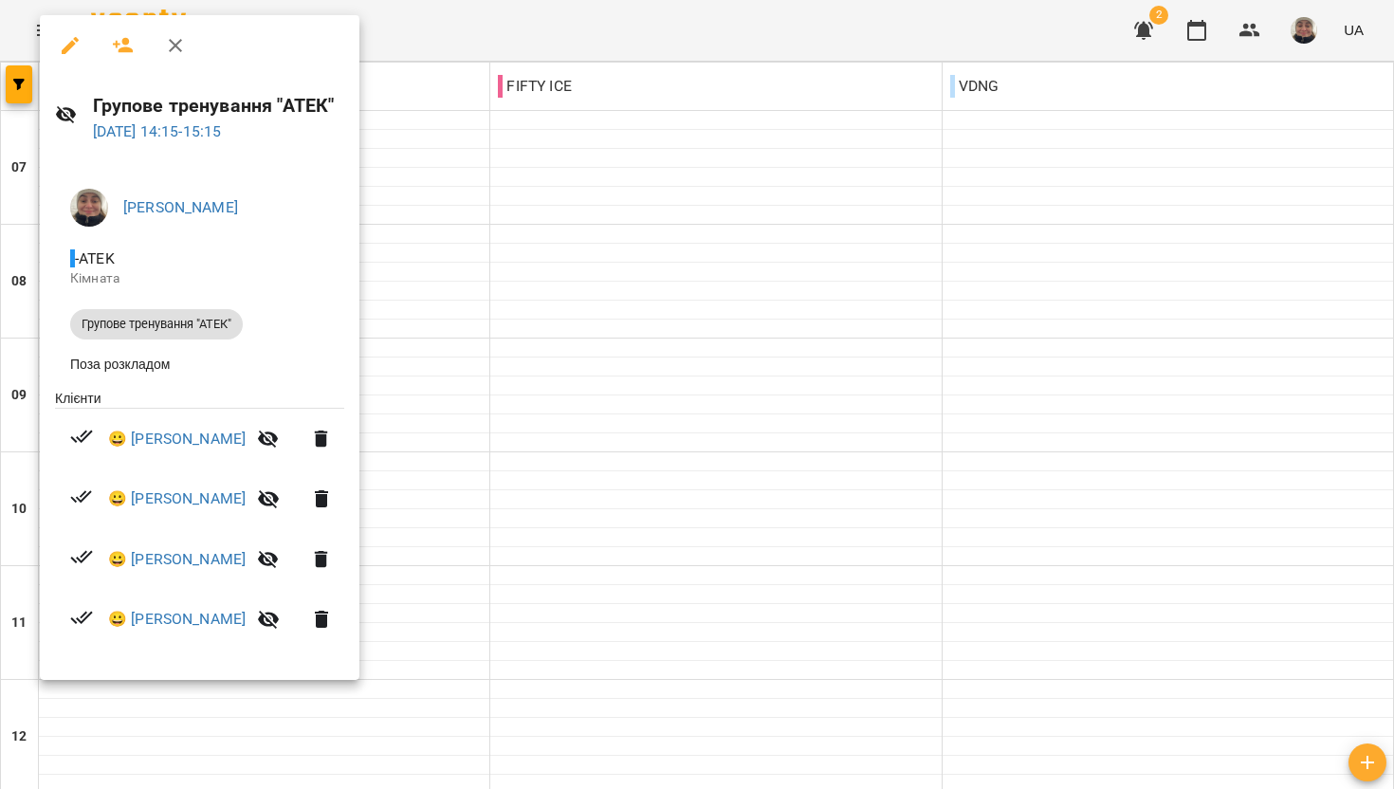
click at [751, 353] on div at bounding box center [697, 394] width 1394 height 789
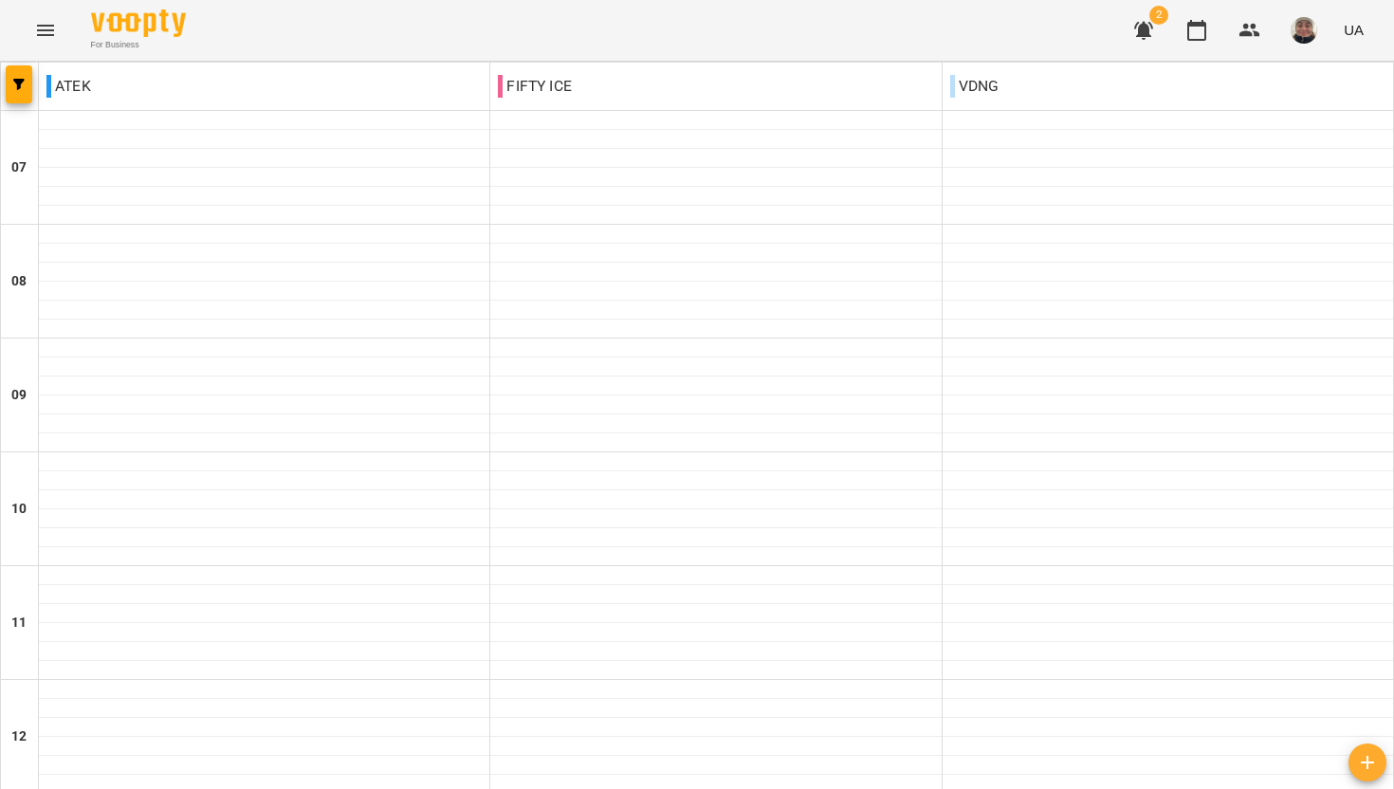
scroll to position [773, 0]
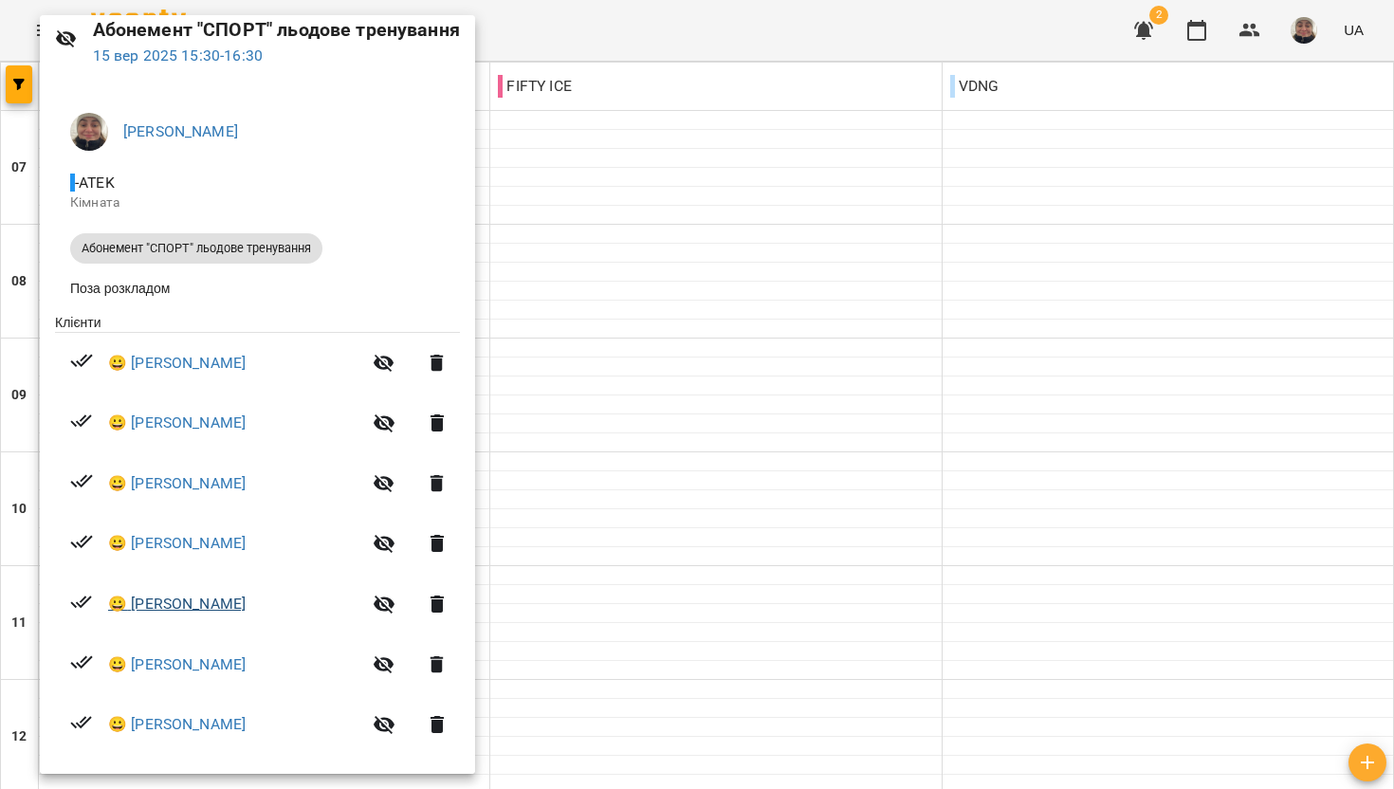
scroll to position [92, 0]
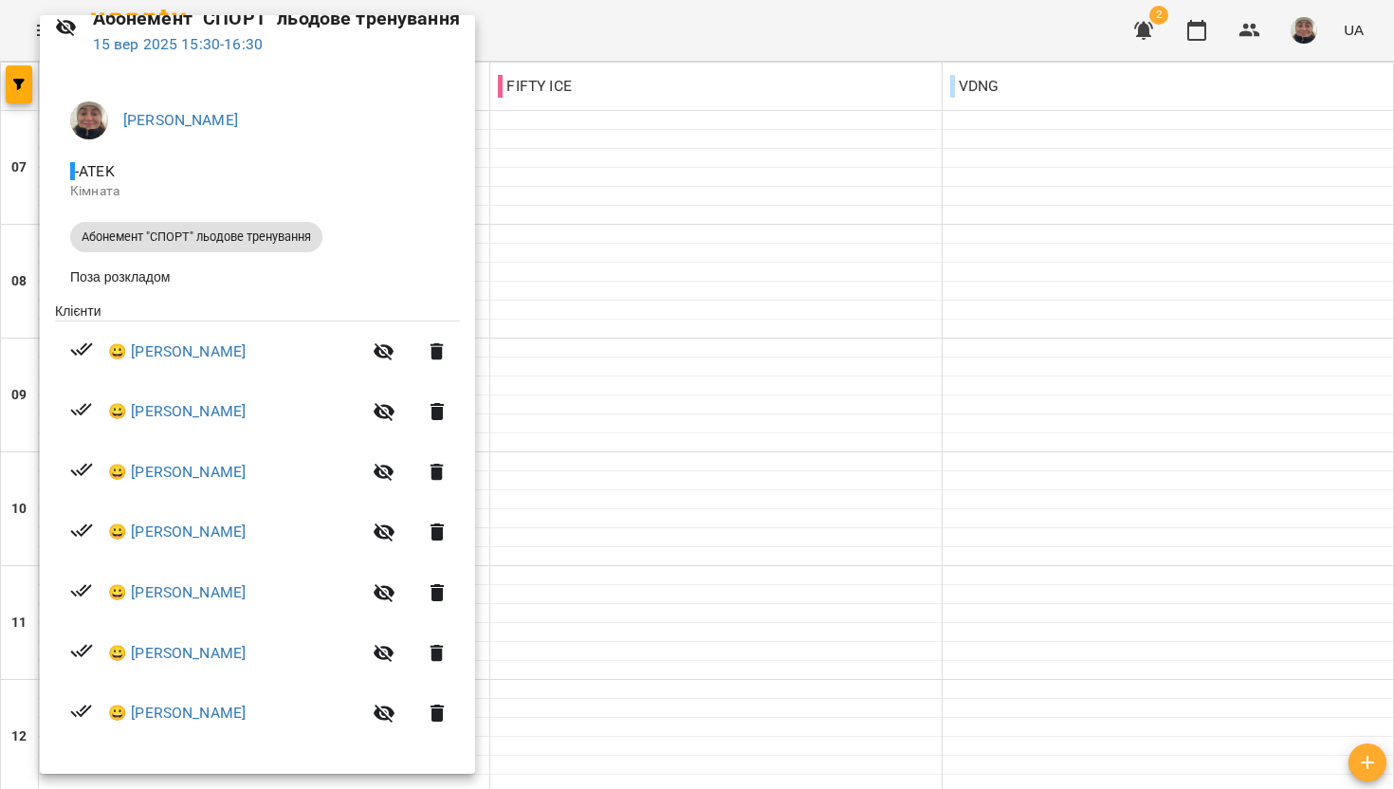
click at [710, 486] on div at bounding box center [697, 394] width 1394 height 789
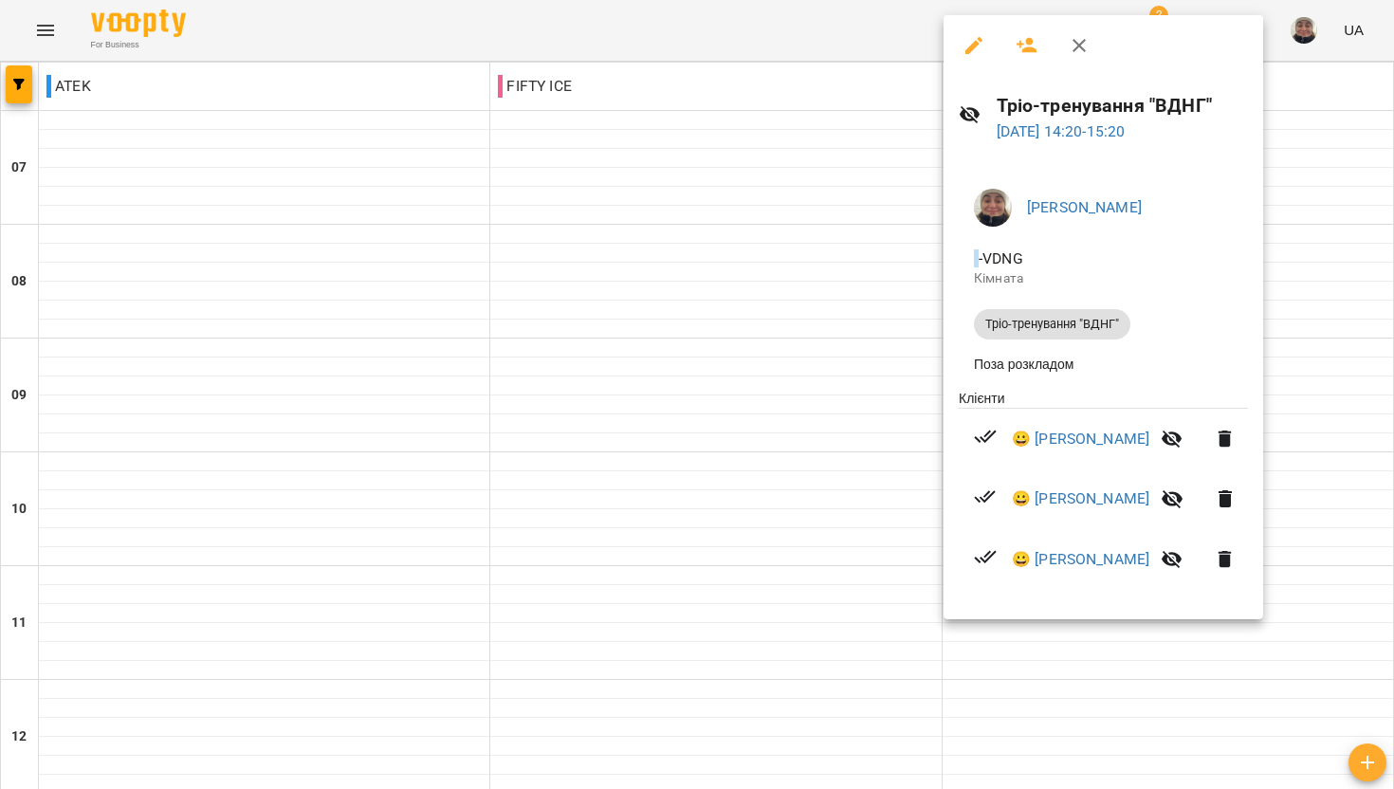
click at [876, 354] on div at bounding box center [697, 394] width 1394 height 789
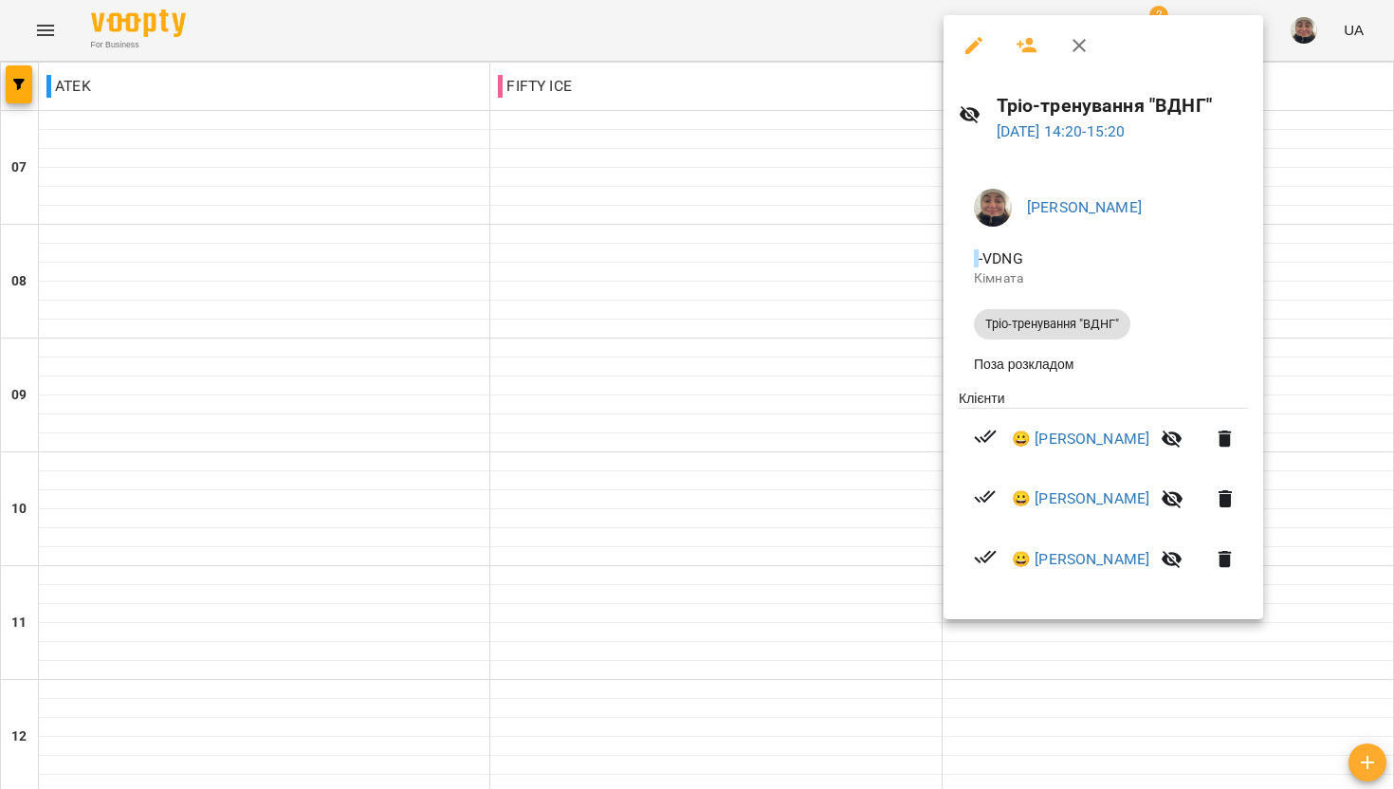
click at [767, 400] on div at bounding box center [697, 394] width 1394 height 789
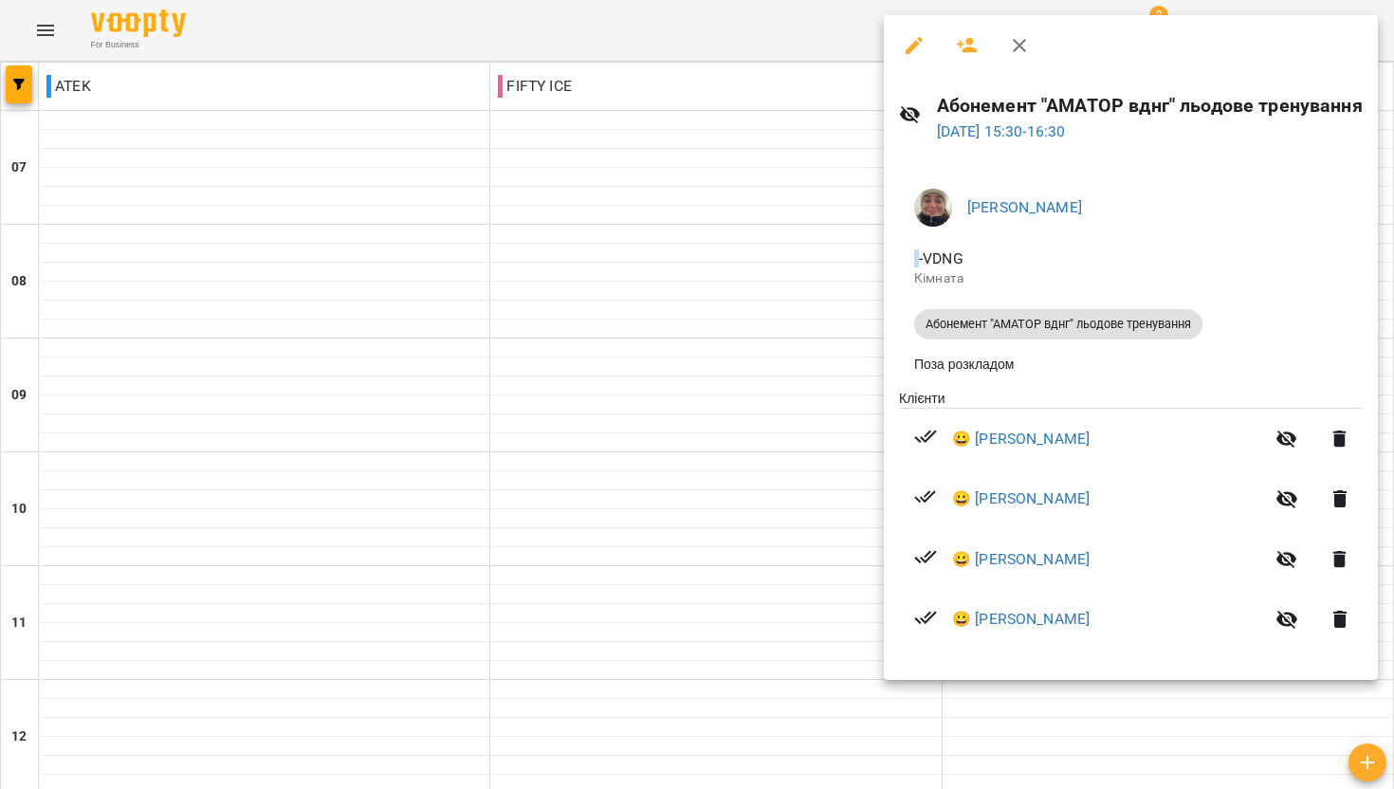
click at [790, 464] on div at bounding box center [697, 394] width 1394 height 789
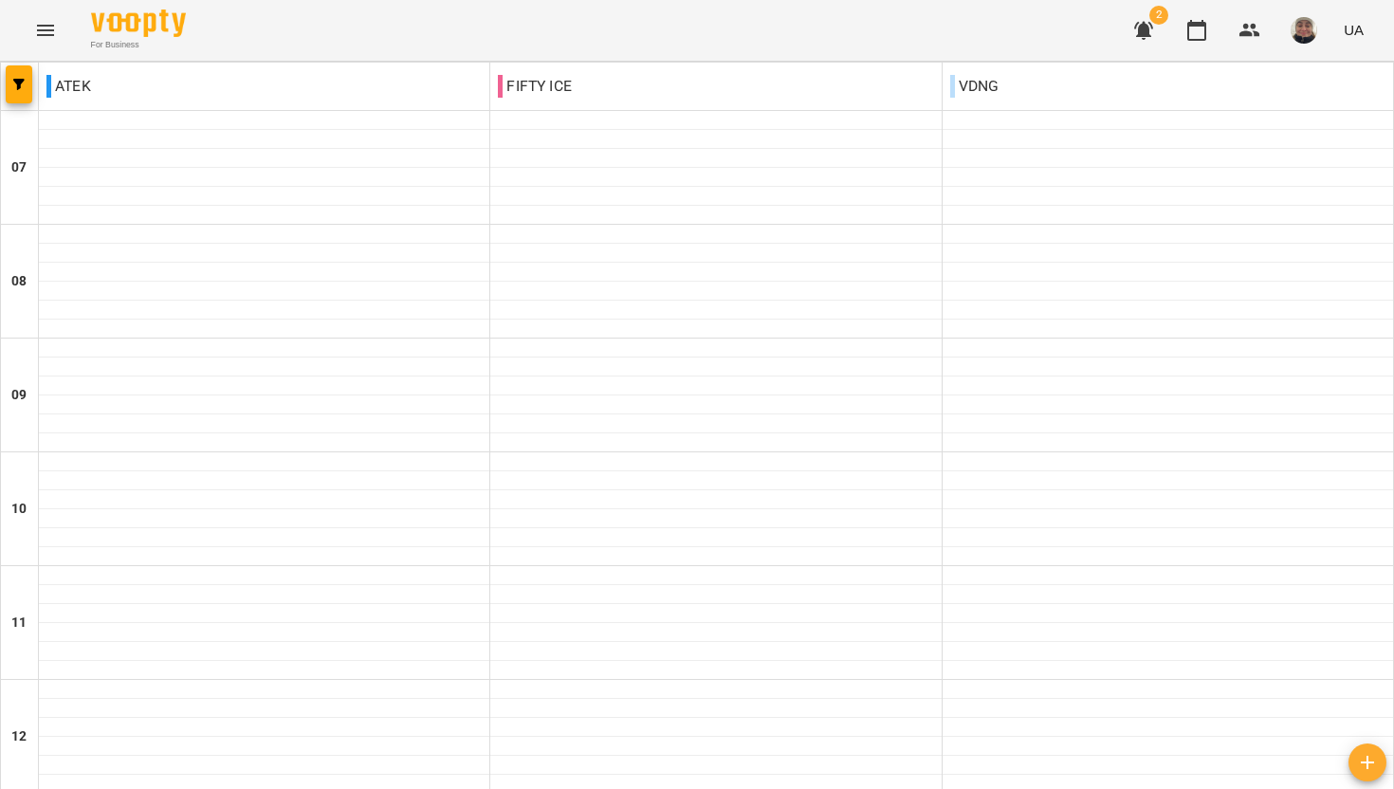
scroll to position [889, 0]
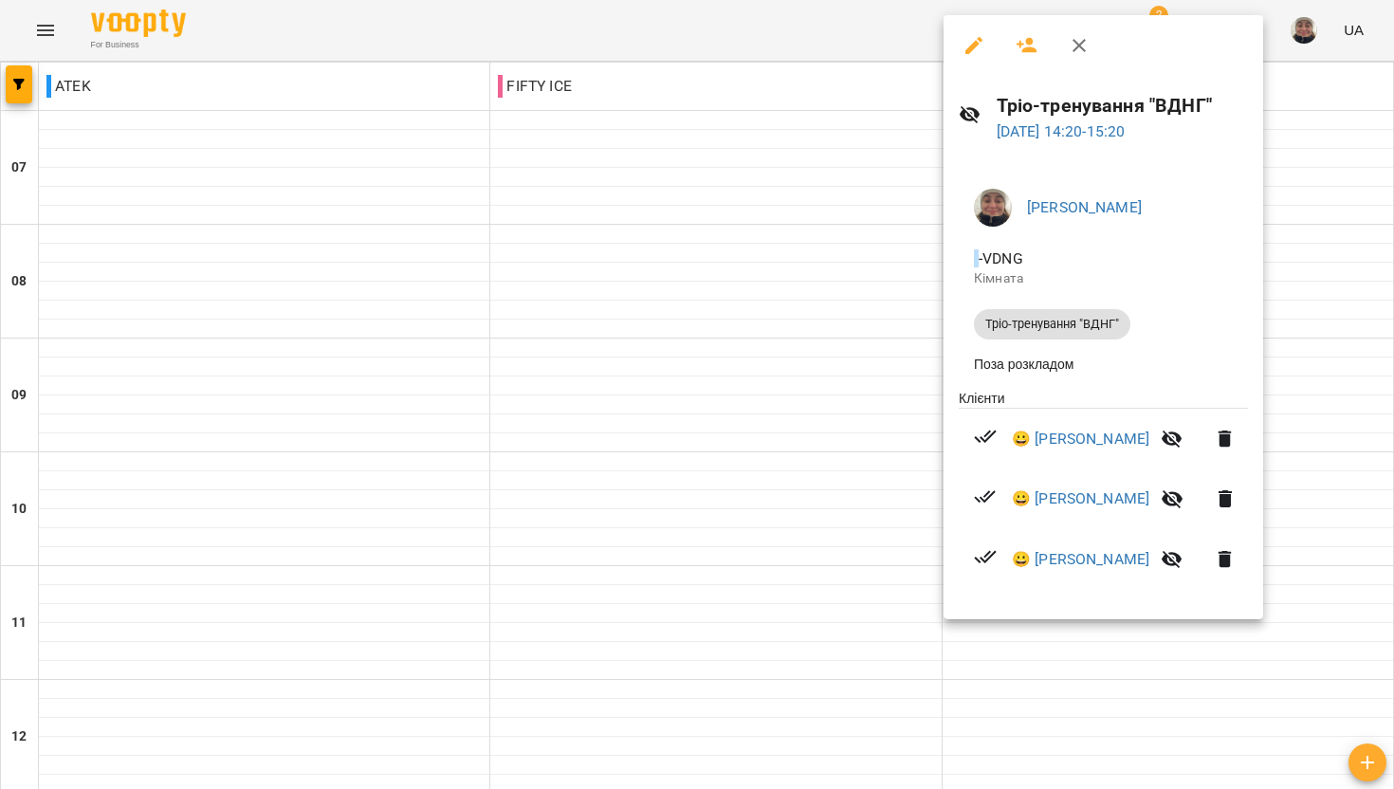
click at [758, 331] on div at bounding box center [697, 394] width 1394 height 789
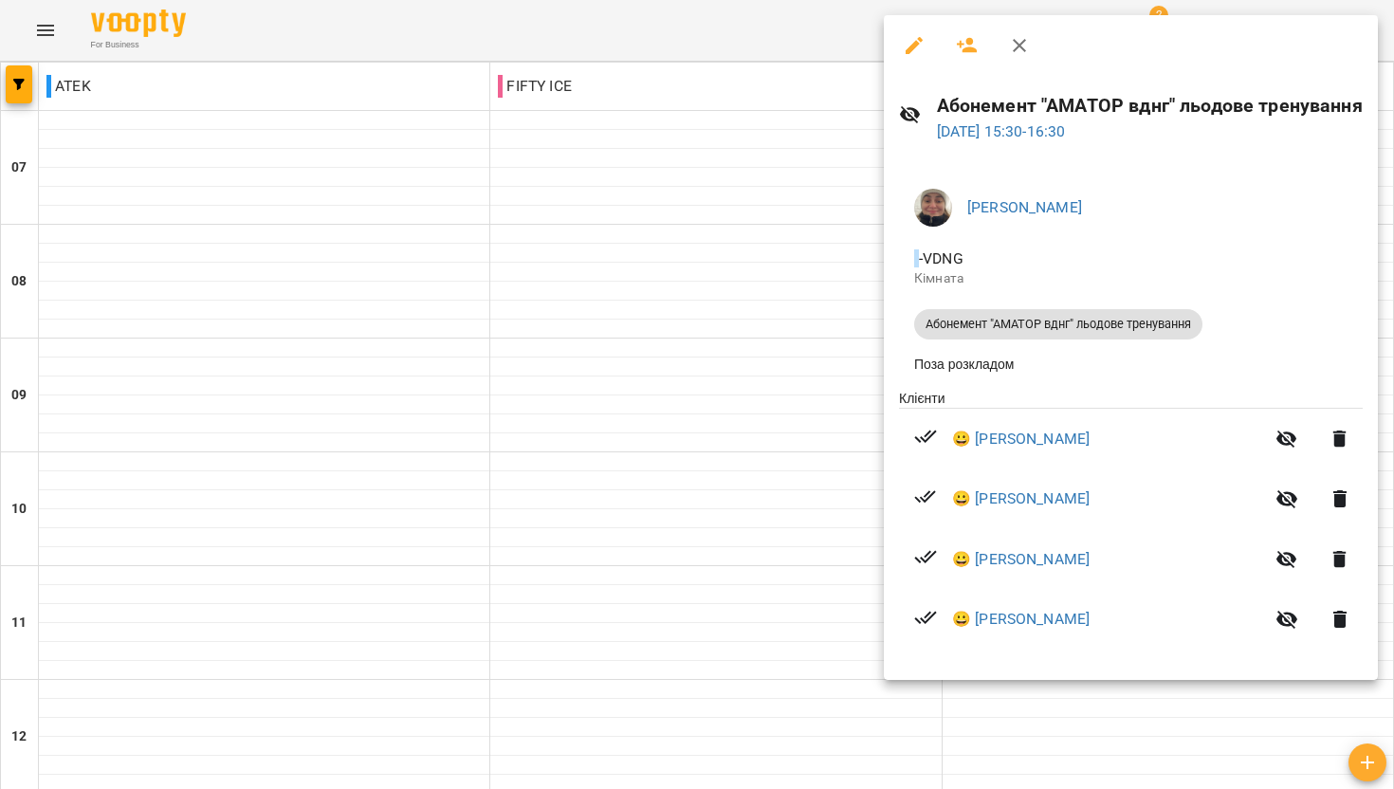
click at [652, 341] on div at bounding box center [697, 394] width 1394 height 789
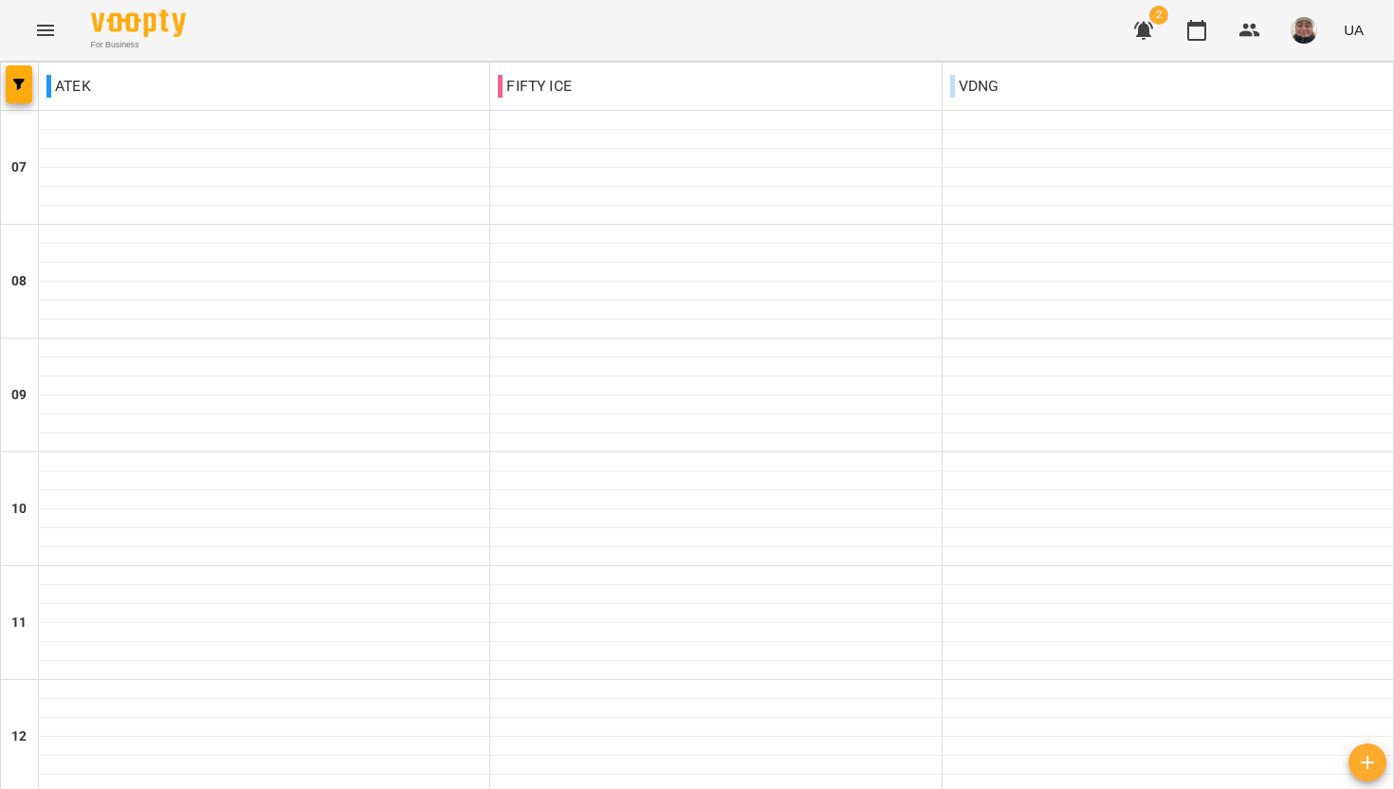
scroll to position [951, 0]
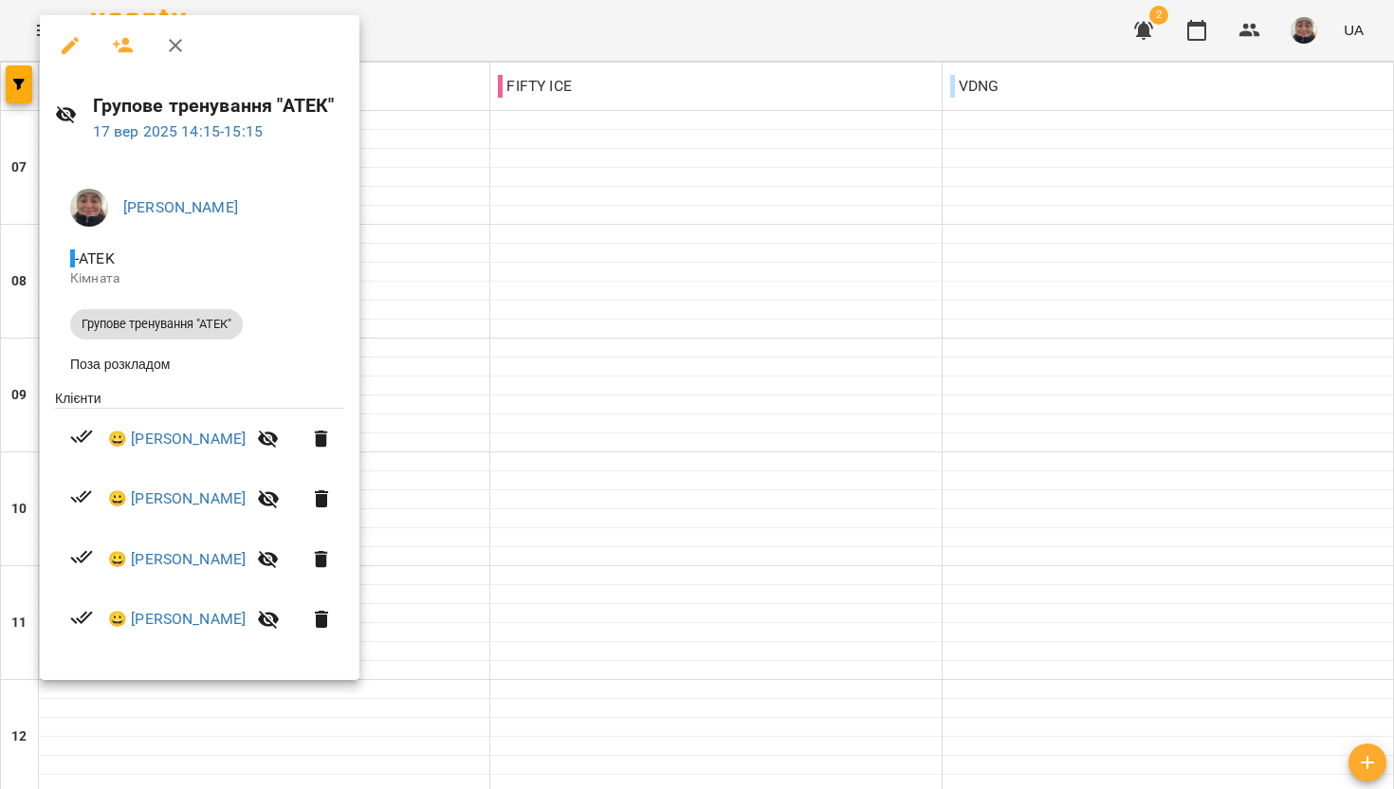
click at [666, 234] on div at bounding box center [697, 394] width 1394 height 789
